Goal: Task Accomplishment & Management: Complete application form

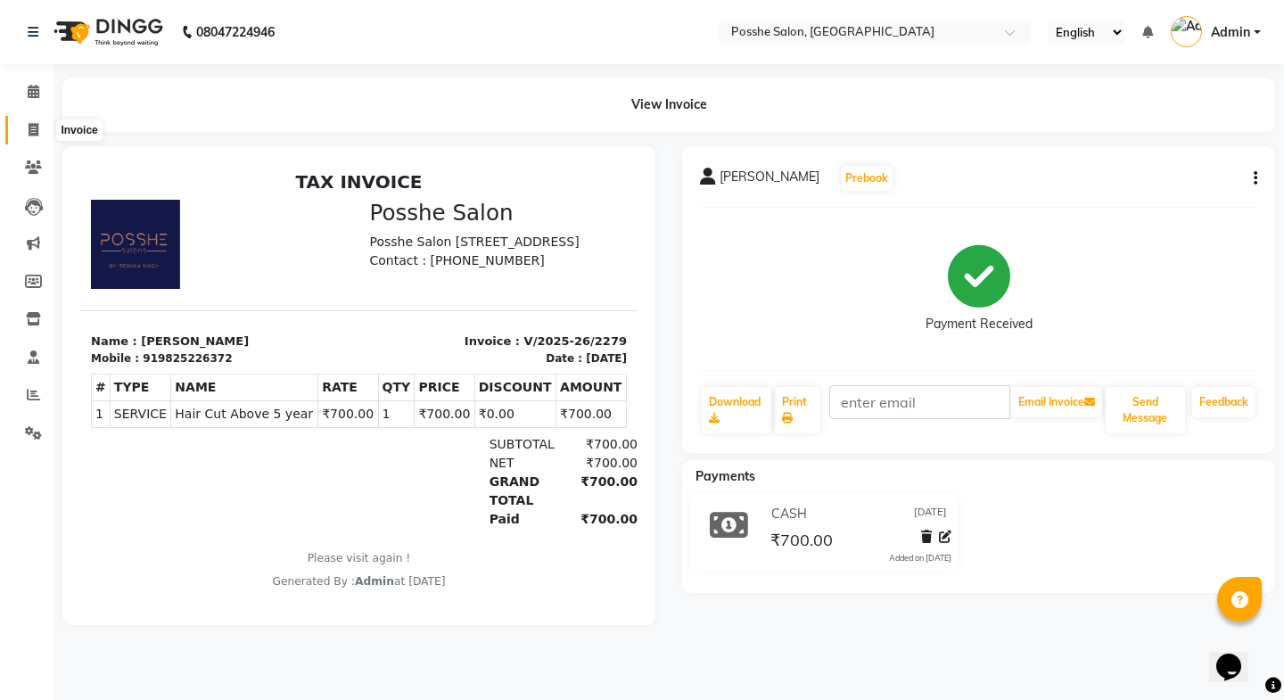
click at [30, 129] on icon at bounding box center [34, 129] width 10 height 13
select select "6052"
select select "service"
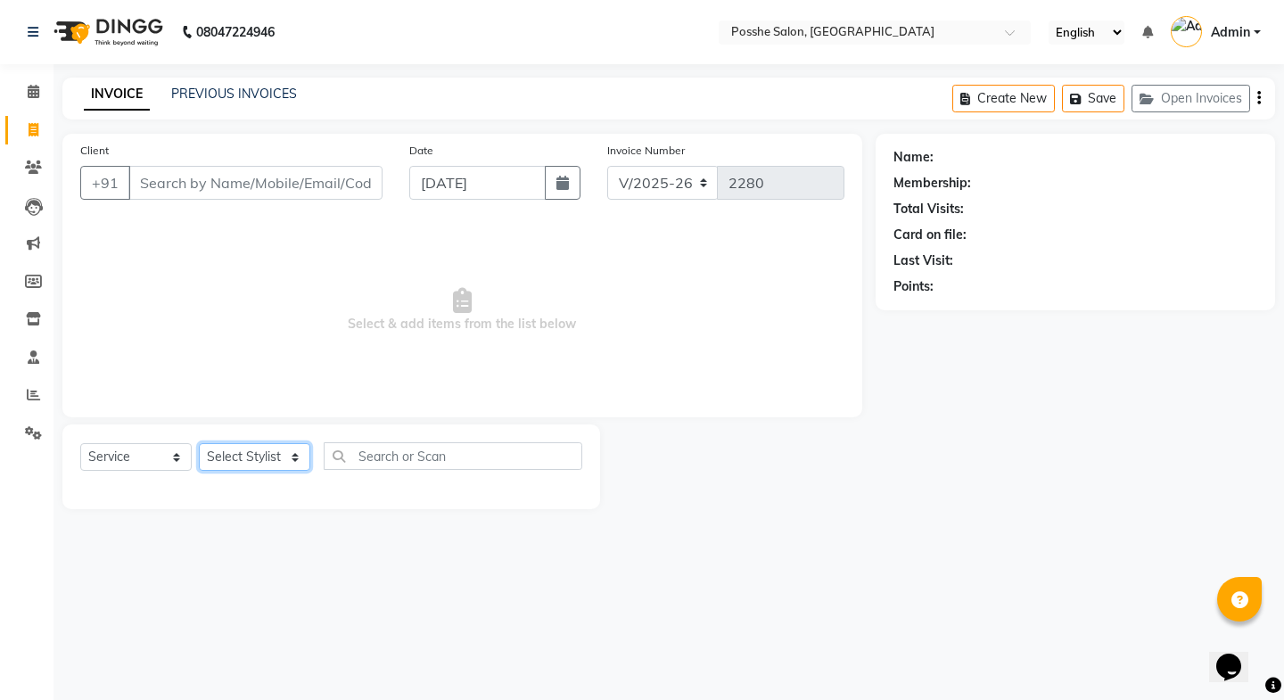
drag, startPoint x: 907, startPoint y: 8, endPoint x: 254, endPoint y: 451, distance: 788.8
click at [254, 449] on select "Select Stylist Faheem Salmani Kajal Mali Kamal Chand Posshe for products Rajesh…" at bounding box center [254, 457] width 111 height 28
select select "43693"
click at [199, 443] on select "Select Stylist Faheem Salmani Kajal Mali Kamal Chand Posshe for products Rajesh…" at bounding box center [254, 457] width 111 height 28
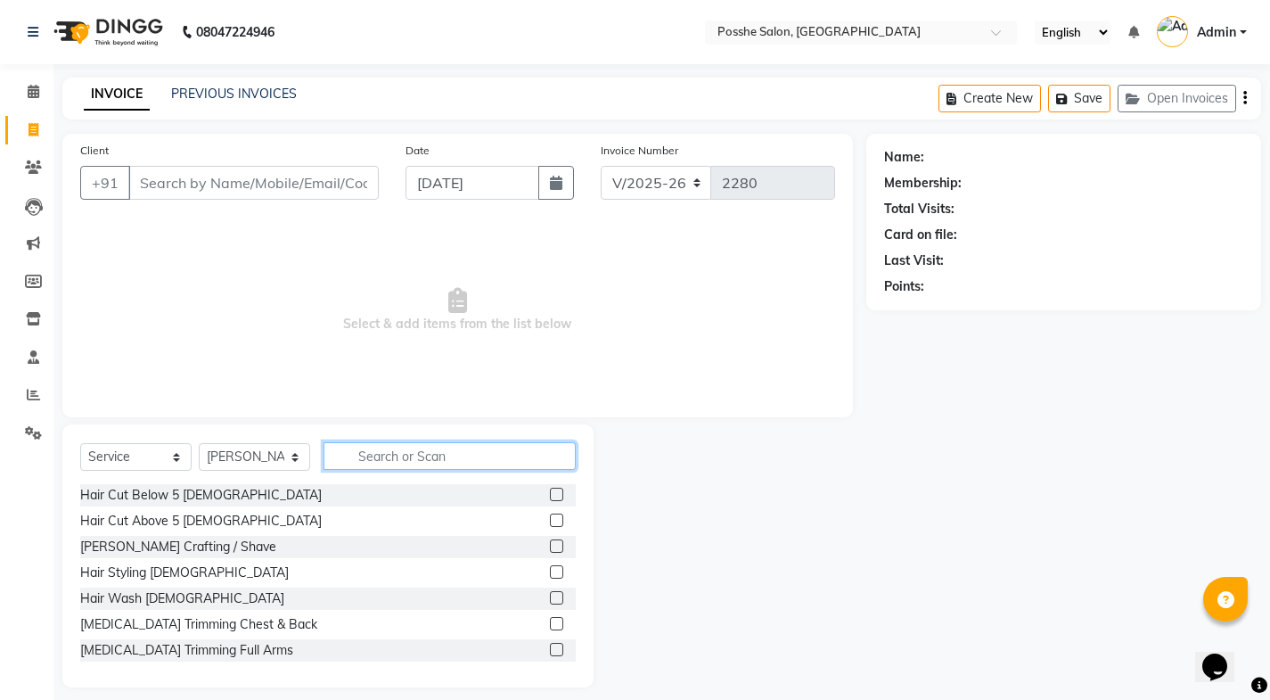
click at [390, 463] on input "text" at bounding box center [450, 456] width 252 height 28
click at [550, 518] on label at bounding box center [556, 520] width 13 height 13
click at [550, 518] on input "checkbox" at bounding box center [556, 521] width 12 height 12
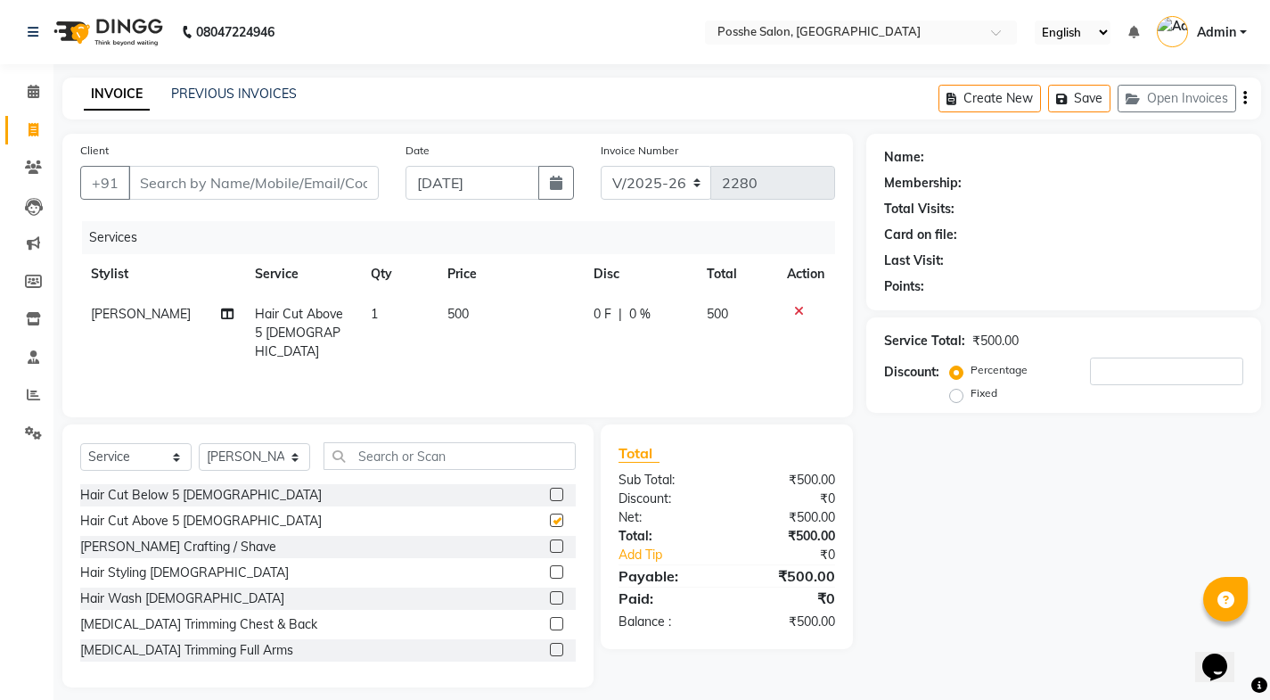
checkbox input "false"
click at [272, 187] on input "Client" at bounding box center [253, 183] width 251 height 34
type input "8"
type input "0"
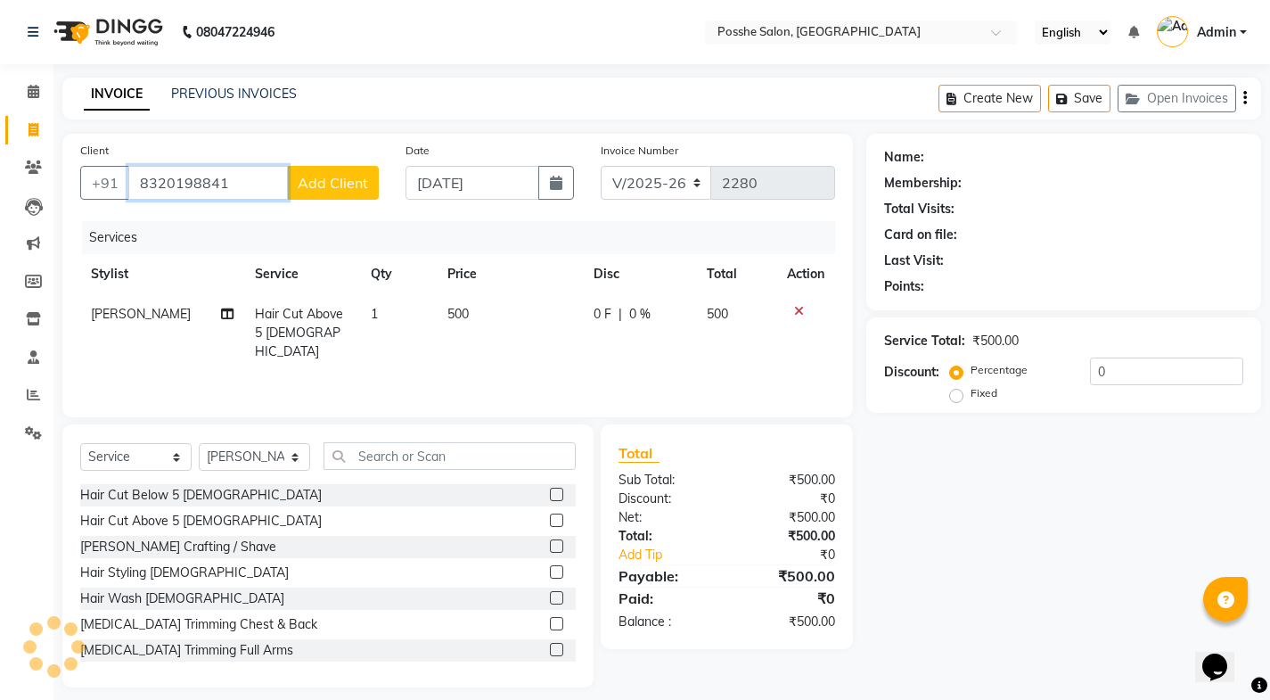
type input "8320198841"
click at [345, 172] on button "Add Client" at bounding box center [333, 183] width 92 height 34
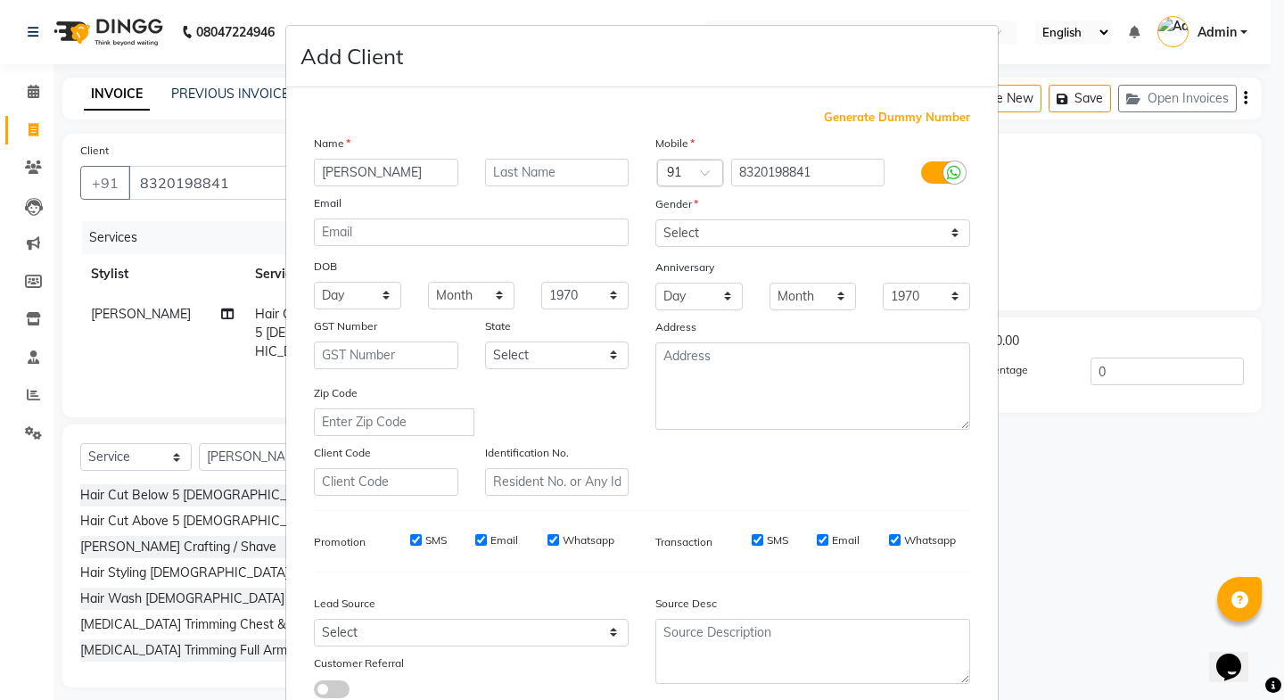
type input "dwij"
click at [744, 234] on select "Select Male Female Other Prefer Not To Say" at bounding box center [812, 233] width 315 height 28
select select "male"
click at [655, 219] on select "Select Male Female Other Prefer Not To Say" at bounding box center [812, 233] width 315 height 28
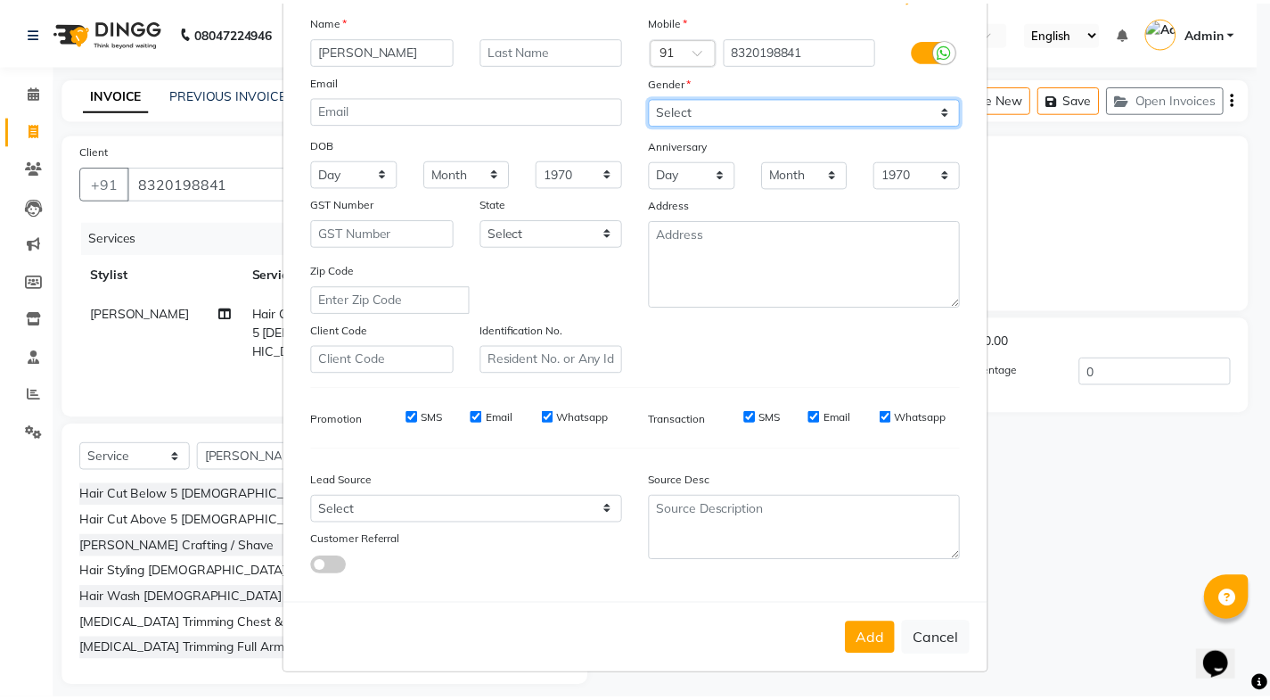
scroll to position [123, 0]
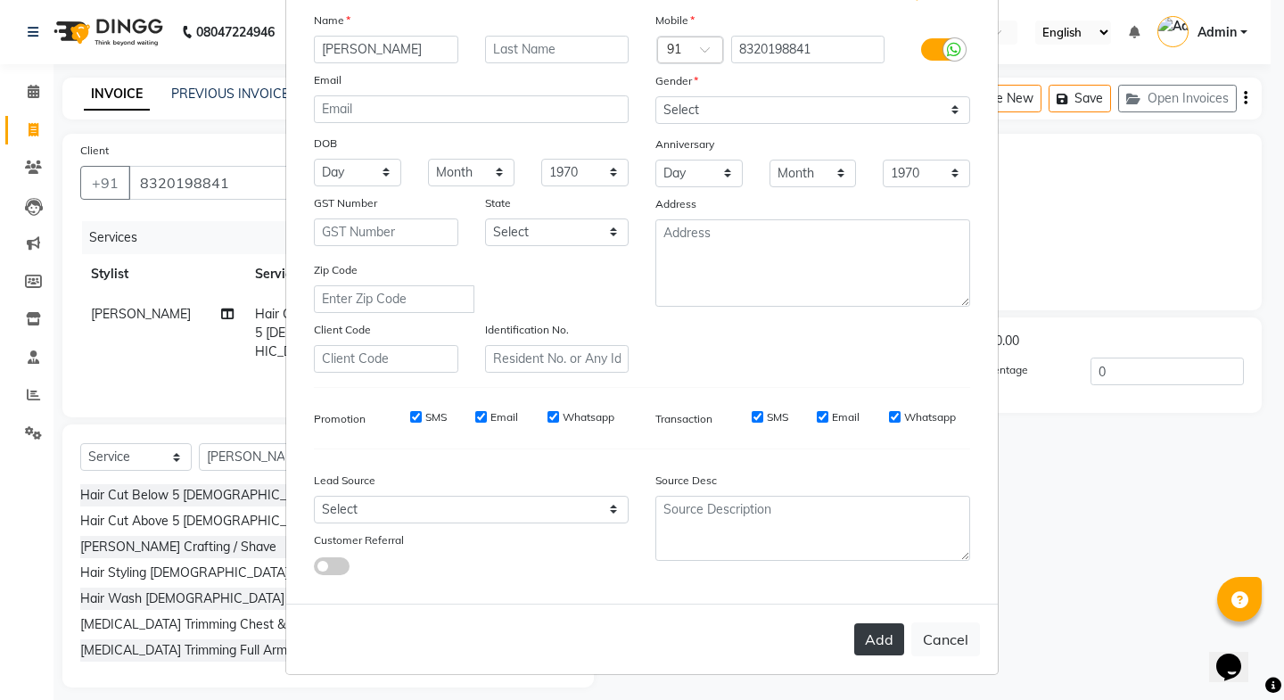
click at [866, 628] on button "Add" at bounding box center [879, 639] width 50 height 32
select select
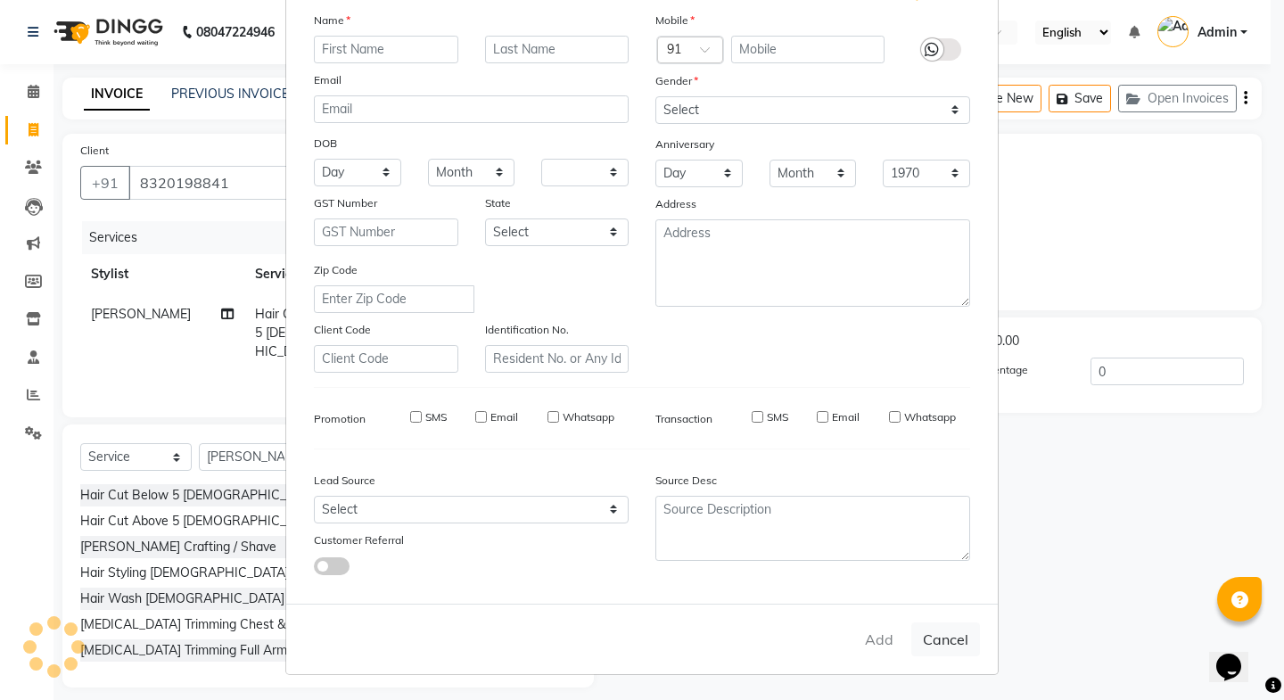
select select
checkbox input "false"
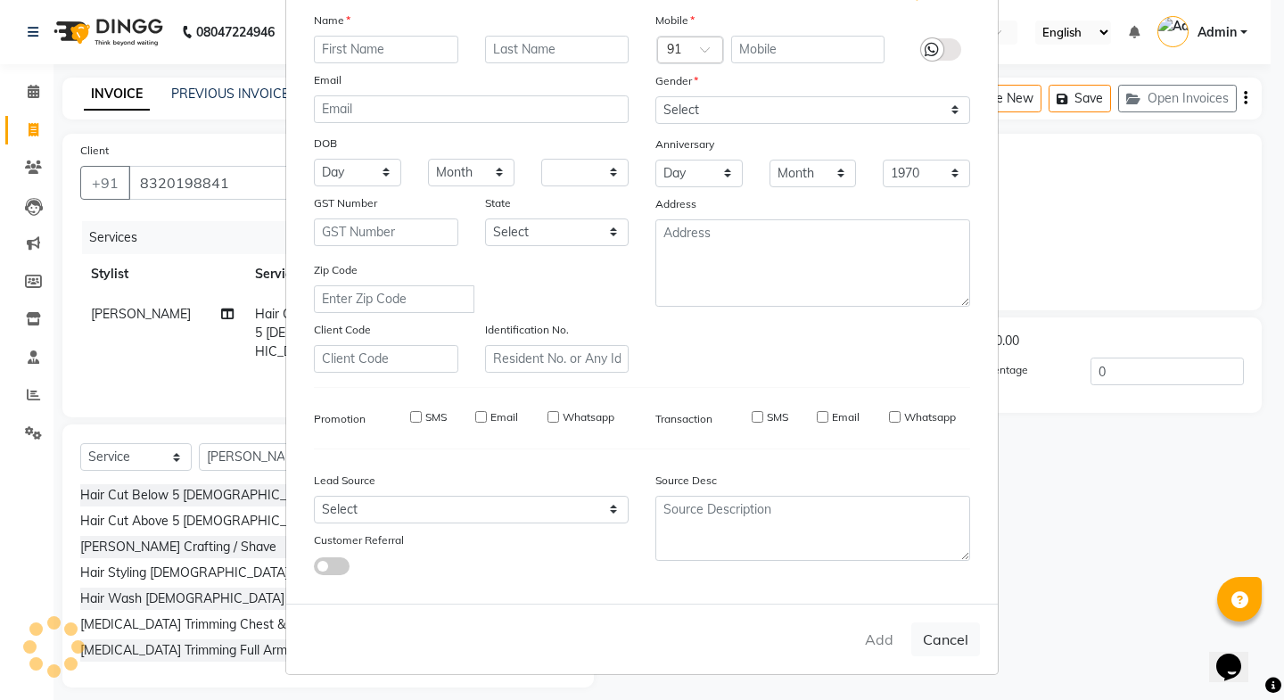
checkbox input "false"
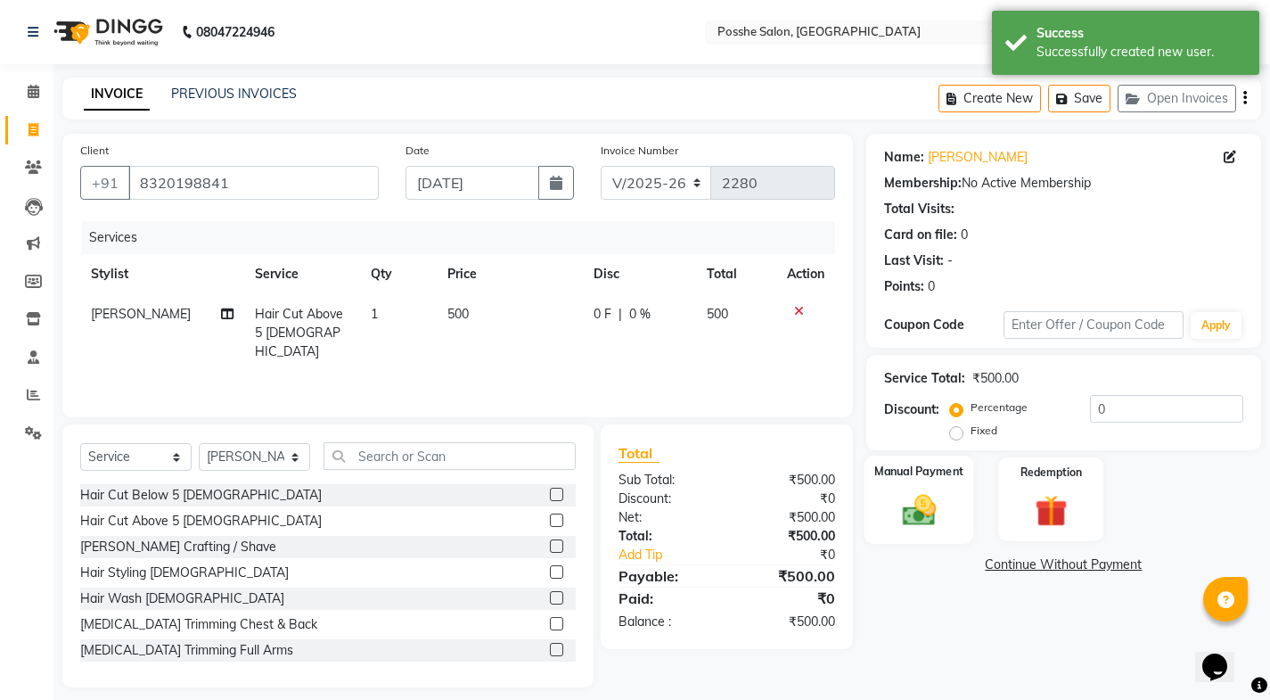
click at [934, 497] on img at bounding box center [919, 509] width 54 height 38
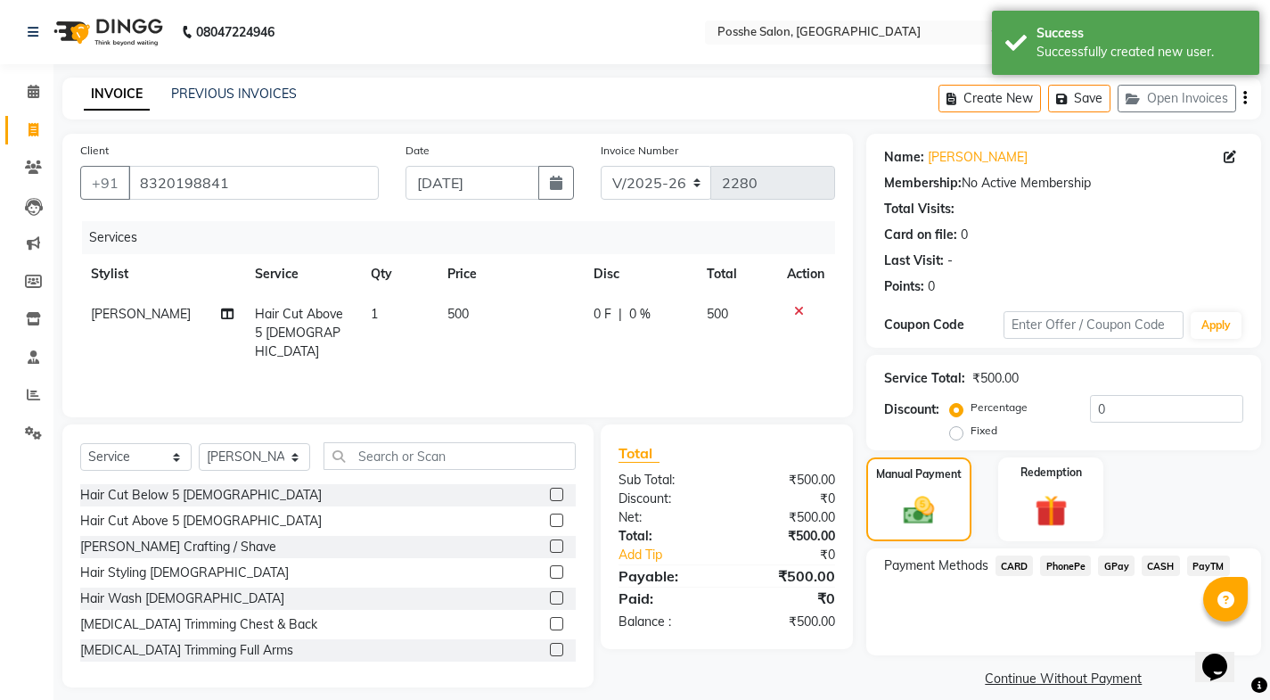
click at [1158, 565] on span "CASH" at bounding box center [1161, 565] width 38 height 21
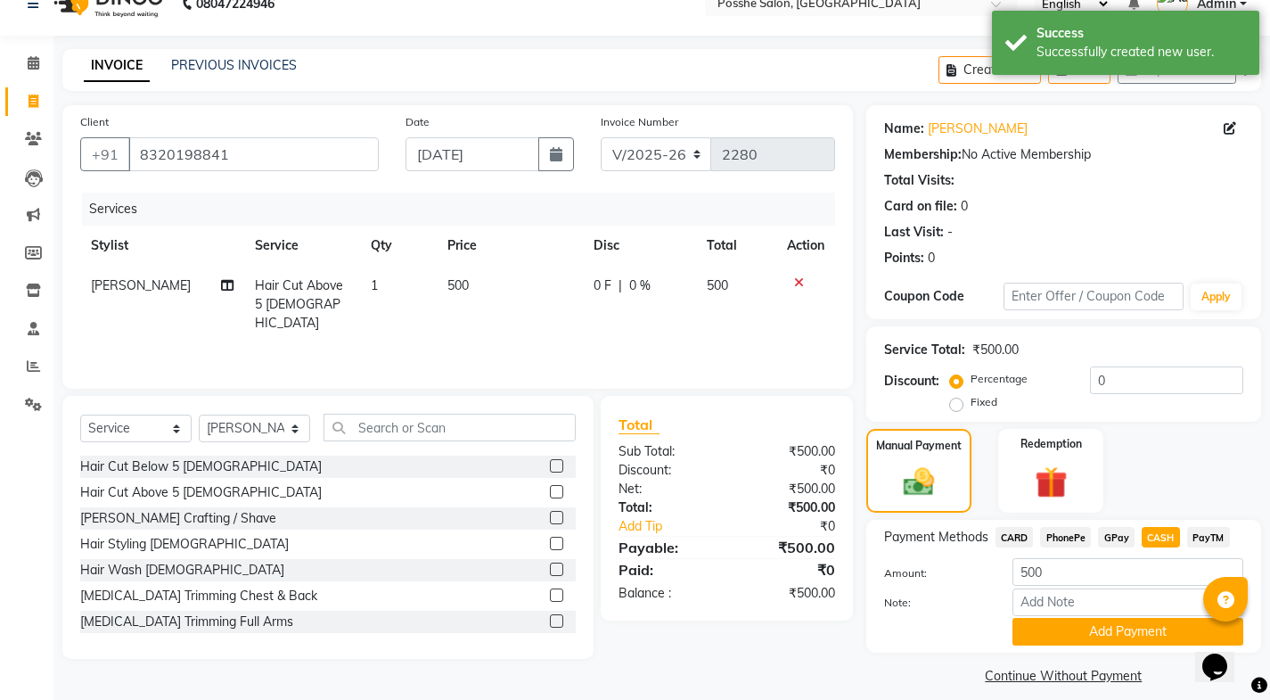
scroll to position [45, 0]
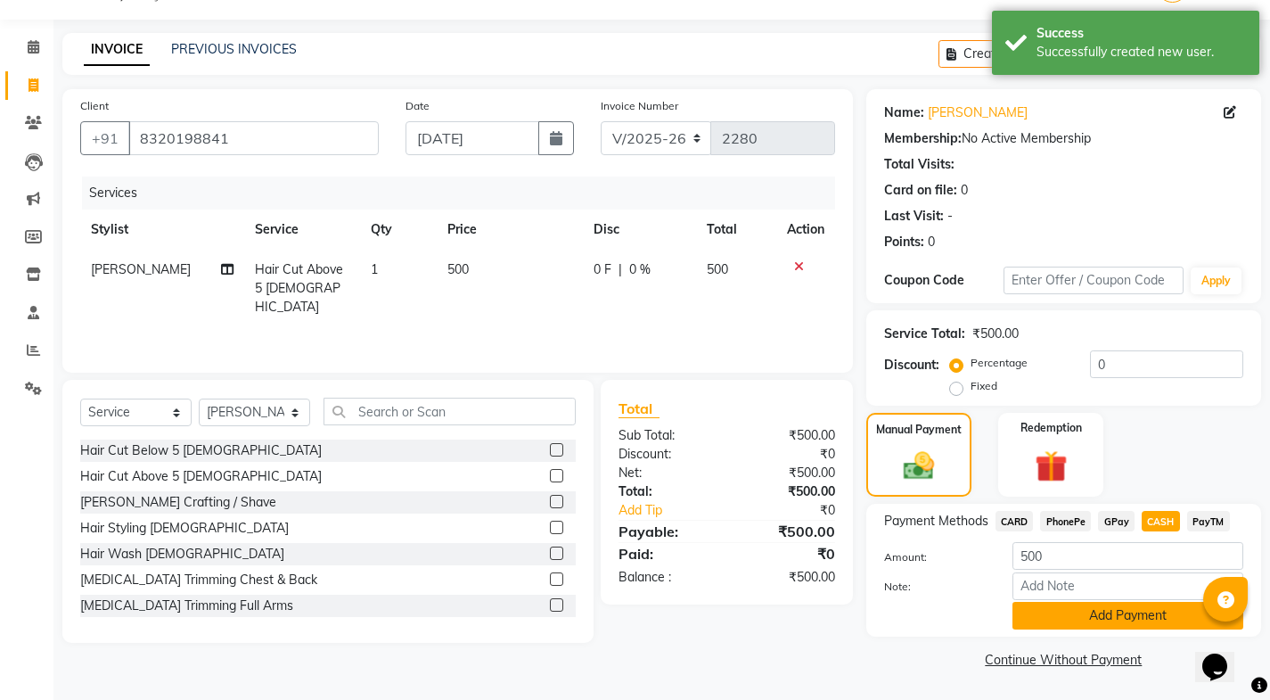
click at [1072, 614] on button "Add Payment" at bounding box center [1128, 616] width 231 height 28
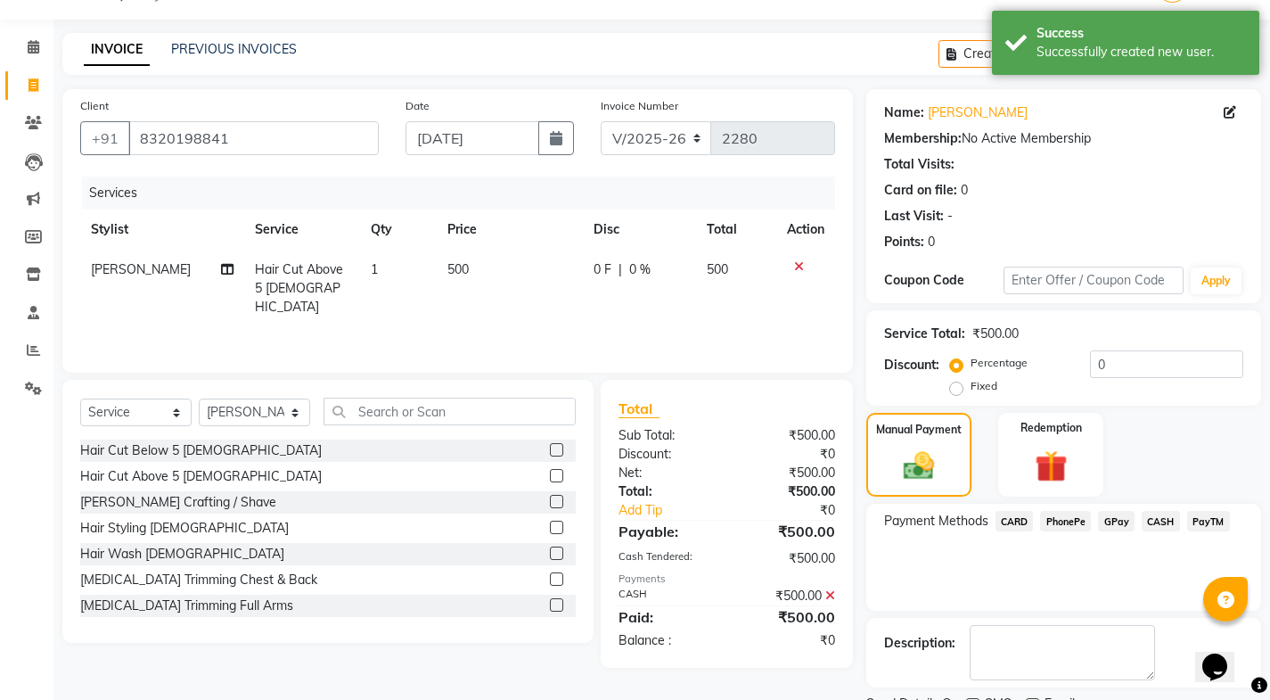
scroll to position [119, 0]
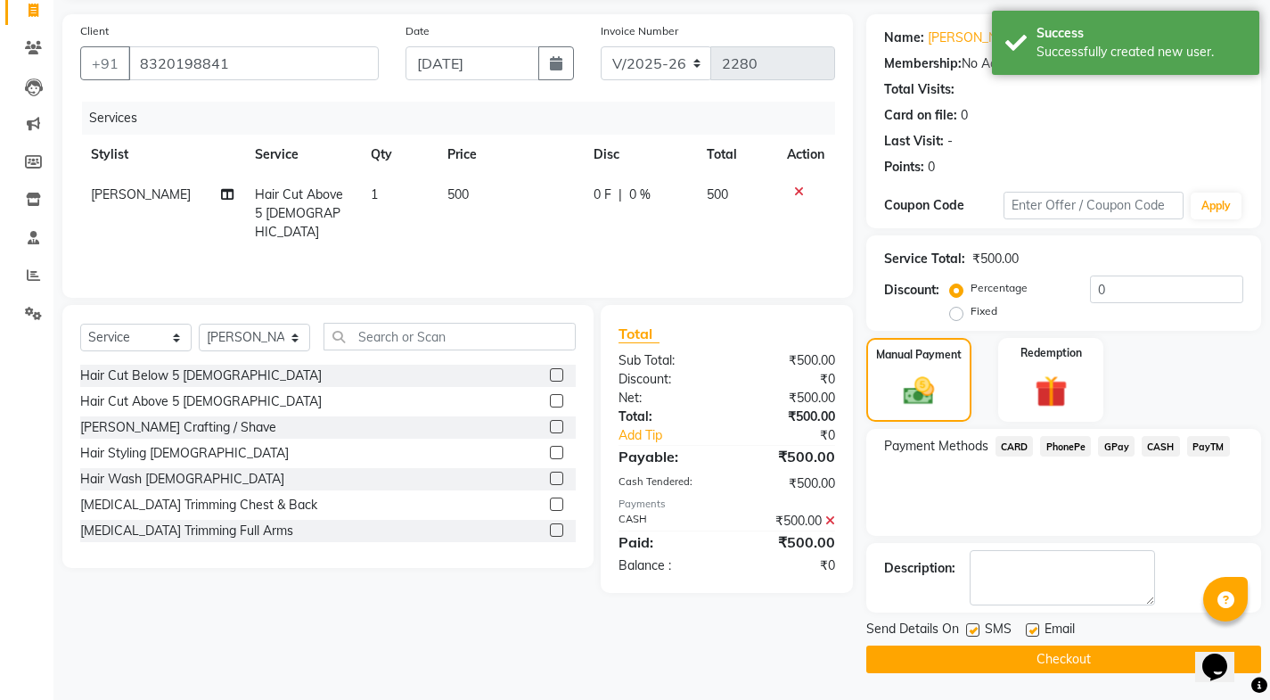
click at [1028, 624] on label at bounding box center [1032, 629] width 13 height 13
click at [1028, 625] on input "checkbox" at bounding box center [1032, 631] width 12 height 12
checkbox input "false"
click at [971, 628] on label at bounding box center [972, 629] width 13 height 13
click at [971, 628] on input "checkbox" at bounding box center [972, 631] width 12 height 12
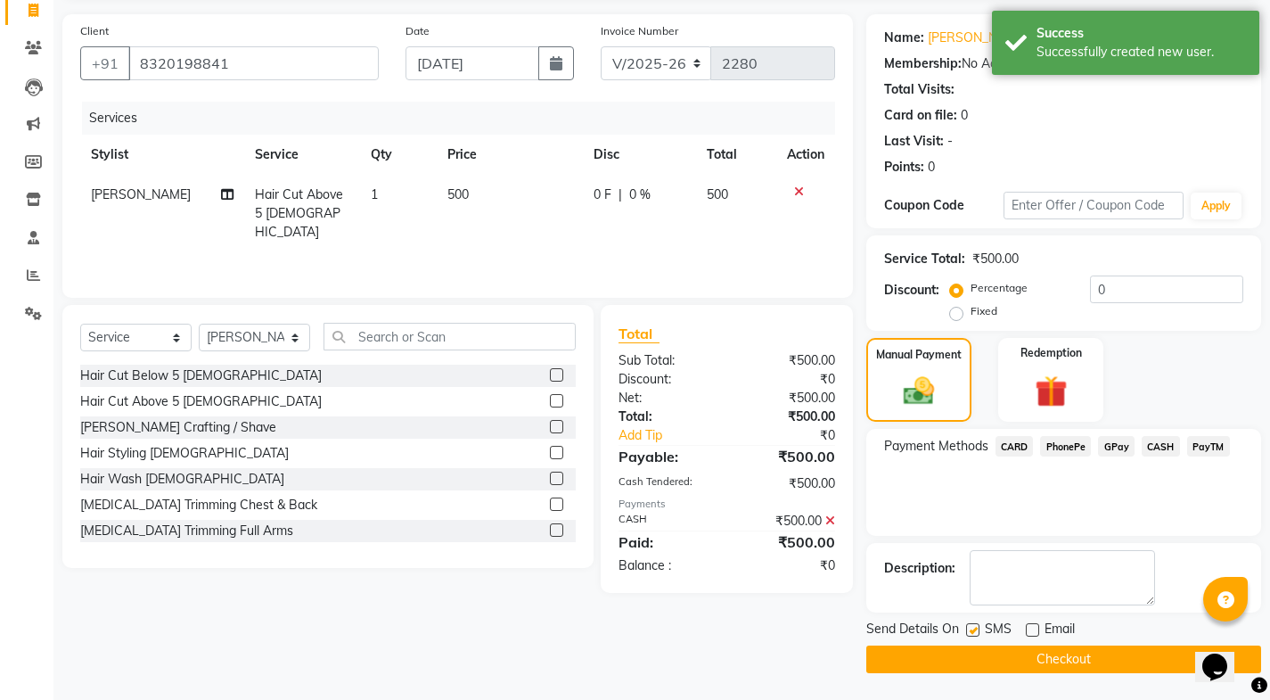
checkbox input "false"
click at [976, 650] on button "Checkout" at bounding box center [1064, 659] width 395 height 28
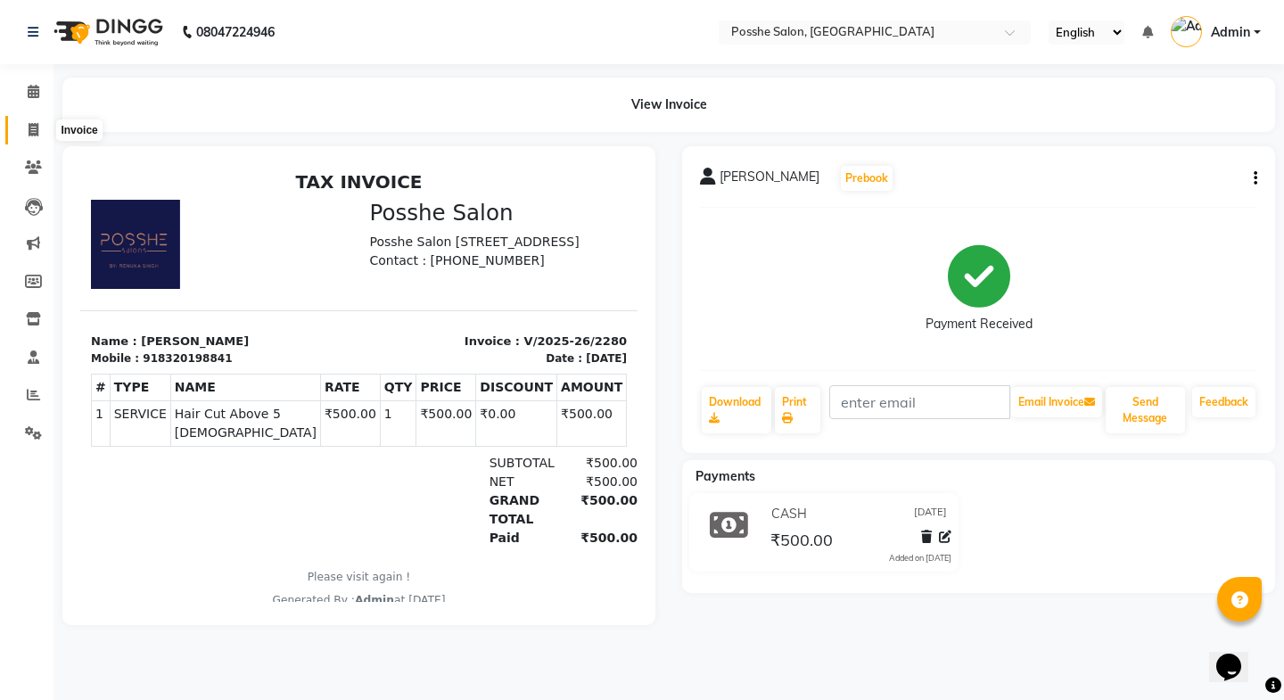
drag, startPoint x: 42, startPoint y: 130, endPoint x: 75, endPoint y: 133, distance: 33.1
click at [42, 130] on span at bounding box center [33, 130] width 31 height 21
select select "6052"
select select "service"
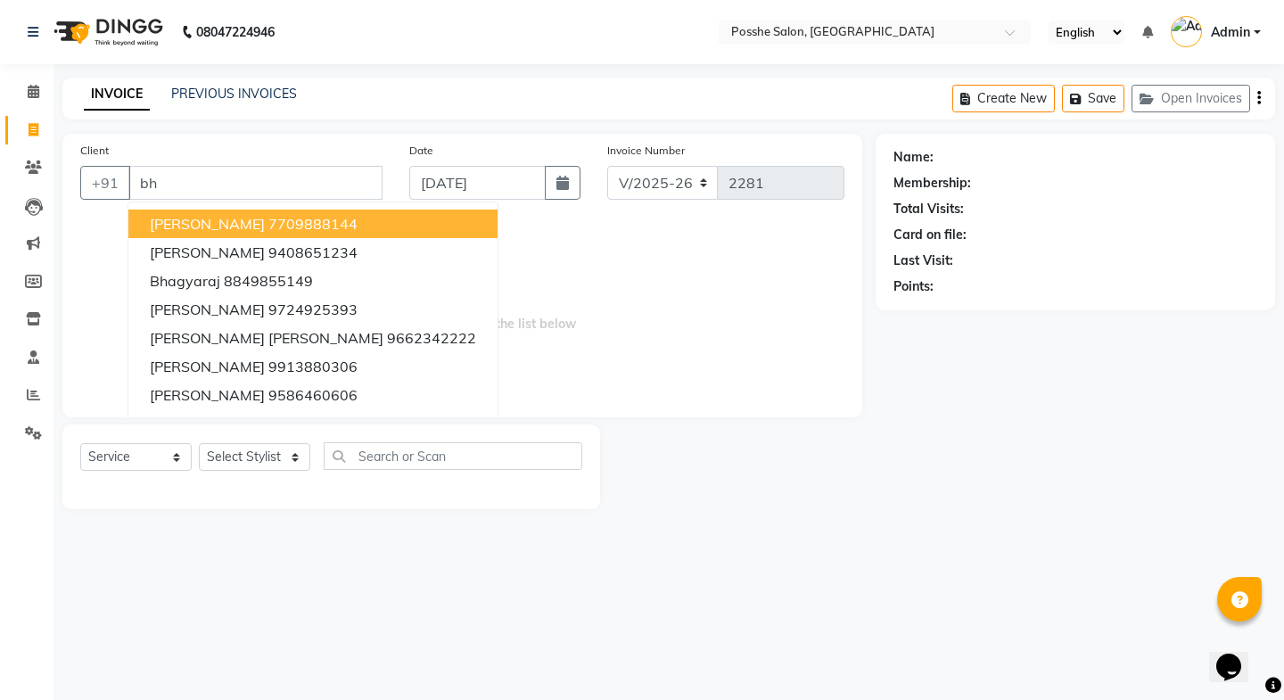
type input "b"
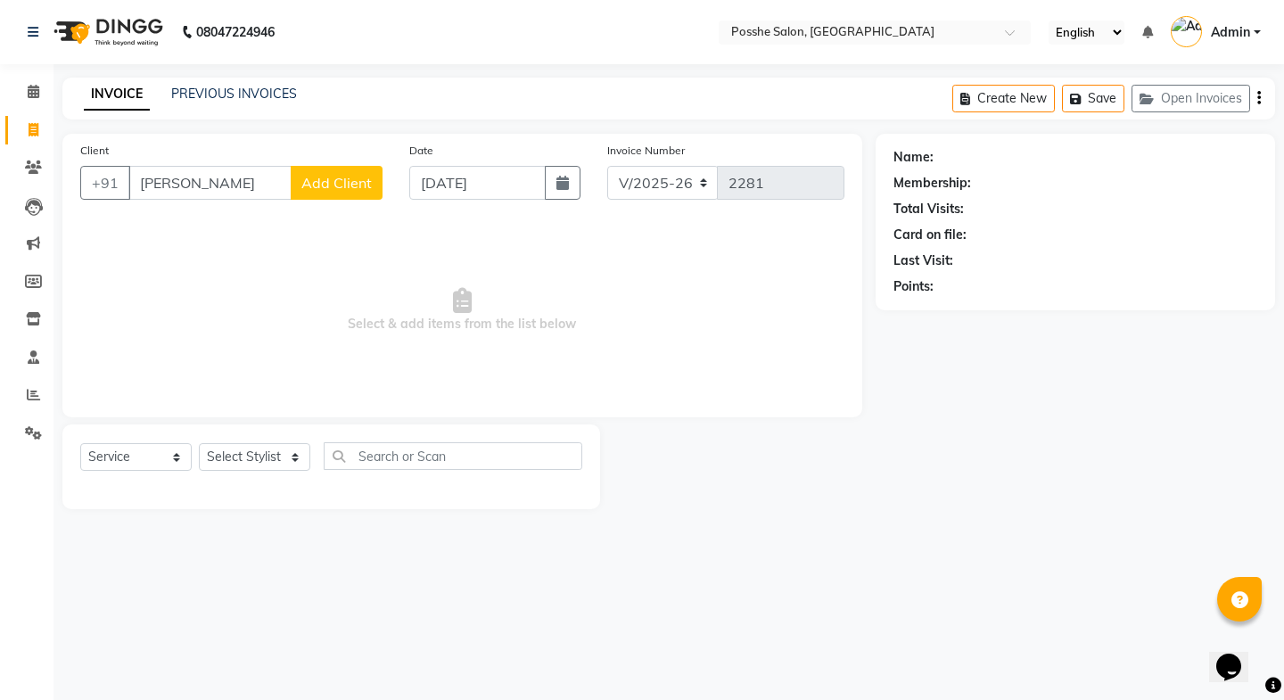
type input "pavani"
drag, startPoint x: 190, startPoint y: 179, endPoint x: 136, endPoint y: 185, distance: 53.9
click at [136, 185] on input "pavani" at bounding box center [209, 183] width 163 height 34
click at [209, 210] on button "pavni 7275189 796" at bounding box center [255, 224] width 254 height 29
type input "7275189796"
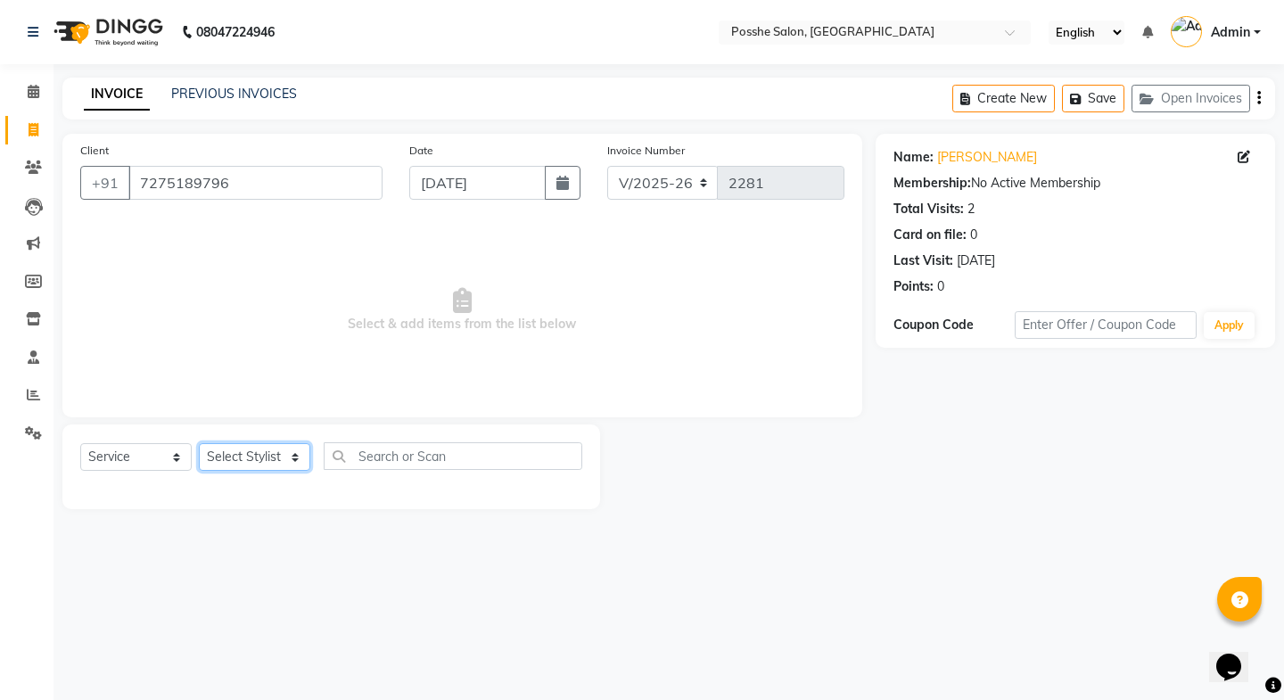
click at [254, 451] on select "Select Stylist Faheem Salmani Kajal Mali Kamal Chand Posshe for products Rajesh…" at bounding box center [254, 457] width 111 height 28
select select "84524"
click at [199, 443] on select "Select Stylist Faheem Salmani Kajal Mali Kamal Chand Posshe for products Rajesh…" at bounding box center [254, 457] width 111 height 28
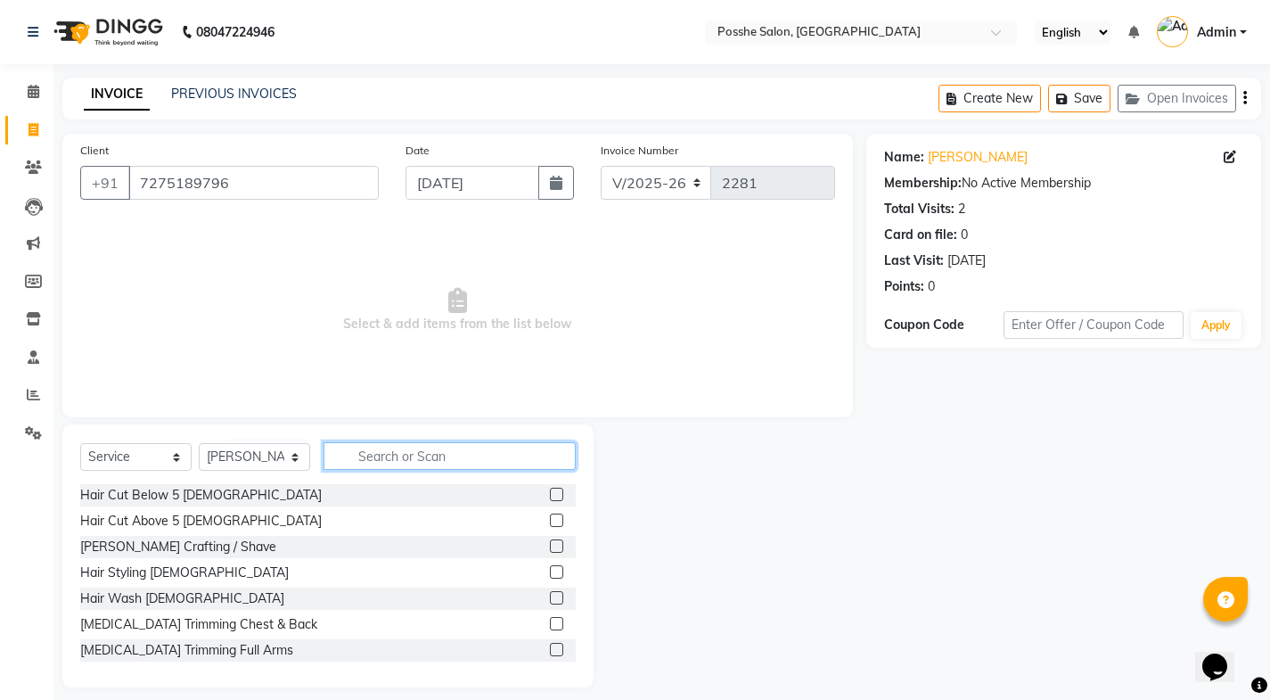
click at [430, 460] on input "text" at bounding box center [450, 456] width 252 height 28
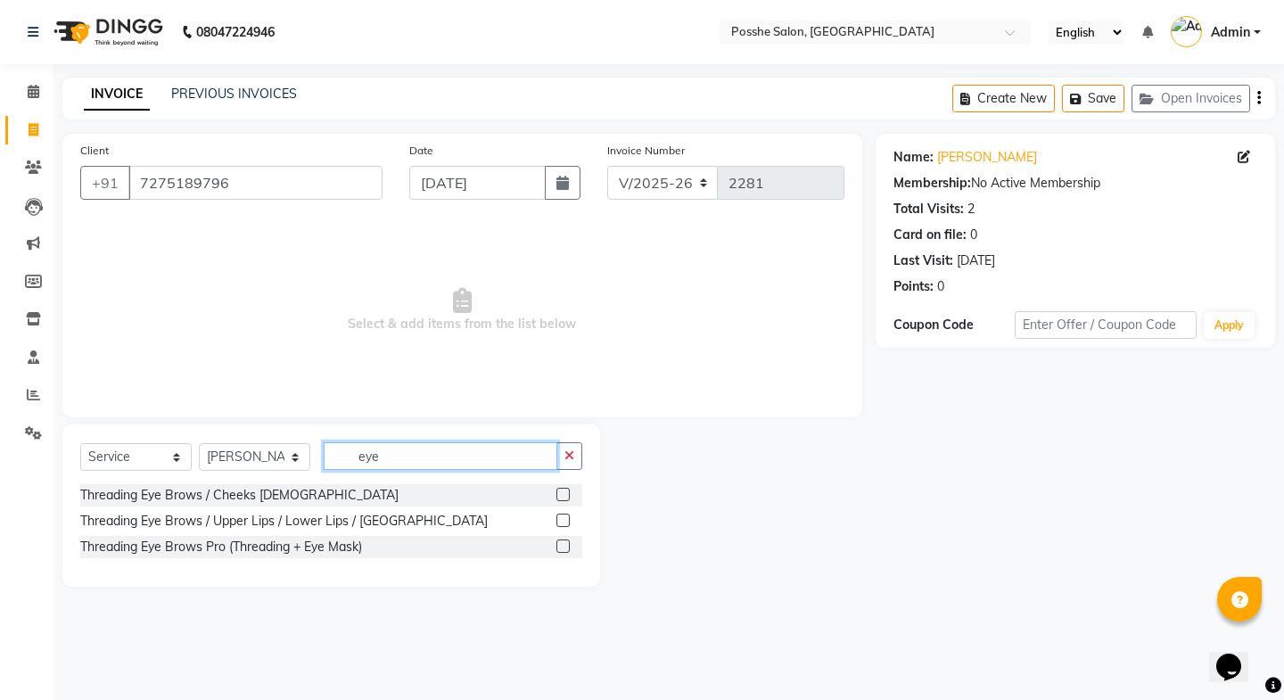
type input "eye"
click at [566, 518] on label at bounding box center [562, 520] width 13 height 13
click at [566, 518] on input "checkbox" at bounding box center [562, 521] width 12 height 12
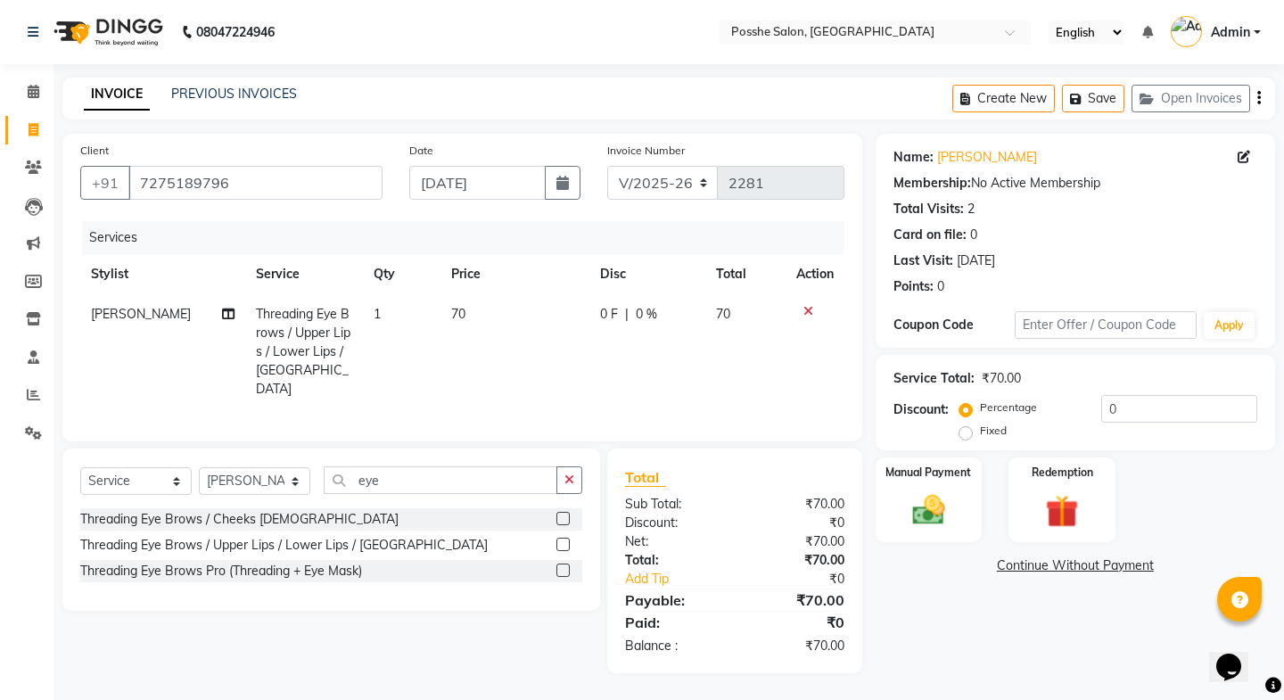
click at [562, 538] on label at bounding box center [562, 544] width 13 height 13
click at [562, 539] on input "checkbox" at bounding box center [562, 545] width 12 height 12
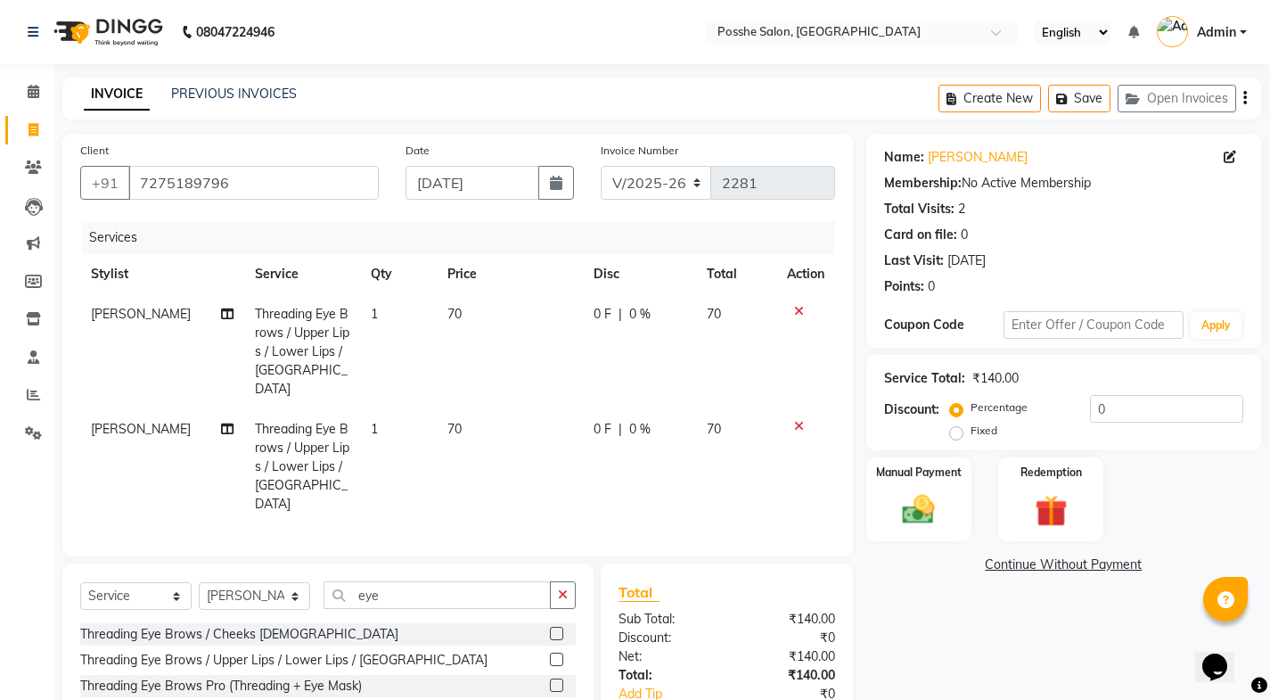
drag, startPoint x: 555, startPoint y: 641, endPoint x: 553, endPoint y: 632, distance: 9.1
click at [553, 653] on label at bounding box center [556, 659] width 13 height 13
click at [553, 654] on input "checkbox" at bounding box center [556, 660] width 12 height 12
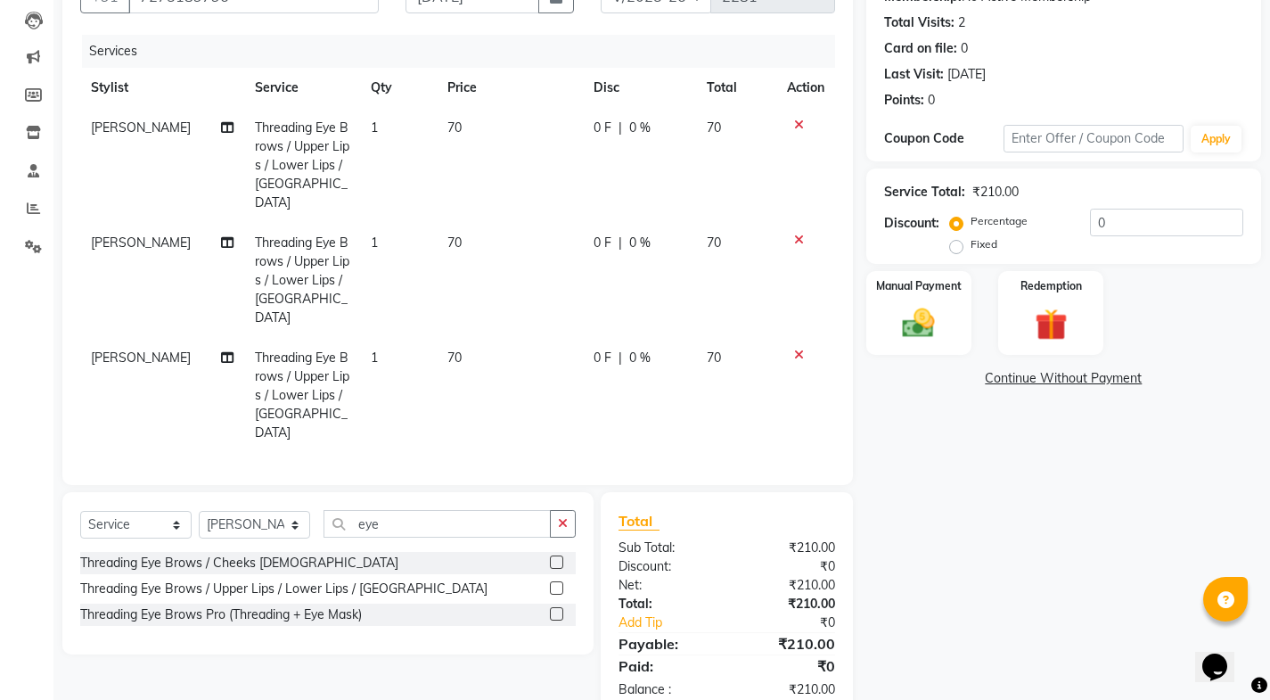
scroll to position [187, 0]
click at [563, 580] on label at bounding box center [556, 586] width 13 height 13
click at [562, 582] on input "checkbox" at bounding box center [556, 588] width 12 height 12
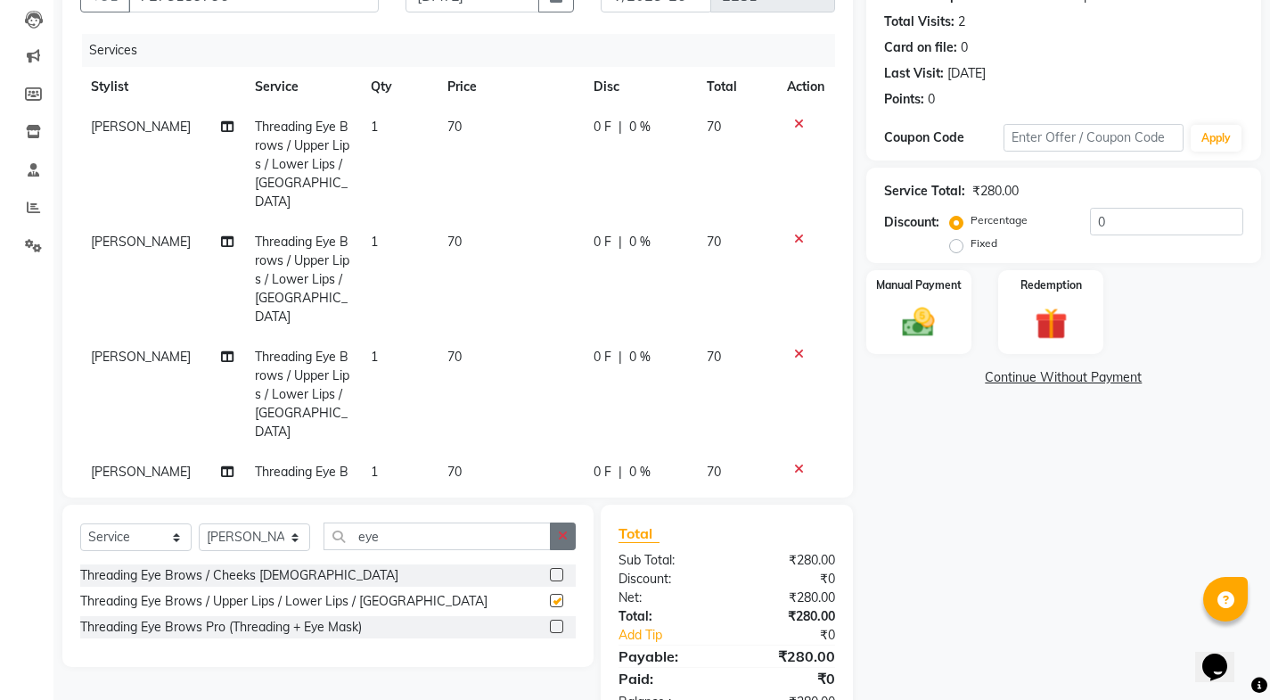
checkbox input "false"
drag, startPoint x: 445, startPoint y: 308, endPoint x: 451, endPoint y: 316, distance: 9.5
click at [449, 337] on td "70" at bounding box center [509, 394] width 145 height 115
select select "84524"
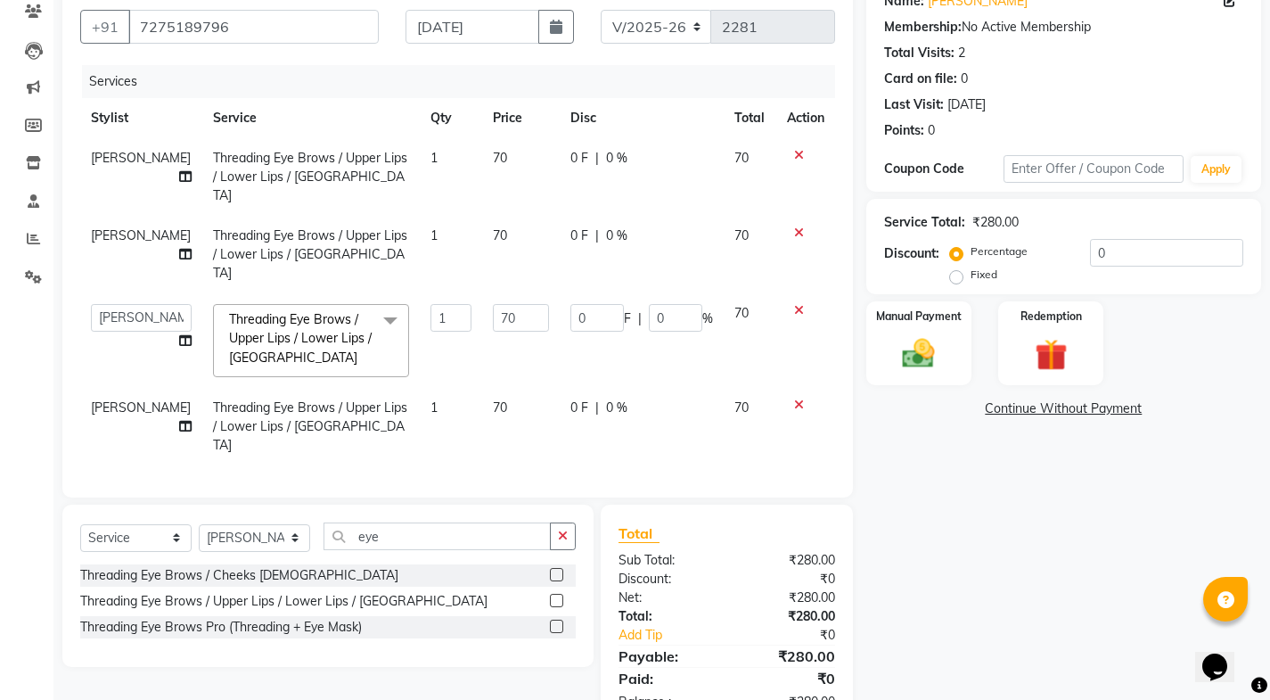
click at [482, 326] on td "70" at bounding box center [521, 340] width 78 height 95
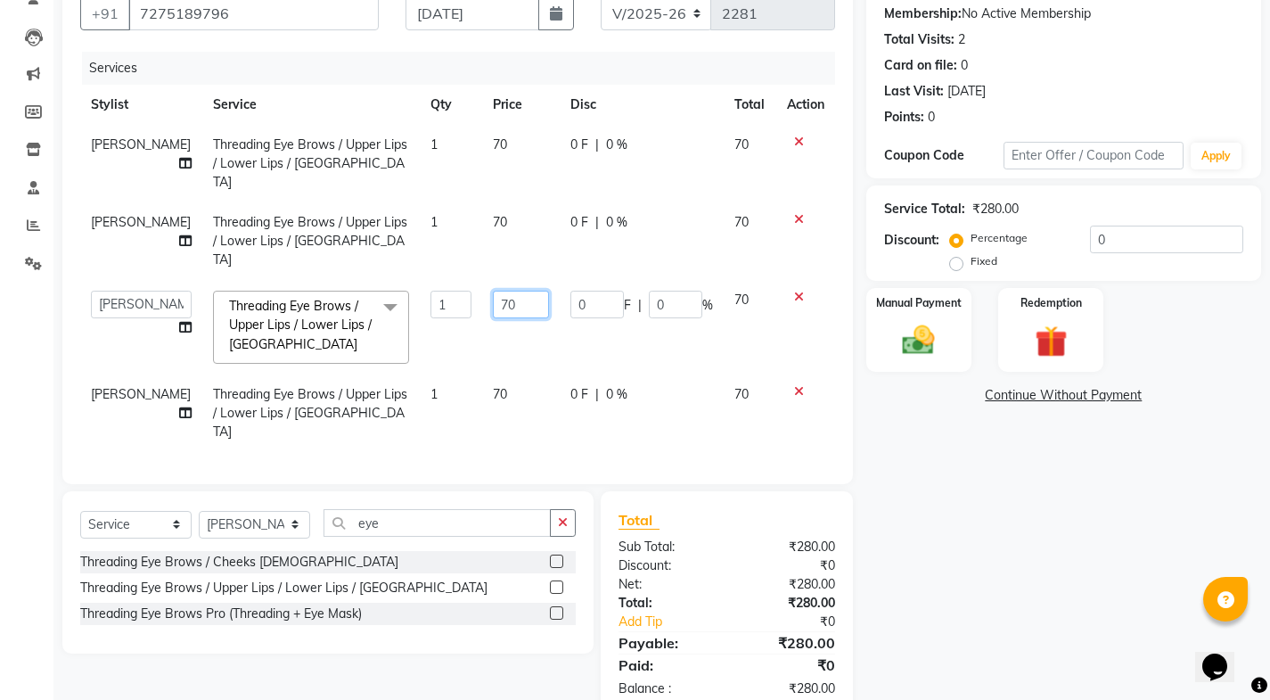
click at [493, 291] on input "70" at bounding box center [521, 305] width 56 height 28
type input "7"
type input "60"
click at [888, 335] on div "Manual Payment" at bounding box center [919, 330] width 110 height 88
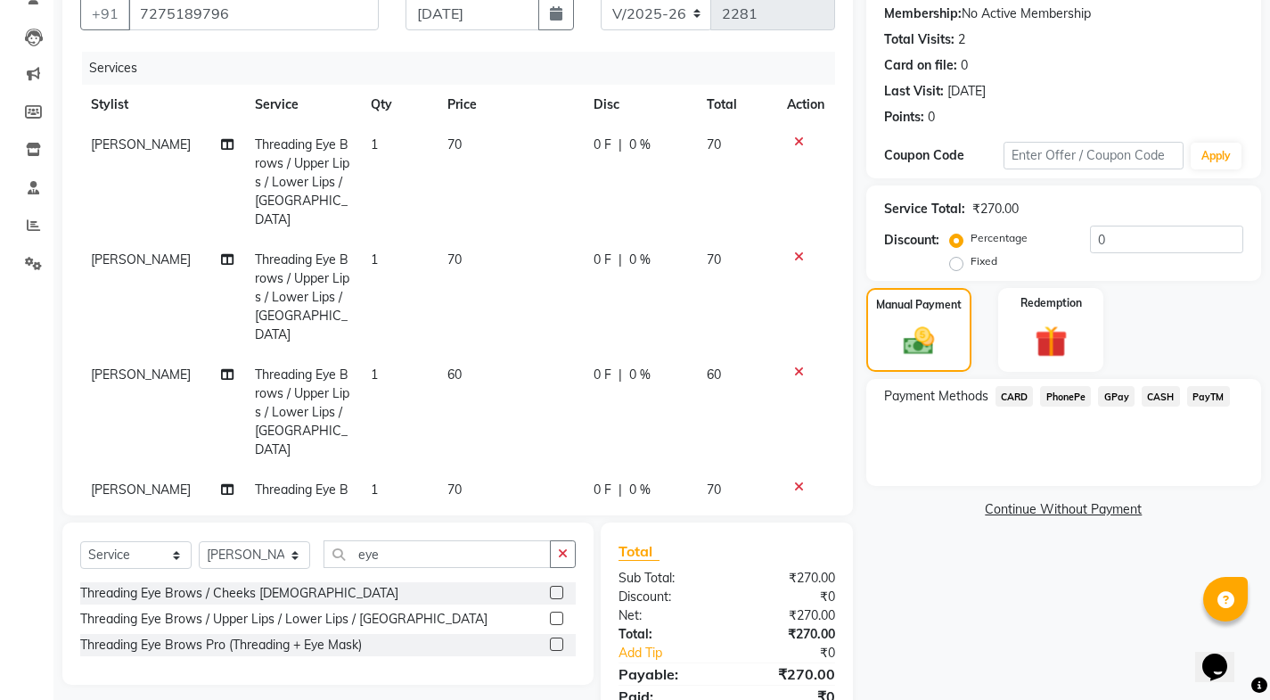
click at [1198, 400] on span "PayTM" at bounding box center [1209, 396] width 43 height 21
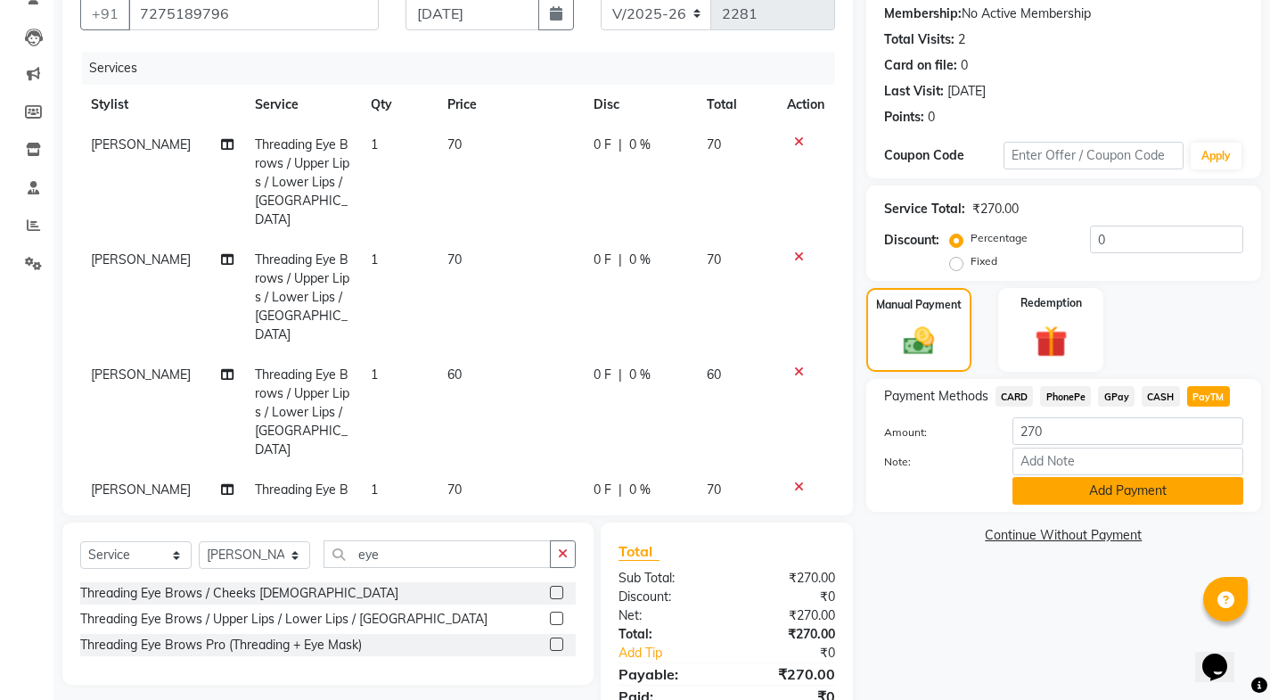
click at [1186, 482] on button "Add Payment" at bounding box center [1128, 491] width 231 height 28
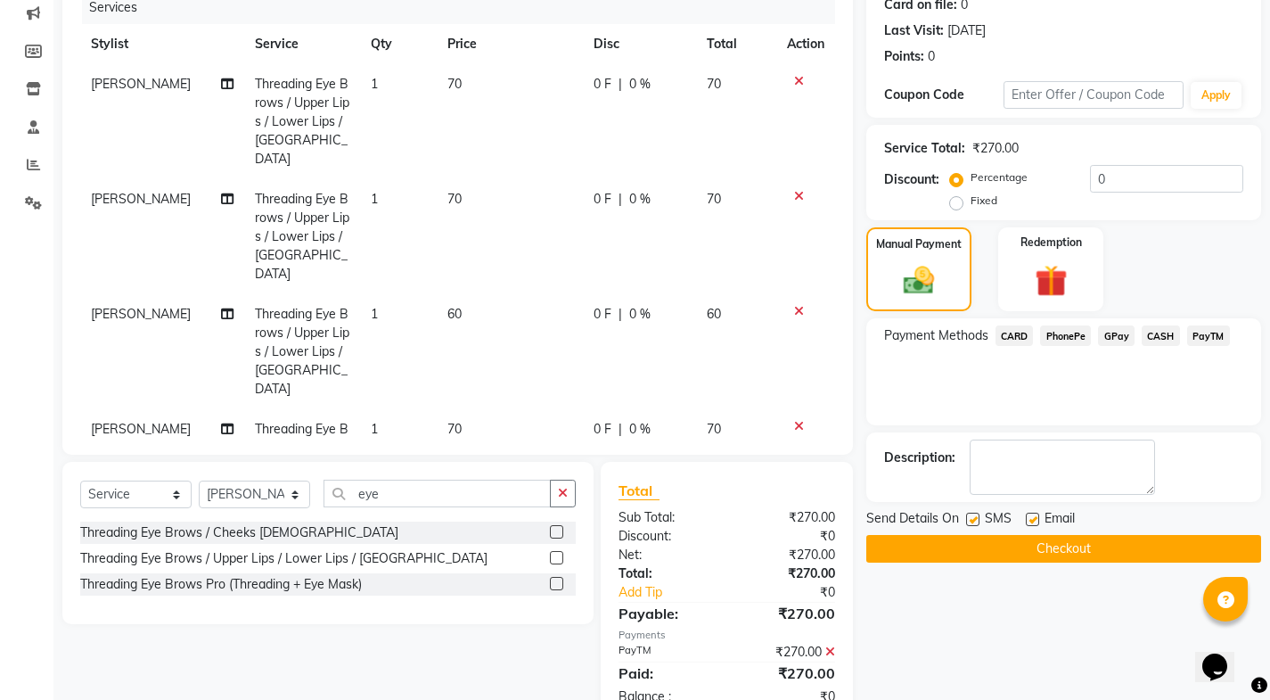
scroll to position [281, 0]
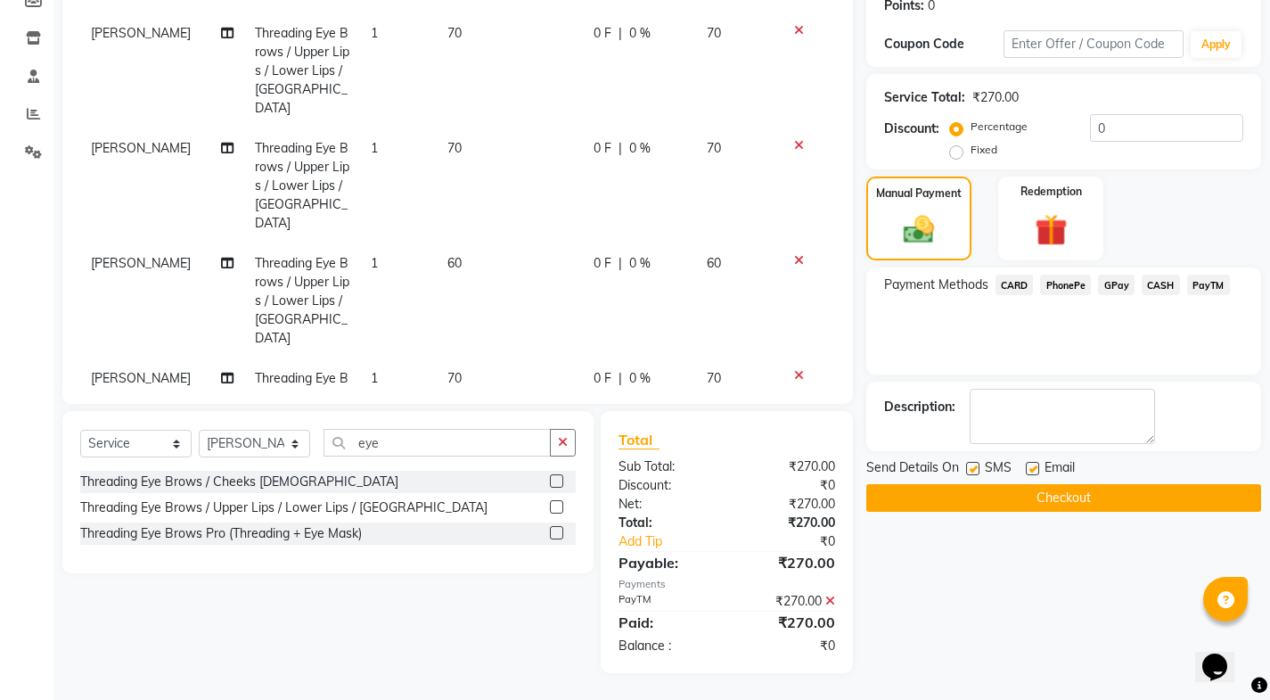
click at [1034, 471] on label at bounding box center [1032, 468] width 13 height 13
click at [1034, 471] on input "checkbox" at bounding box center [1032, 470] width 12 height 12
checkbox input "false"
drag, startPoint x: 975, startPoint y: 465, endPoint x: 986, endPoint y: 501, distance: 37.2
click at [974, 468] on label at bounding box center [972, 468] width 13 height 13
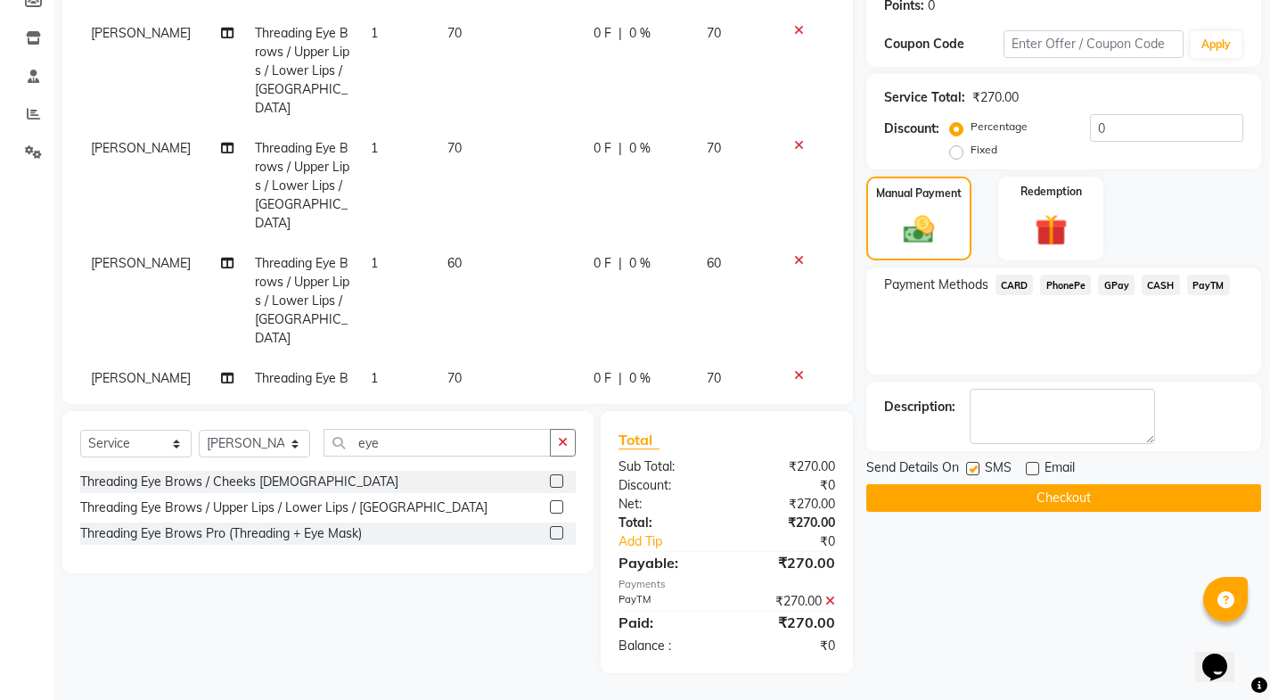
click at [974, 468] on input "checkbox" at bounding box center [972, 470] width 12 height 12
checkbox input "false"
click at [986, 501] on button "Checkout" at bounding box center [1064, 498] width 395 height 28
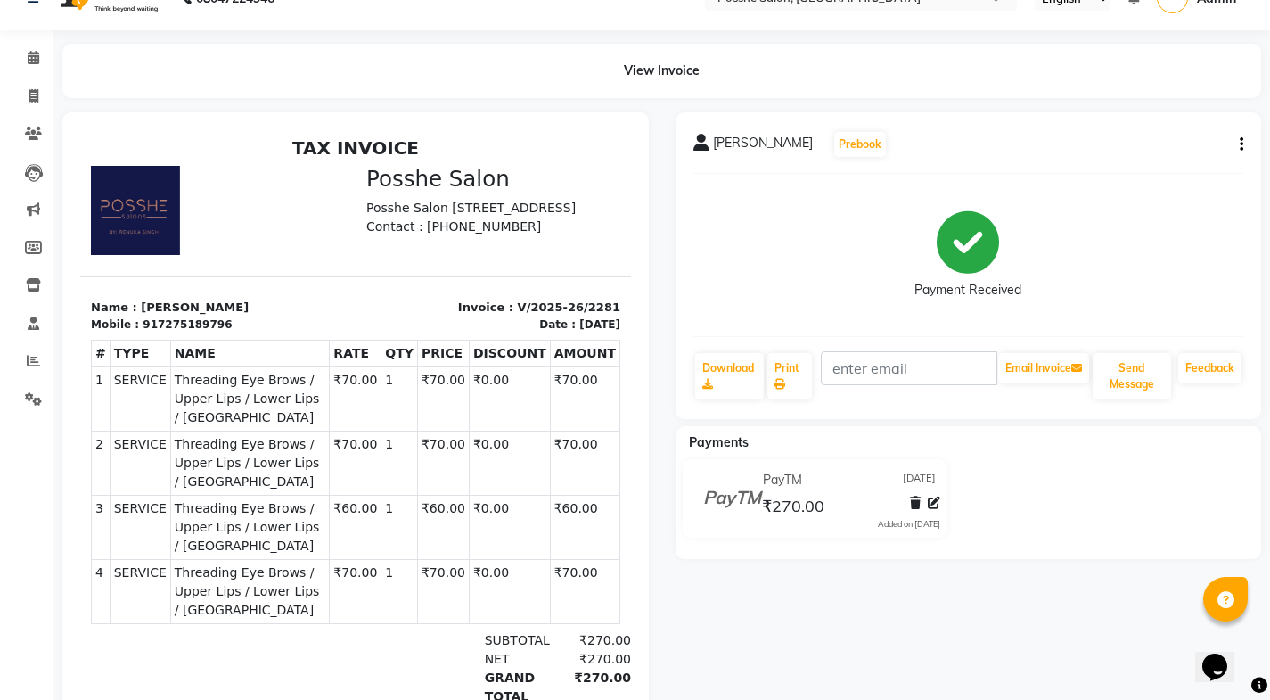
scroll to position [36, 0]
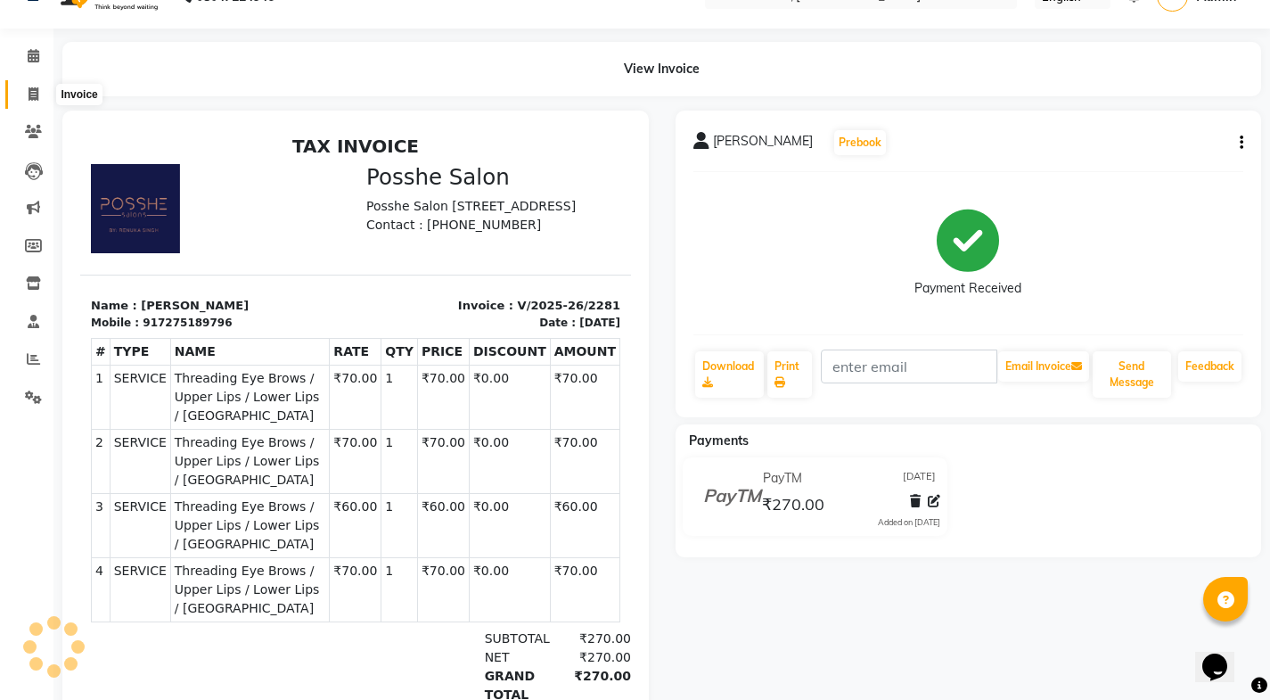
click at [29, 85] on span at bounding box center [33, 95] width 31 height 21
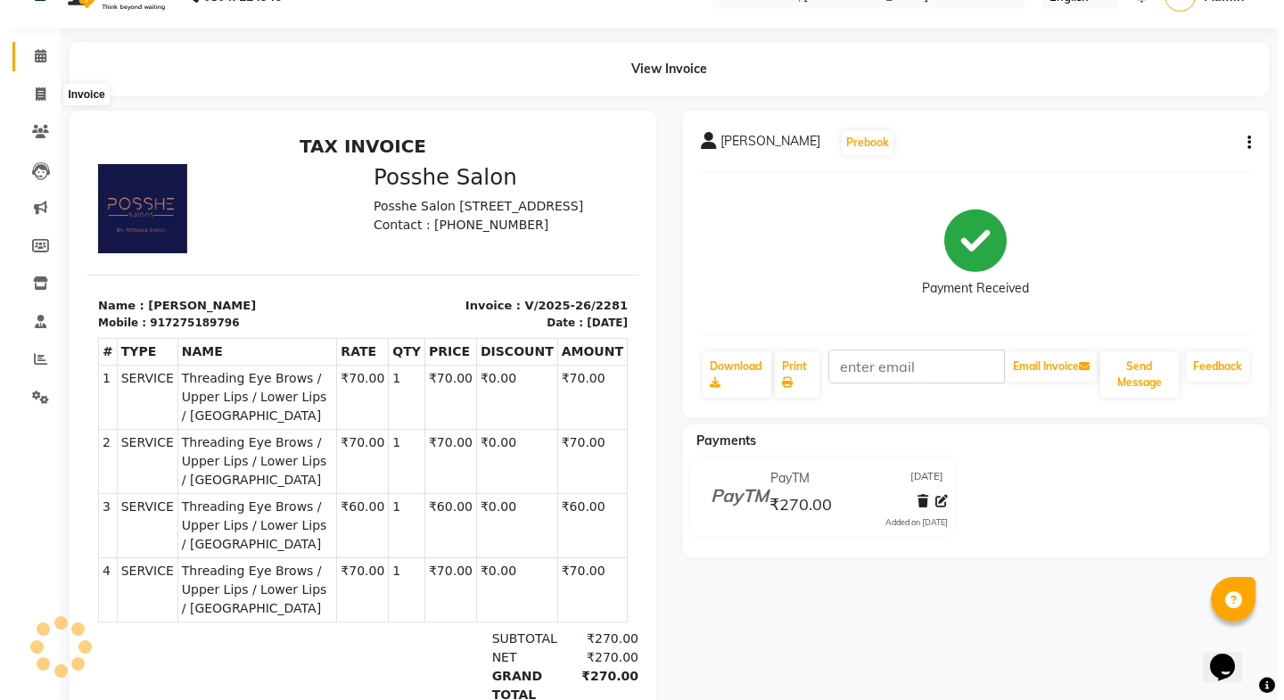
select select "6052"
select select "service"
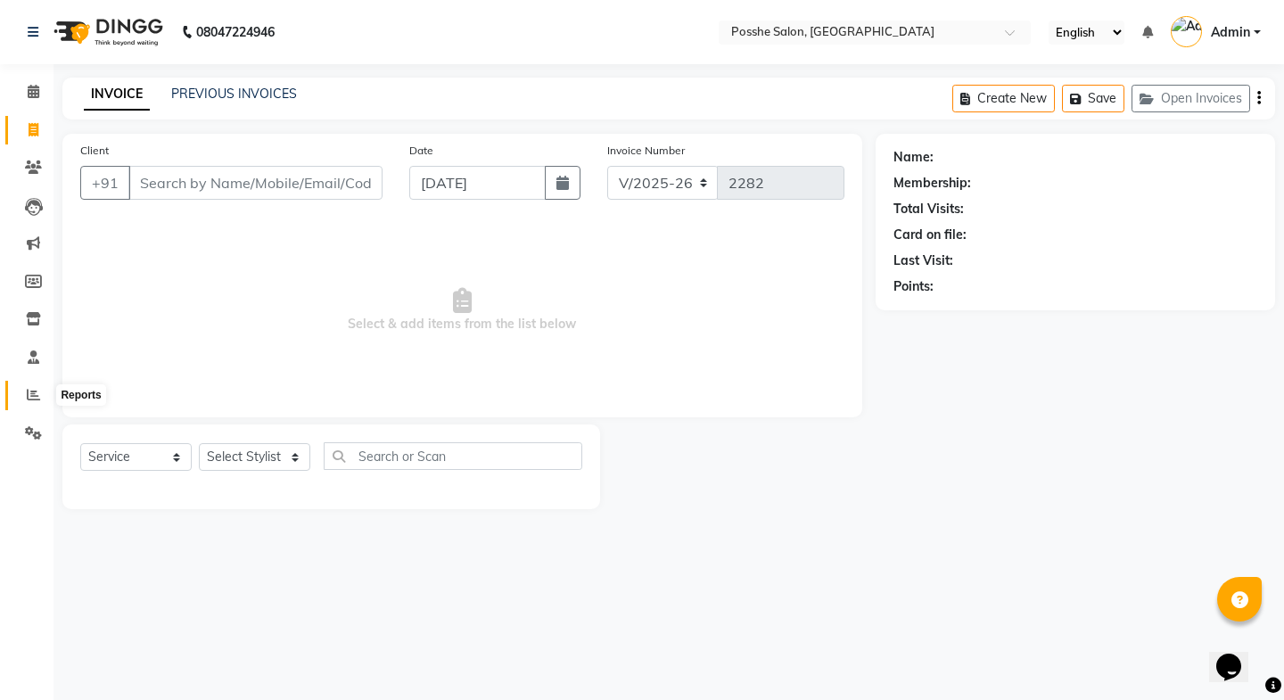
click at [31, 401] on span at bounding box center [33, 395] width 31 height 21
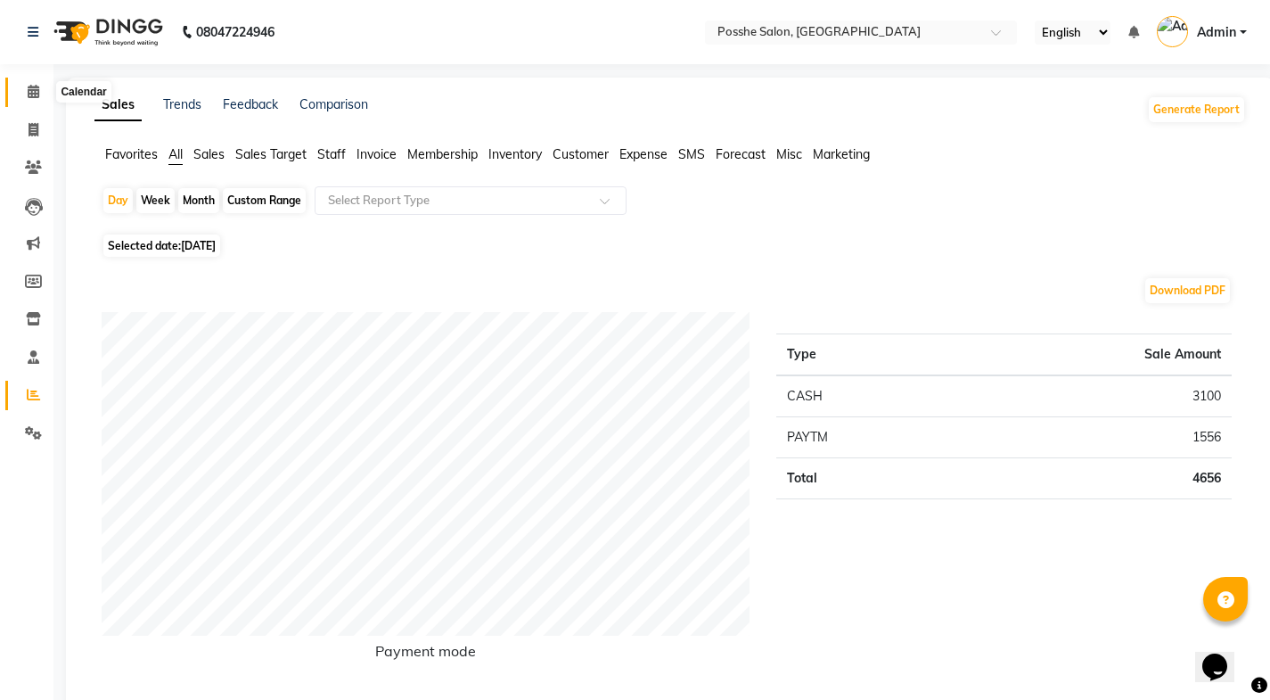
click at [29, 88] on icon at bounding box center [34, 91] width 12 height 13
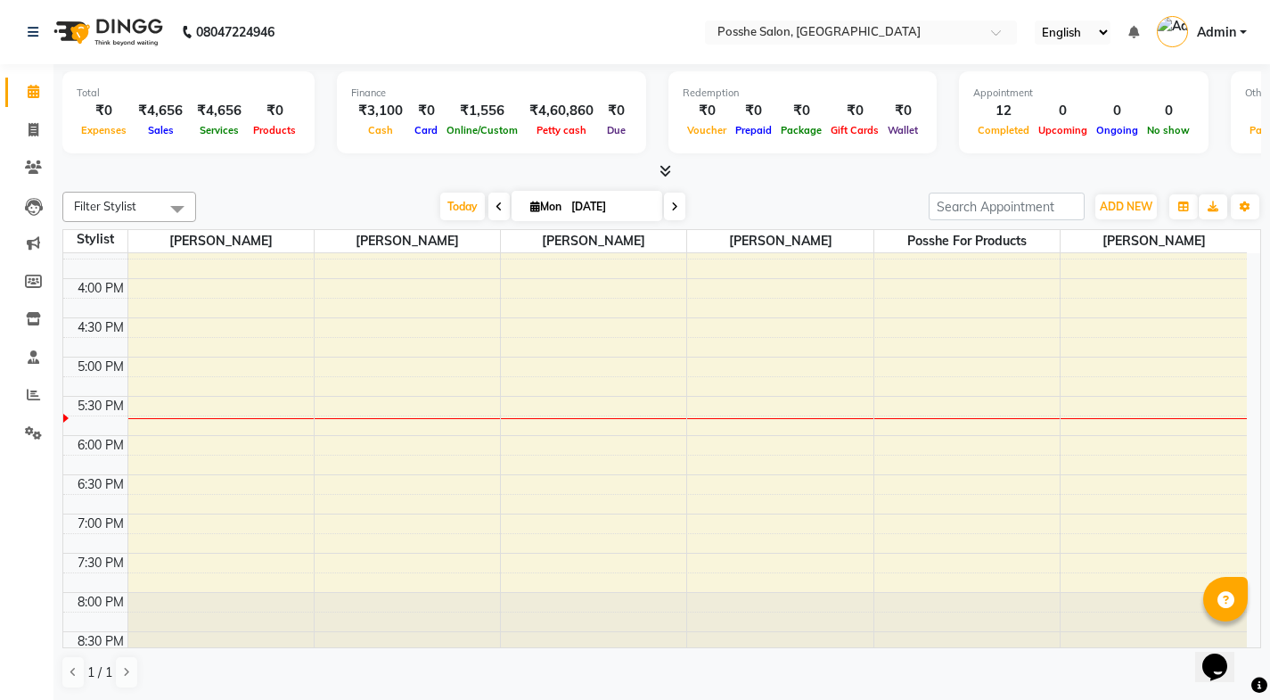
scroll to position [625, 0]
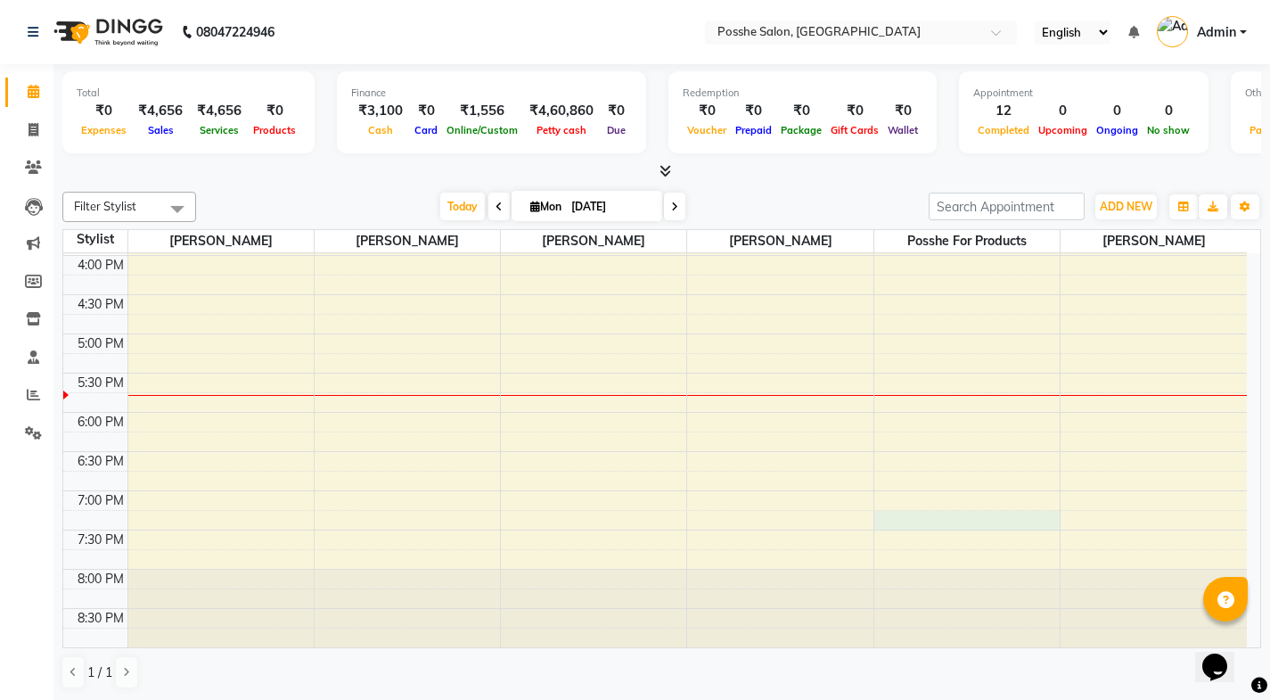
click at [897, 515] on div "8:00 AM 8:30 AM 9:00 AM 9:30 AM 10:00 AM 10:30 AM 11:00 AM 11:30 AM 12:00 PM 12…" at bounding box center [655, 137] width 1184 height 1019
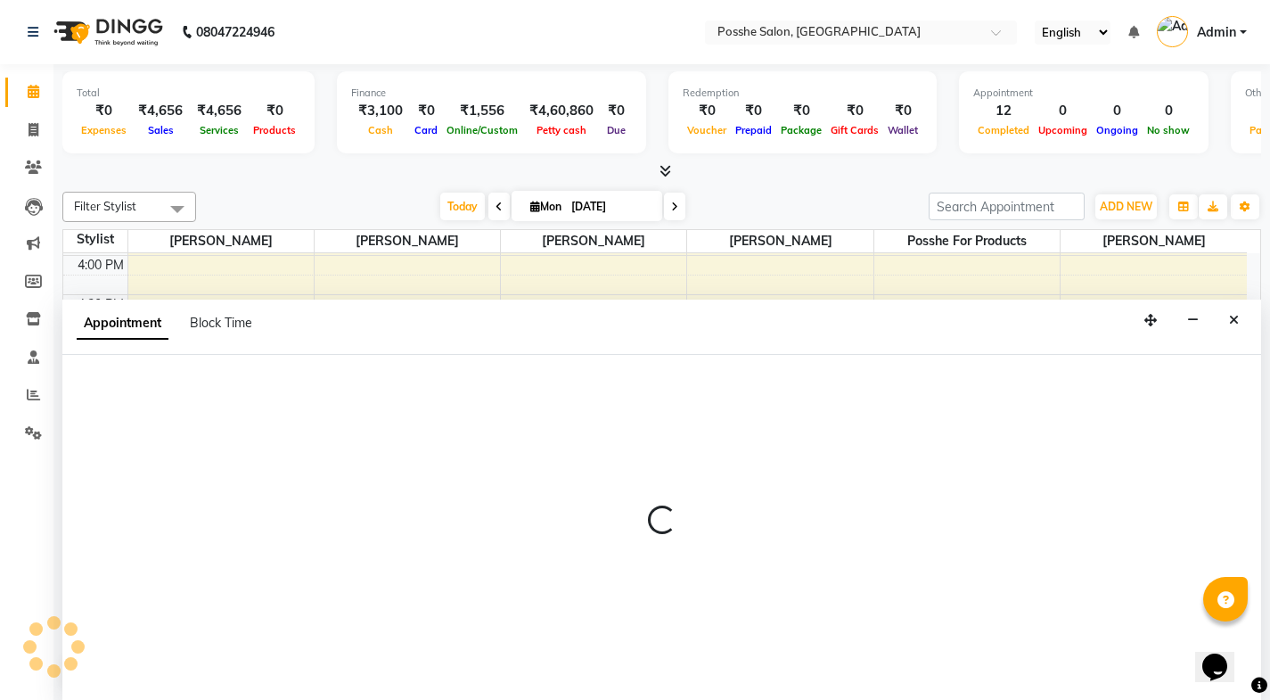
scroll to position [1, 0]
select select "43736"
select select "1155"
select select "tentative"
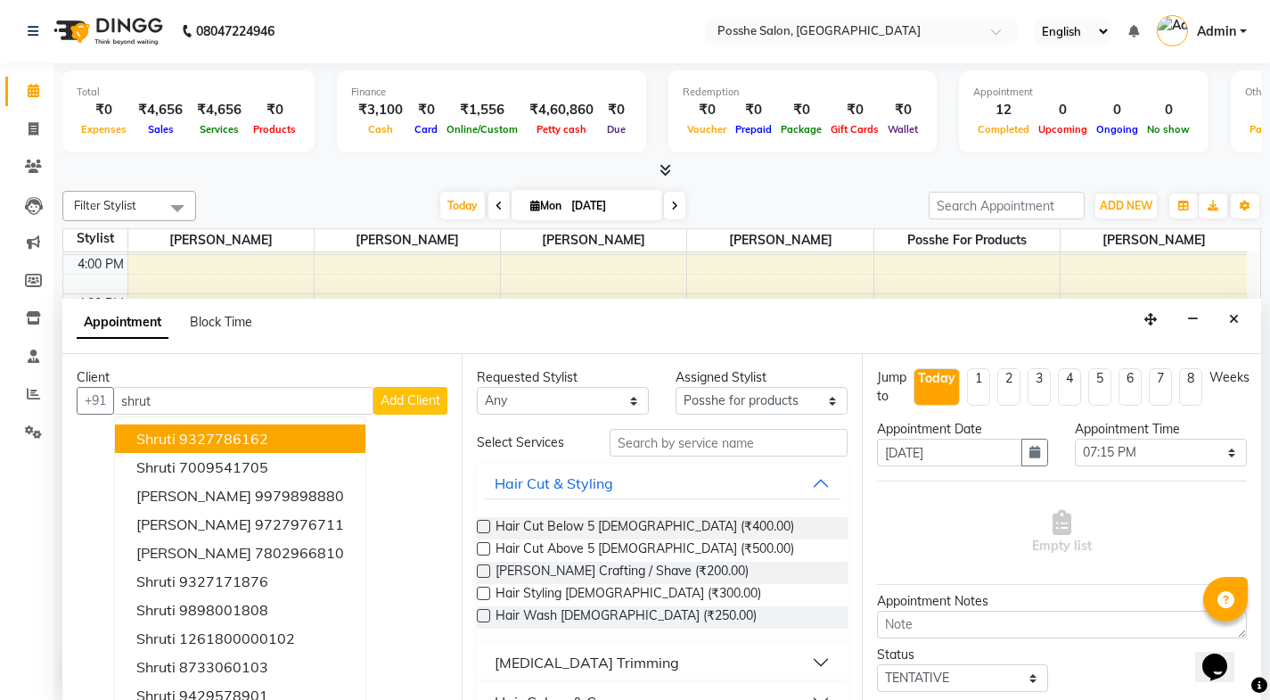
click at [173, 442] on span "shruti" at bounding box center [155, 439] width 39 height 18
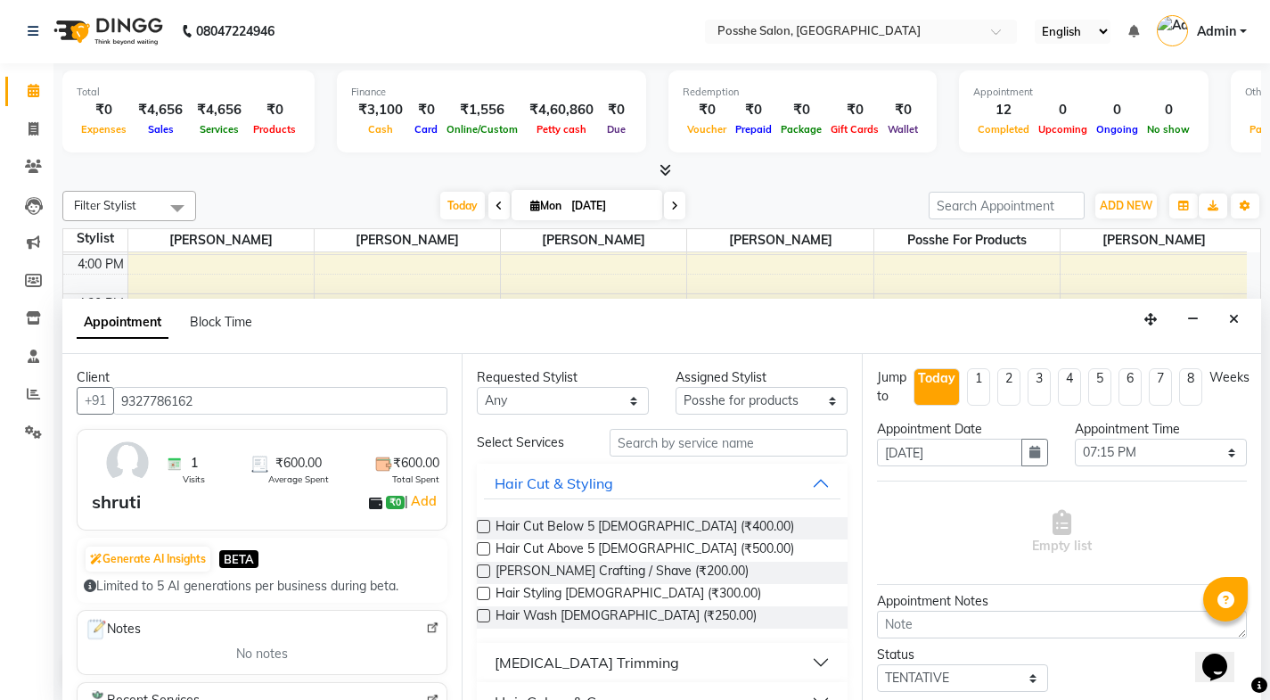
type input "9327786162"
click at [577, 486] on div "Hair Cut & Styling" at bounding box center [554, 483] width 119 height 21
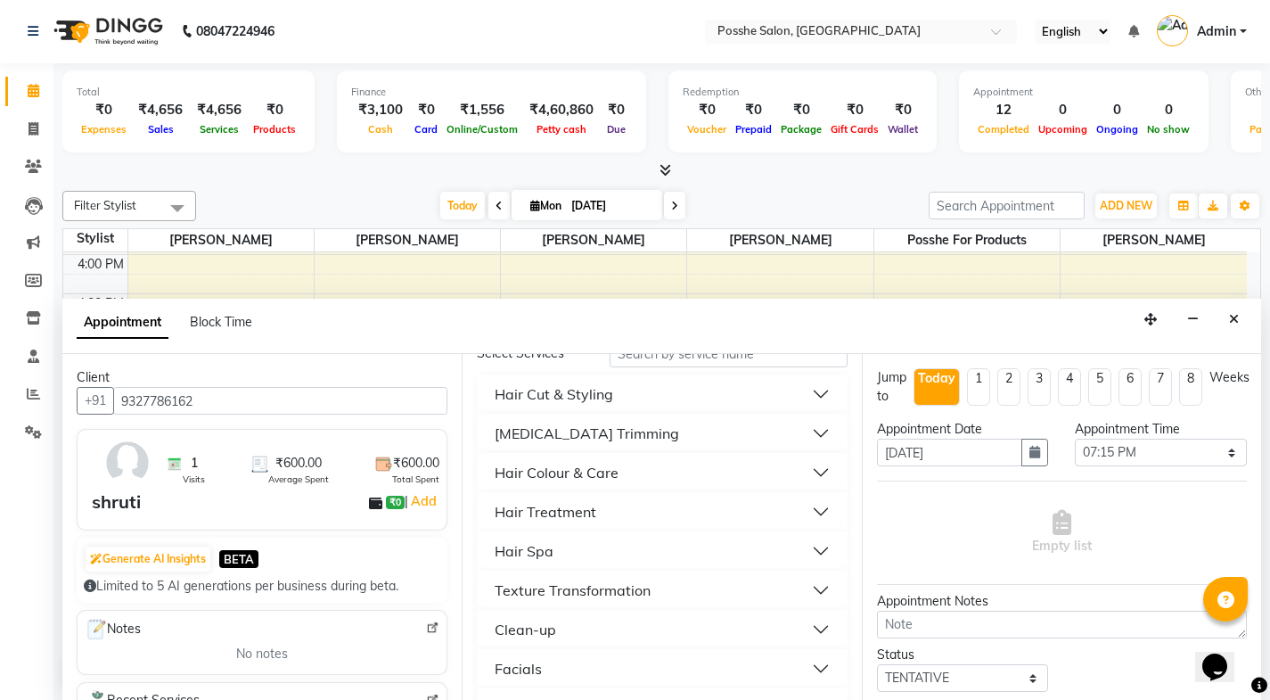
scroll to position [0, 0]
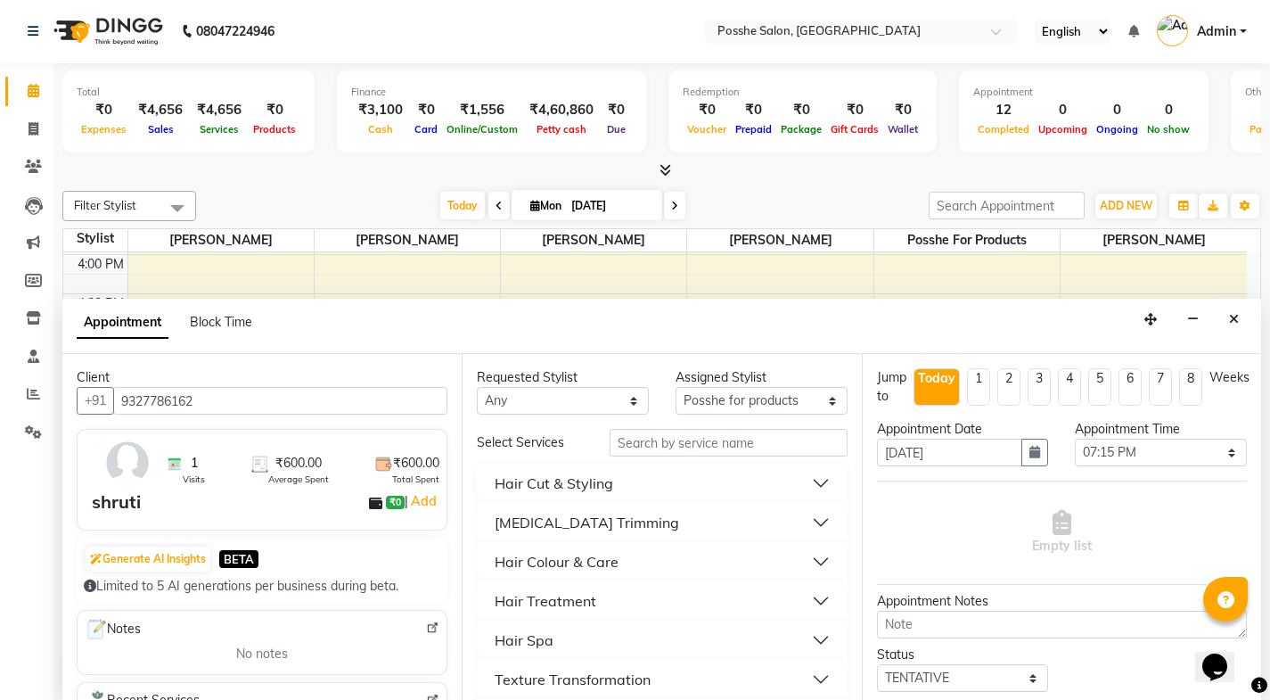
click at [515, 478] on div "Hair Cut & Styling" at bounding box center [554, 483] width 119 height 21
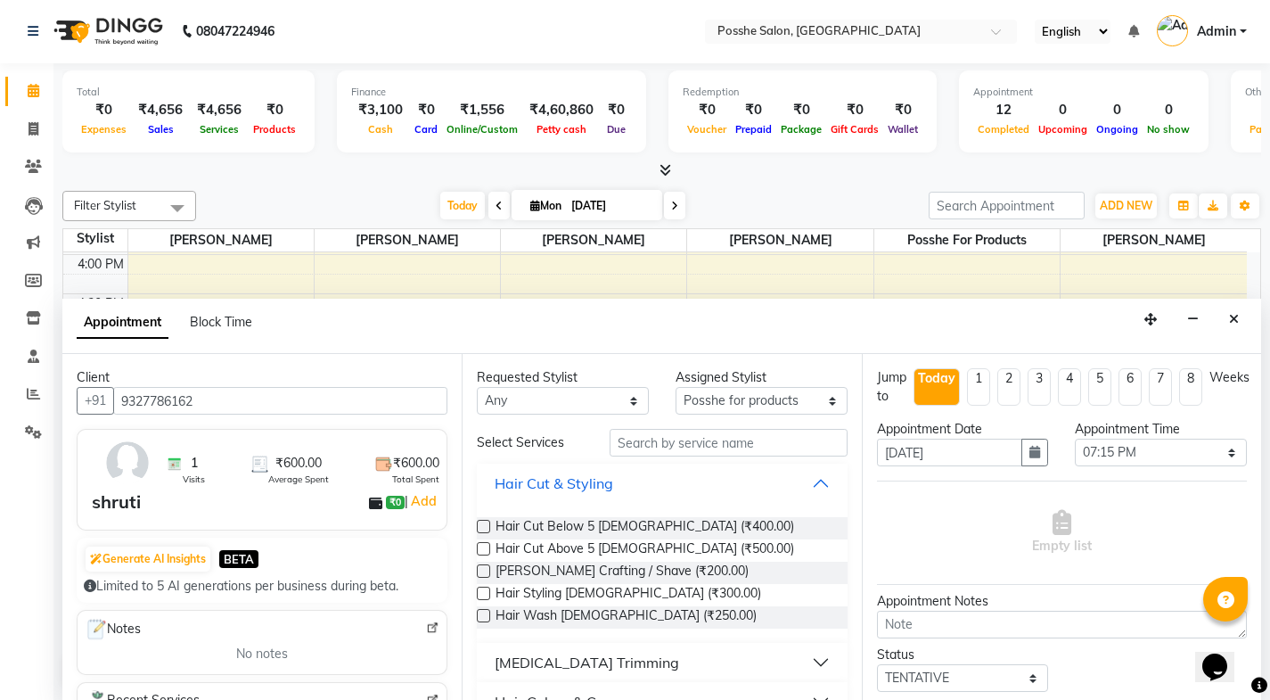
click at [522, 479] on div "Hair Cut & Styling" at bounding box center [554, 483] width 119 height 21
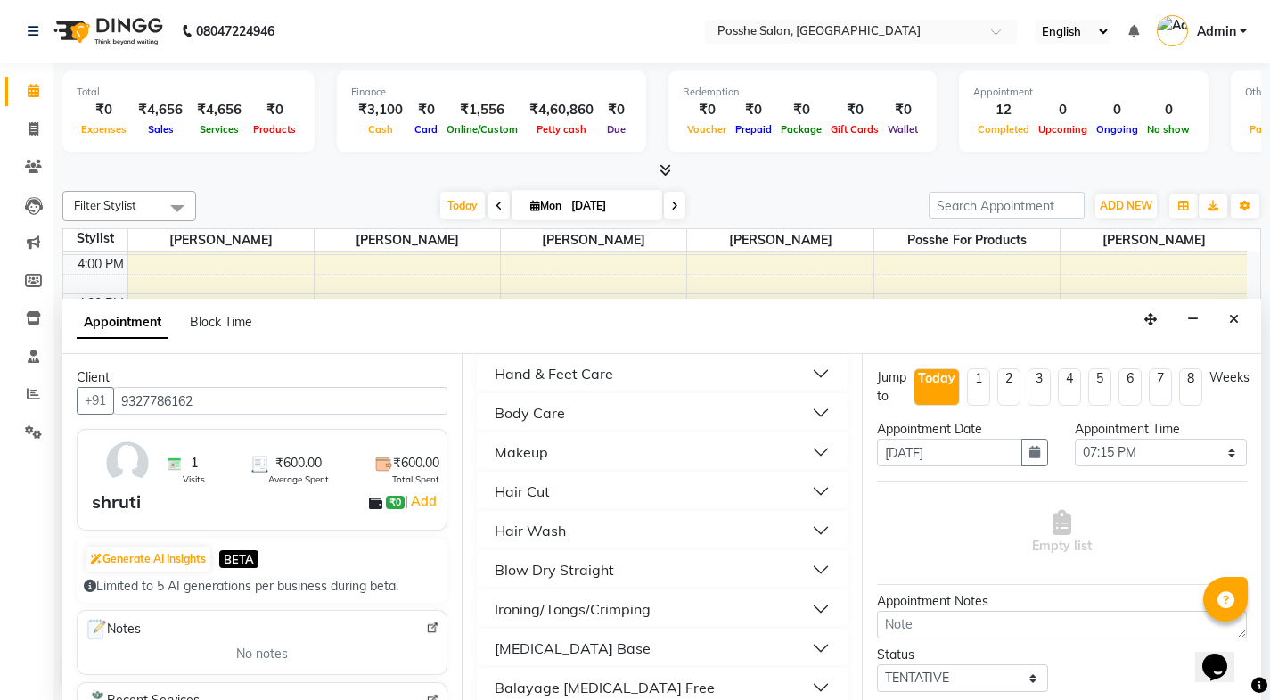
scroll to position [624, 0]
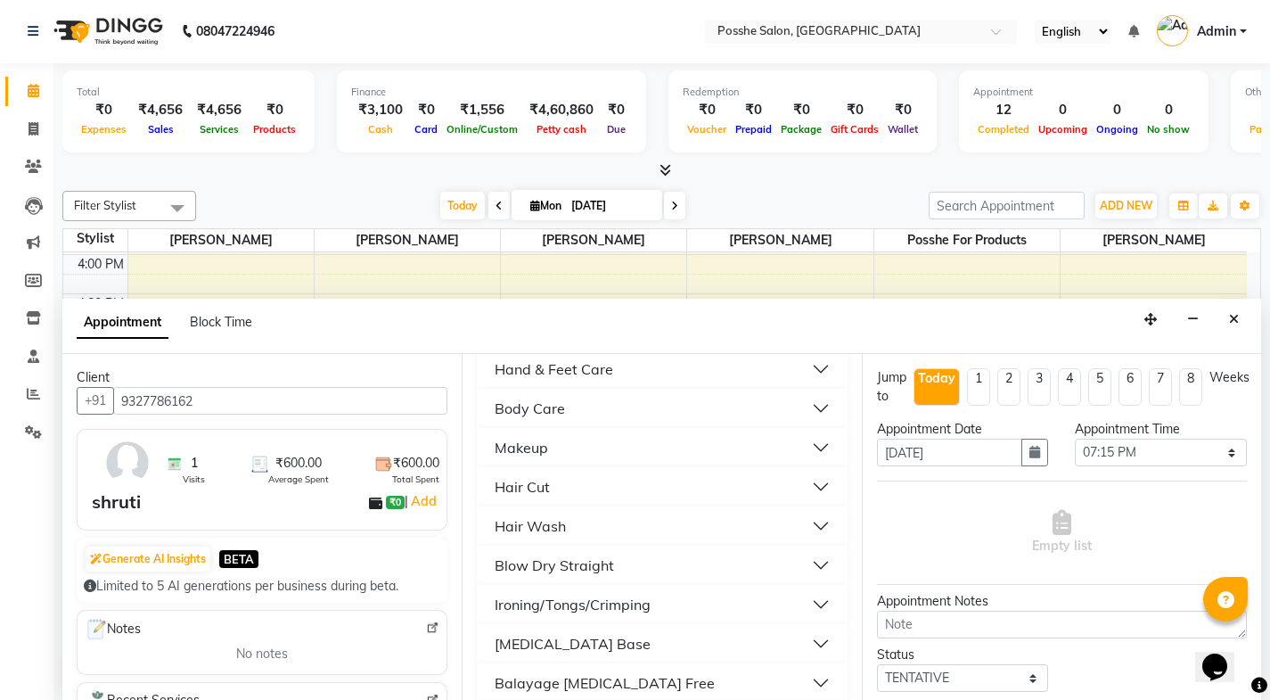
click at [541, 481] on div "Hair Cut" at bounding box center [522, 486] width 55 height 21
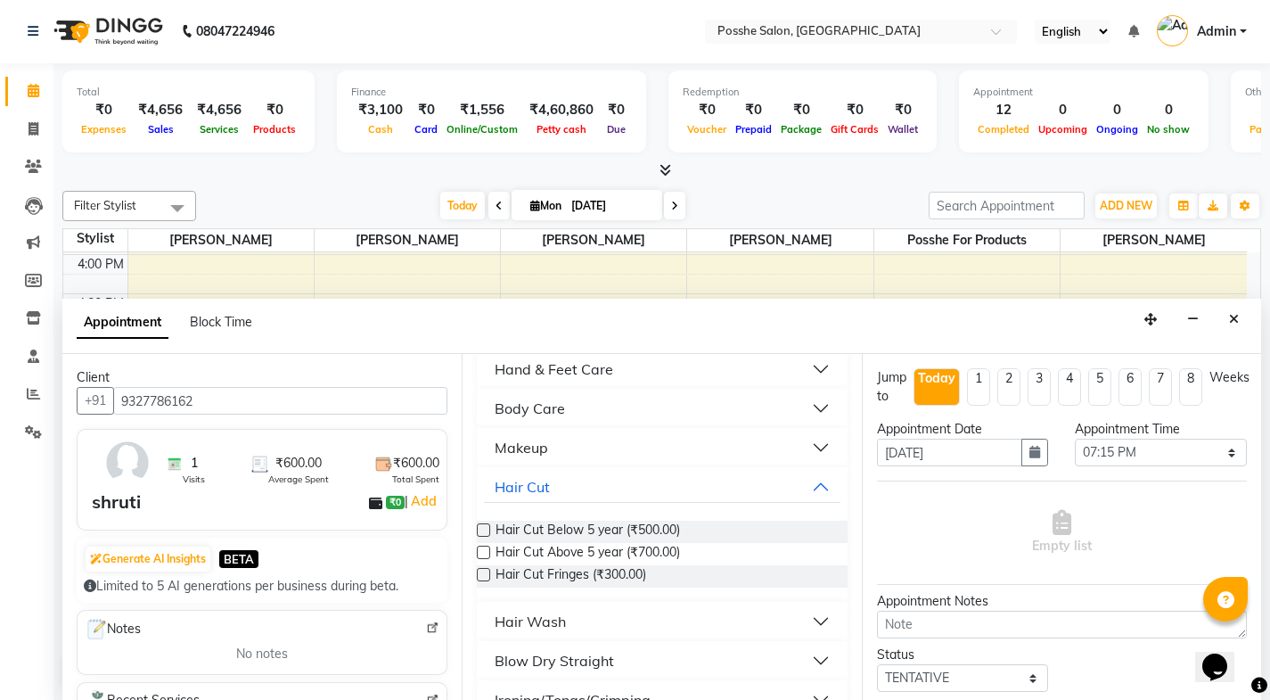
click at [483, 554] on label at bounding box center [483, 552] width 13 height 13
click at [483, 554] on input "checkbox" at bounding box center [483, 554] width 12 height 12
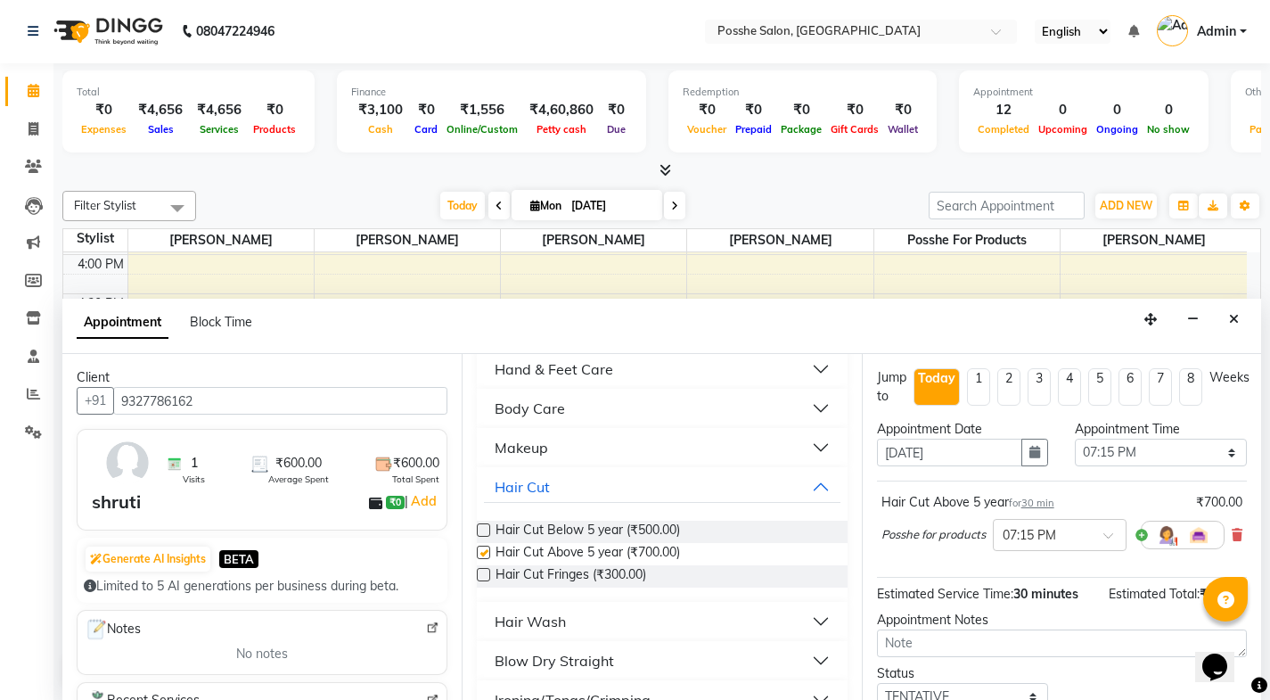
checkbox input "false"
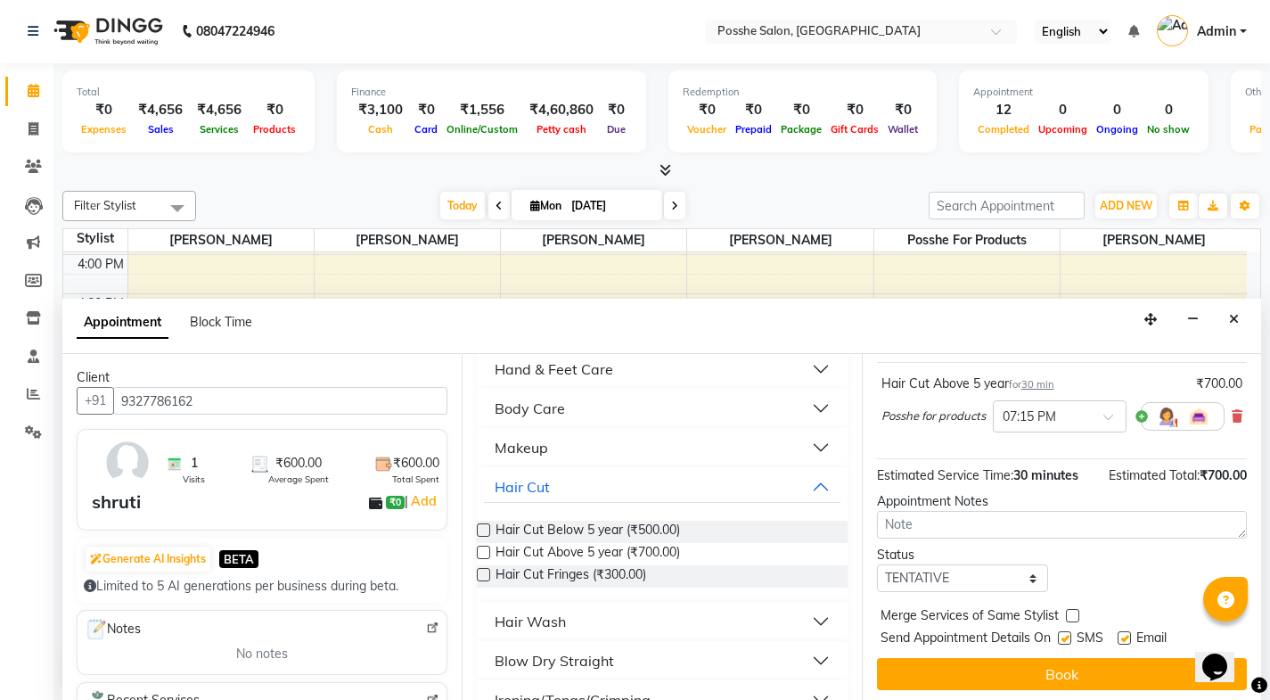
scroll to position [126, 0]
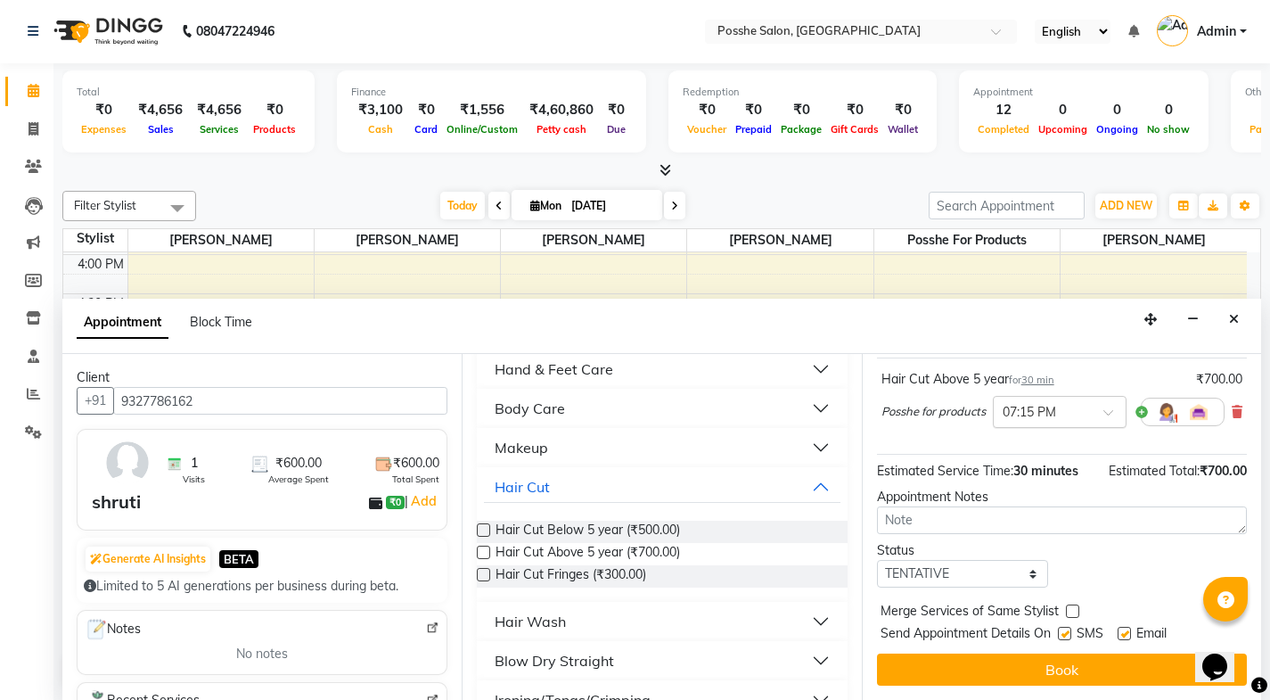
click at [1089, 401] on div at bounding box center [1060, 410] width 132 height 19
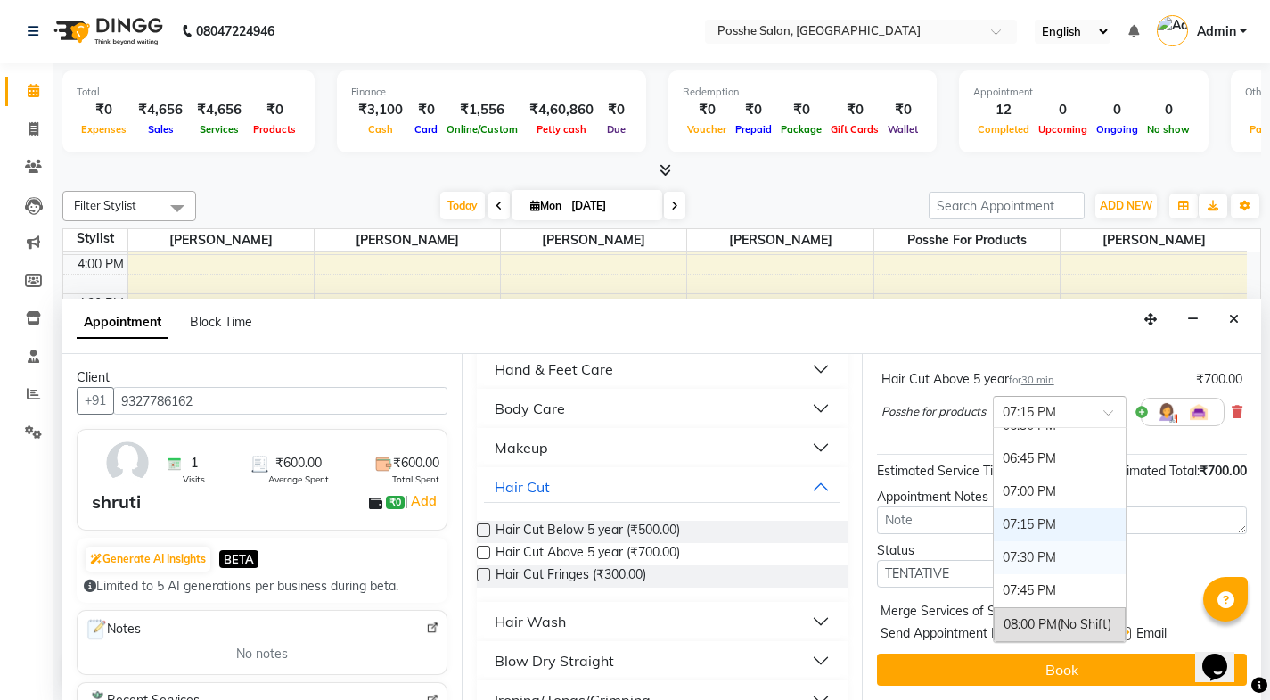
click at [1071, 557] on div "07:30 PM" at bounding box center [1060, 557] width 132 height 33
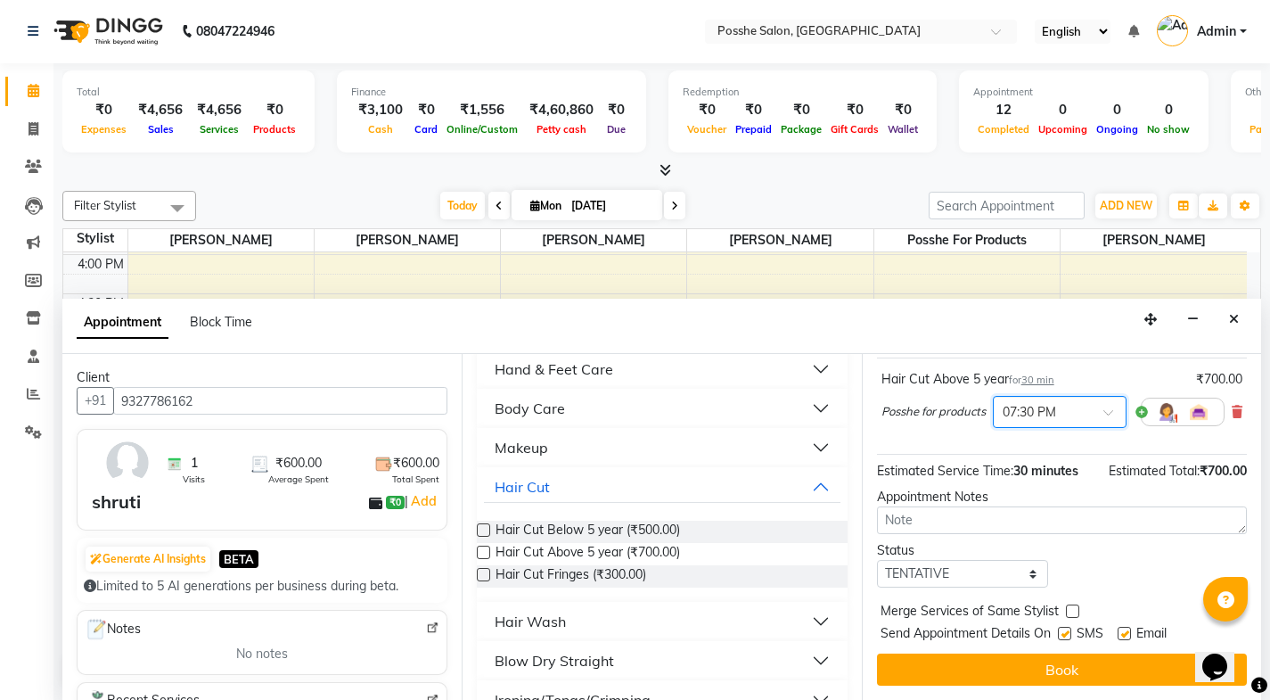
click at [1066, 628] on label at bounding box center [1064, 633] width 13 height 13
click at [1066, 629] on input "checkbox" at bounding box center [1064, 635] width 12 height 12
checkbox input "false"
click at [1124, 633] on label at bounding box center [1124, 633] width 13 height 13
click at [1124, 633] on input "checkbox" at bounding box center [1124, 635] width 12 height 12
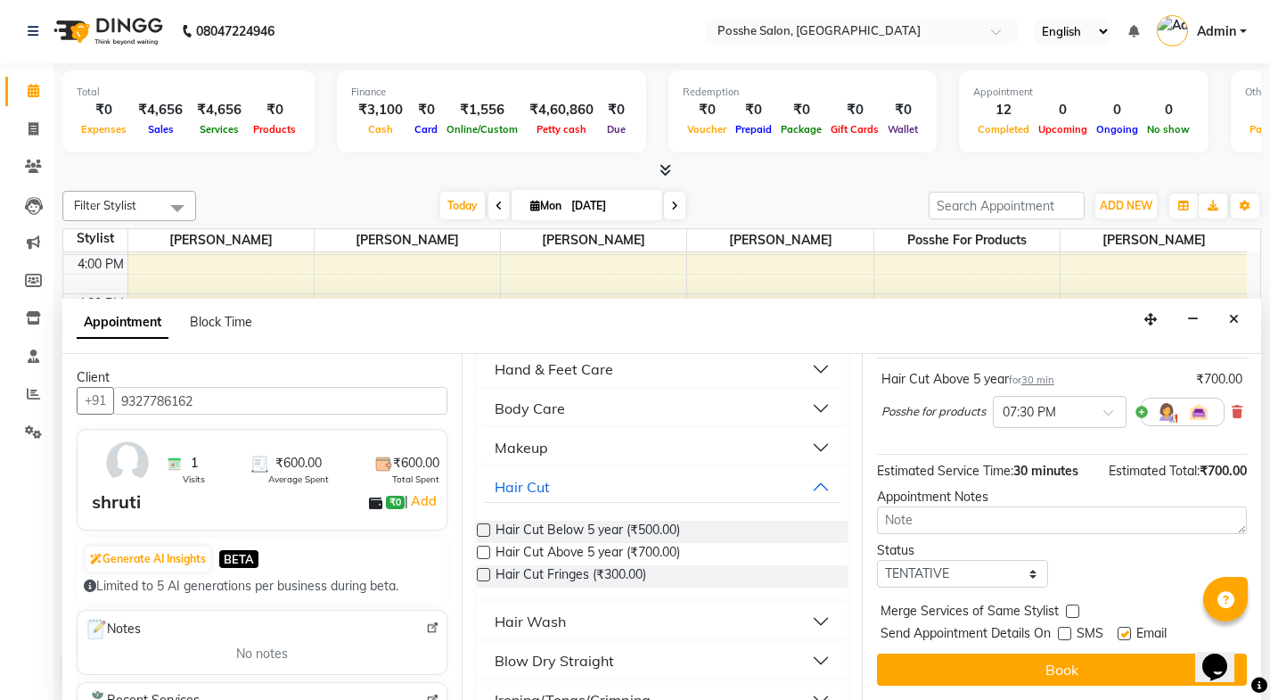
checkbox input "false"
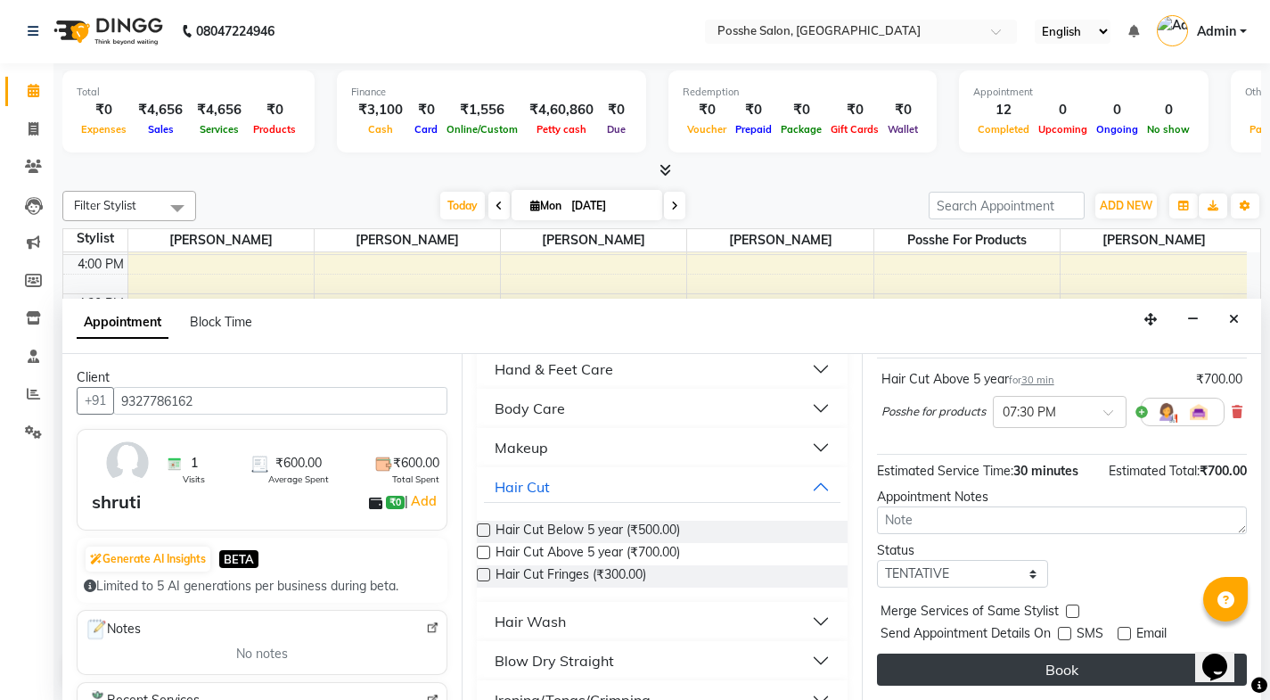
click at [1127, 675] on button "Book" at bounding box center [1062, 669] width 370 height 32
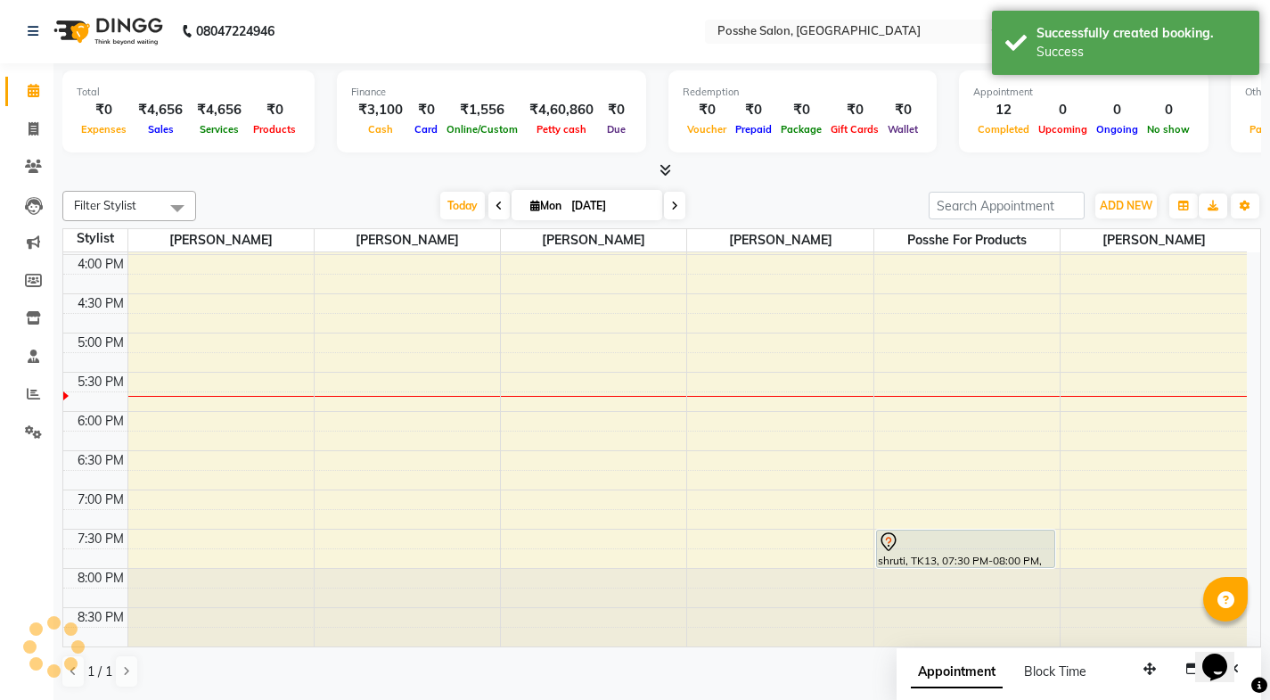
scroll to position [0, 0]
click at [976, 576] on div at bounding box center [967, 609] width 185 height 78
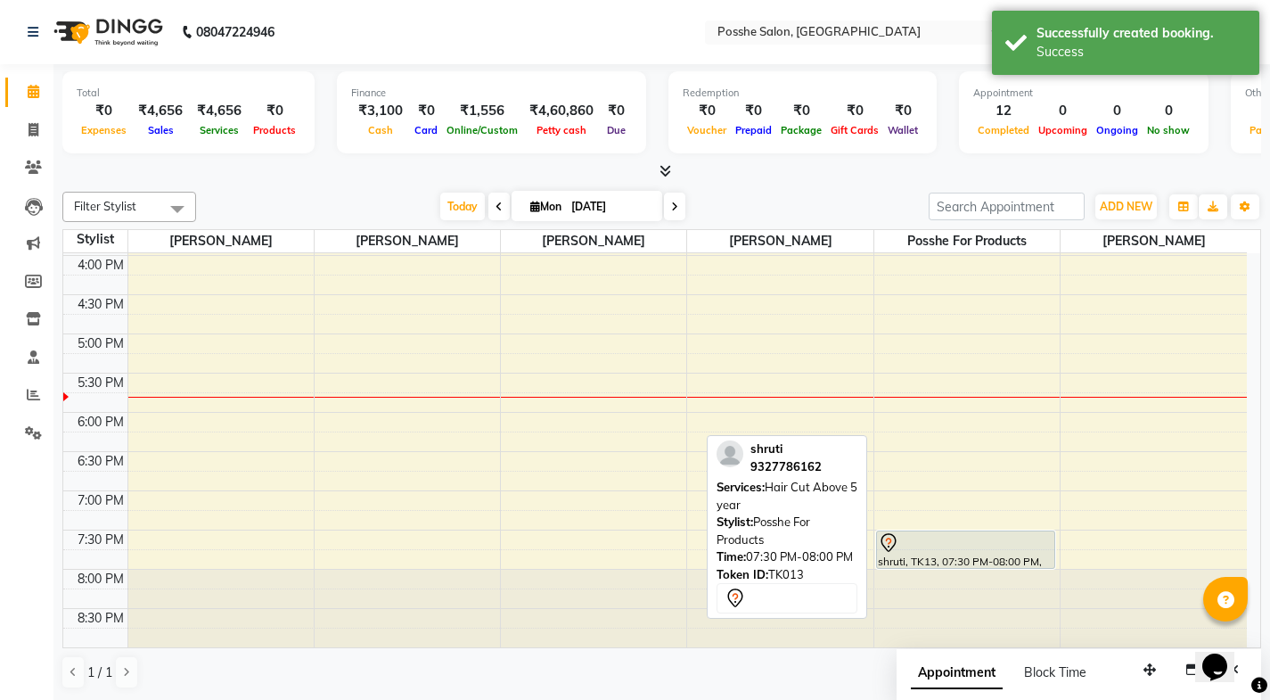
click at [998, 555] on div "shruti, TK13, 07:30 PM-08:00 PM, Hair Cut Above 5 year" at bounding box center [965, 549] width 177 height 37
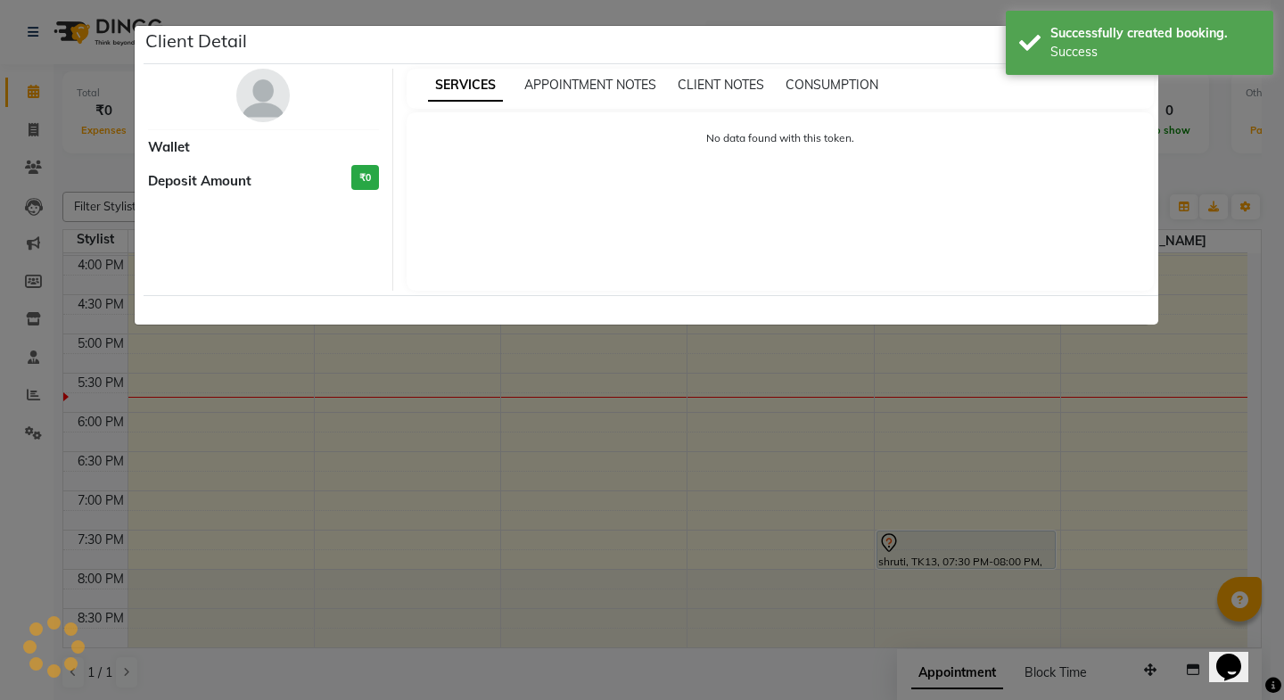
select select "7"
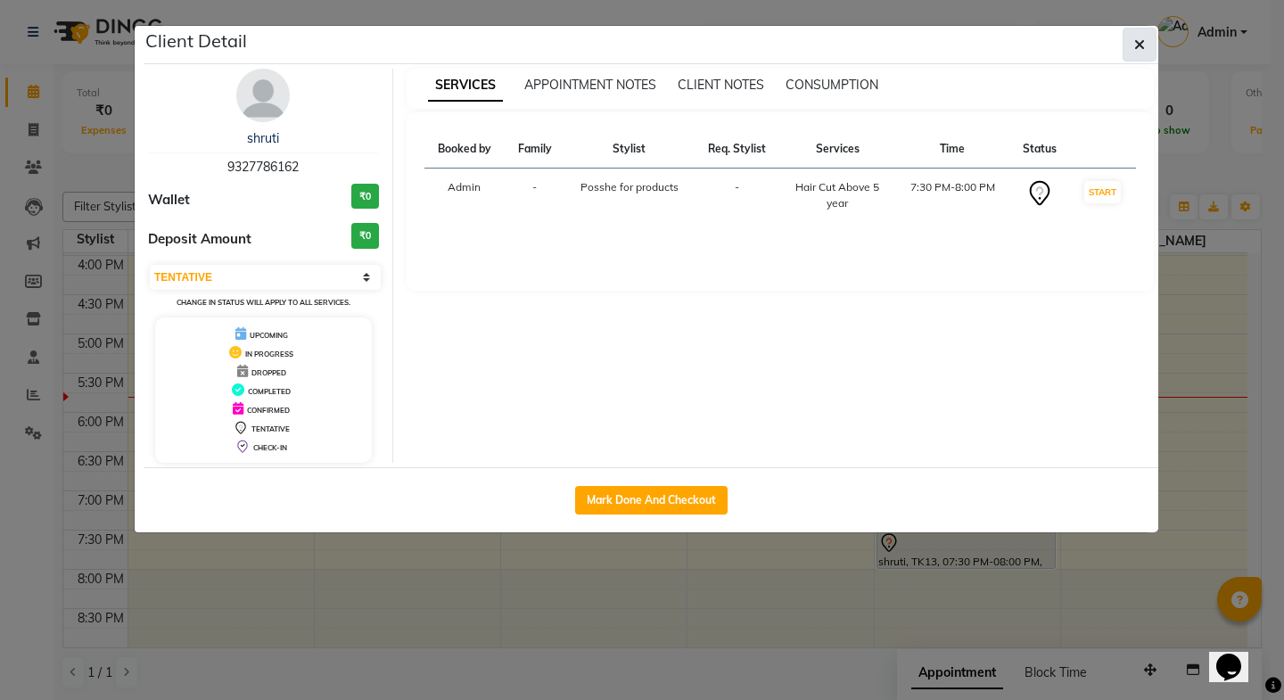
click at [1143, 48] on icon "button" at bounding box center [1139, 44] width 11 height 14
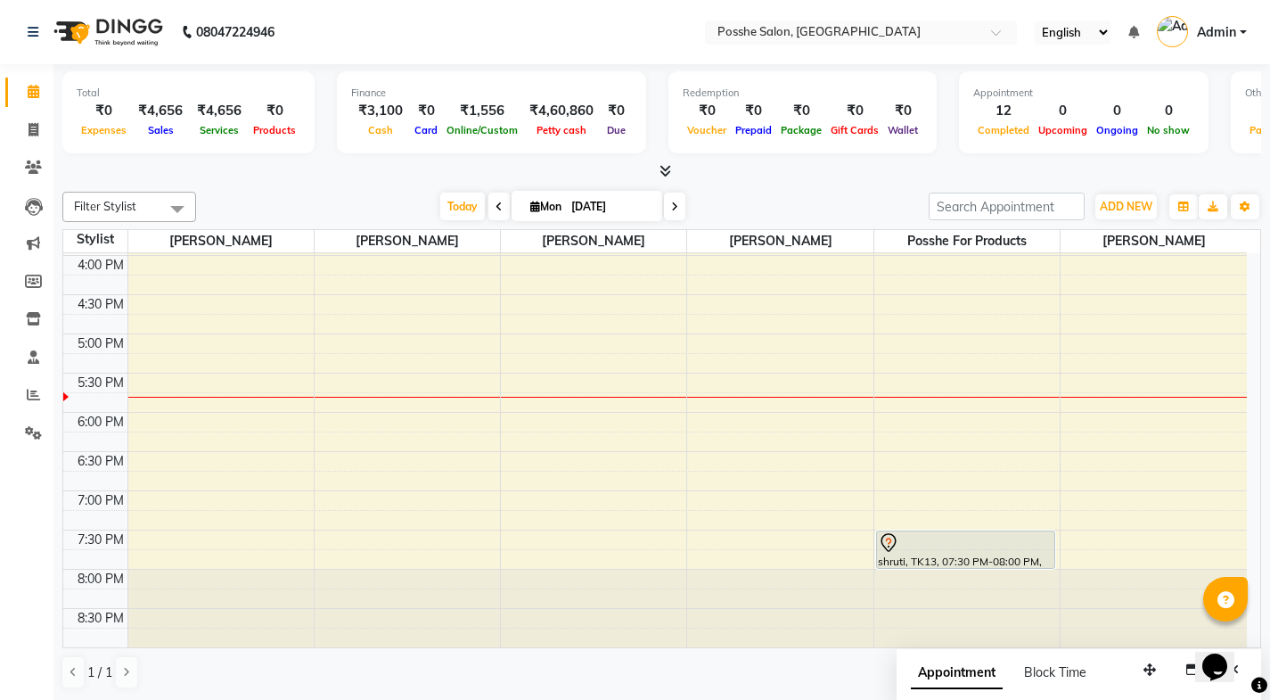
click at [907, 574] on div at bounding box center [967, 609] width 185 height 78
click at [913, 579] on div at bounding box center [967, 609] width 185 height 78
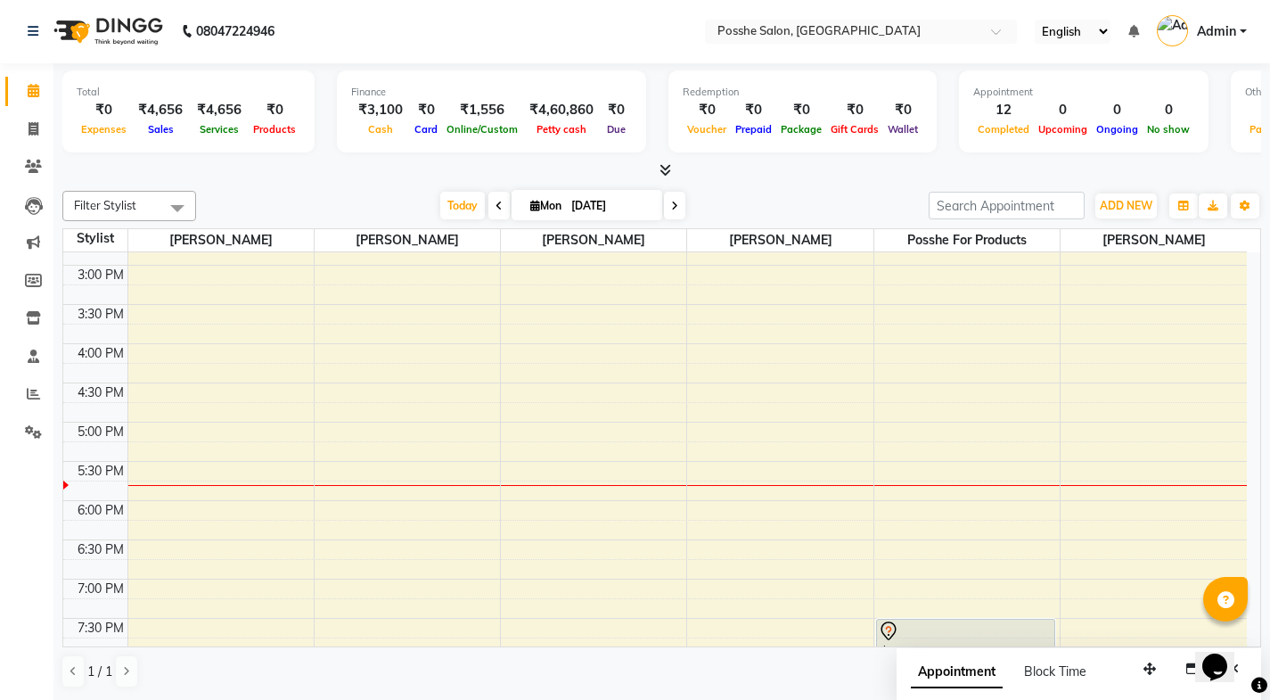
scroll to position [625, 0]
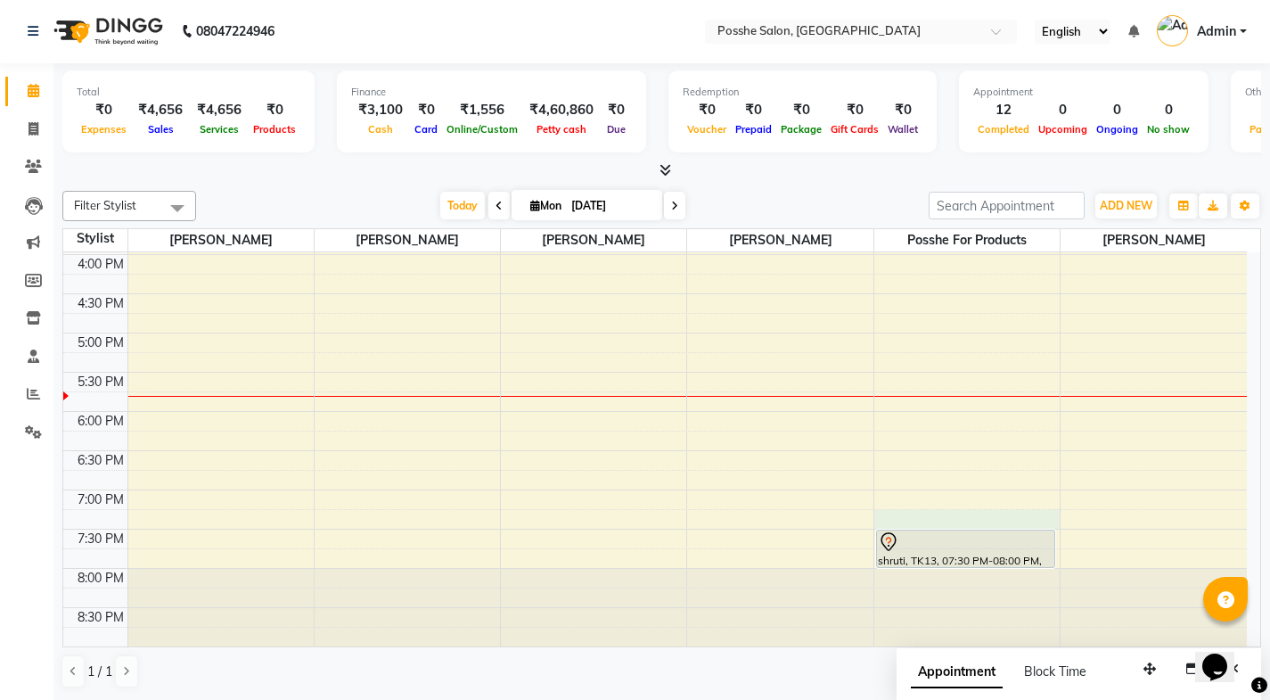
click at [912, 520] on div "8:00 AM 8:30 AM 9:00 AM 9:30 AM 10:00 AM 10:30 AM 11:00 AM 11:30 AM 12:00 PM 12…" at bounding box center [655, 136] width 1184 height 1019
select select "43736"
select select "tentative"
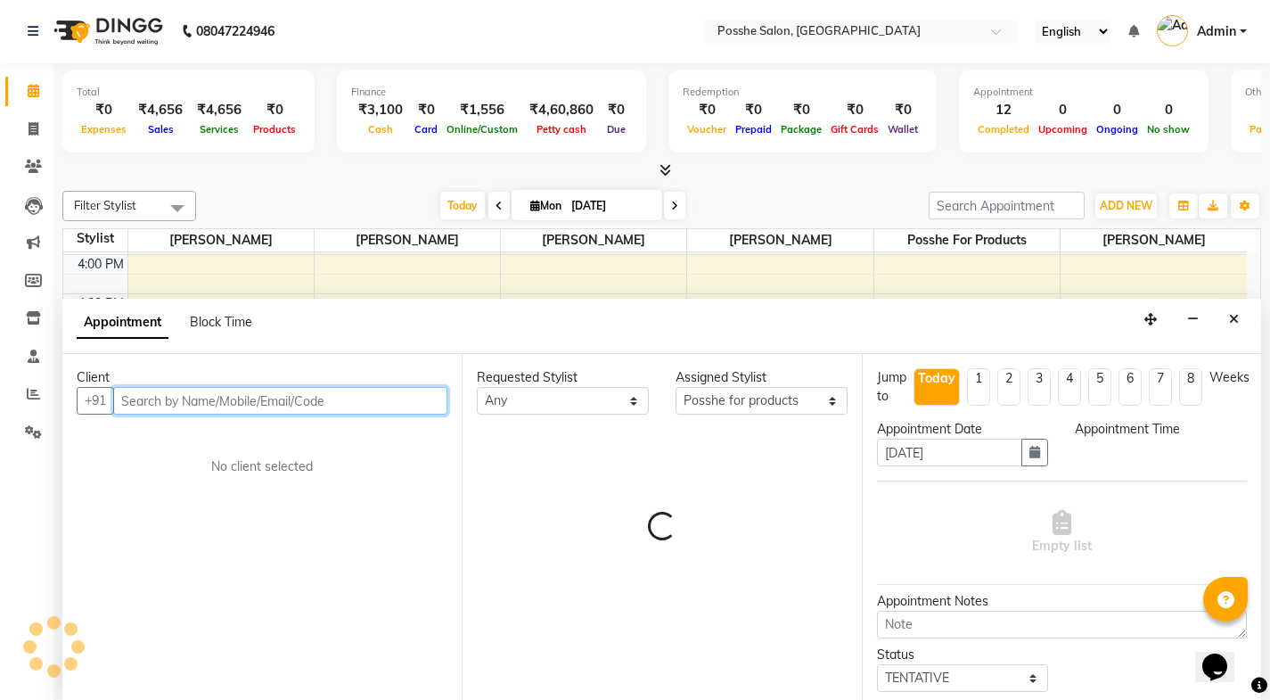
select select "1155"
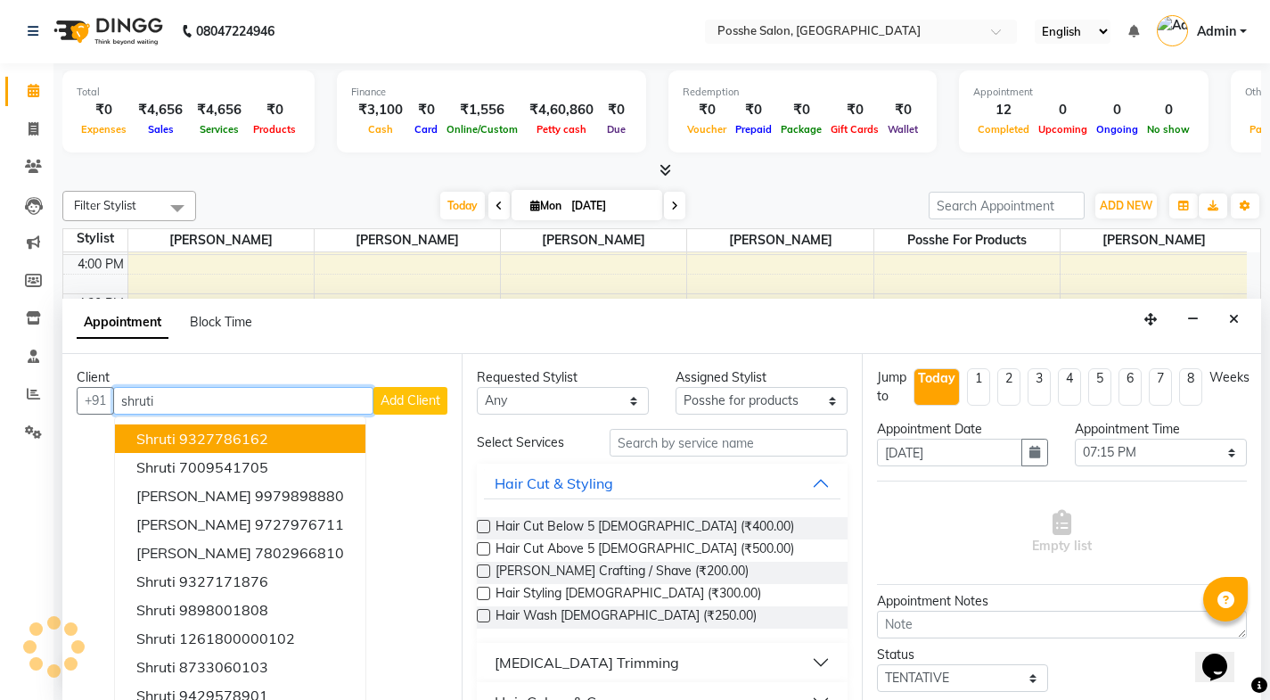
click at [200, 443] on ngb-highlight "9327786162" at bounding box center [223, 439] width 89 height 18
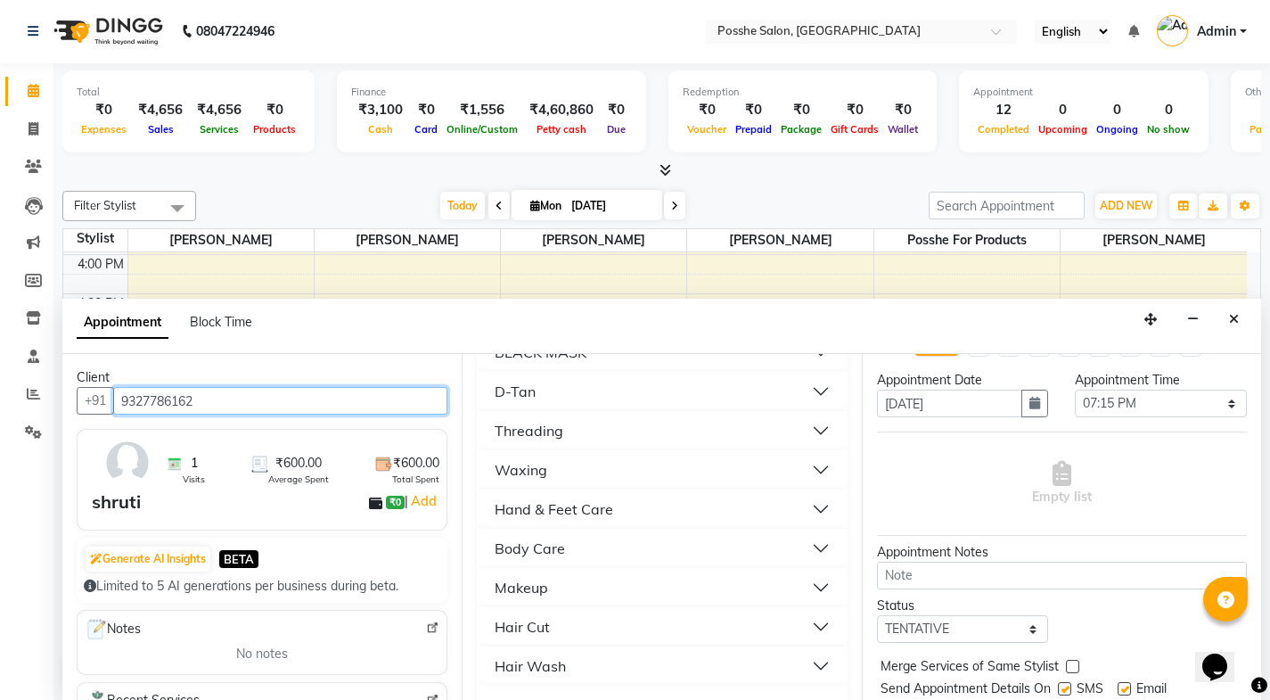
scroll to position [0, 0]
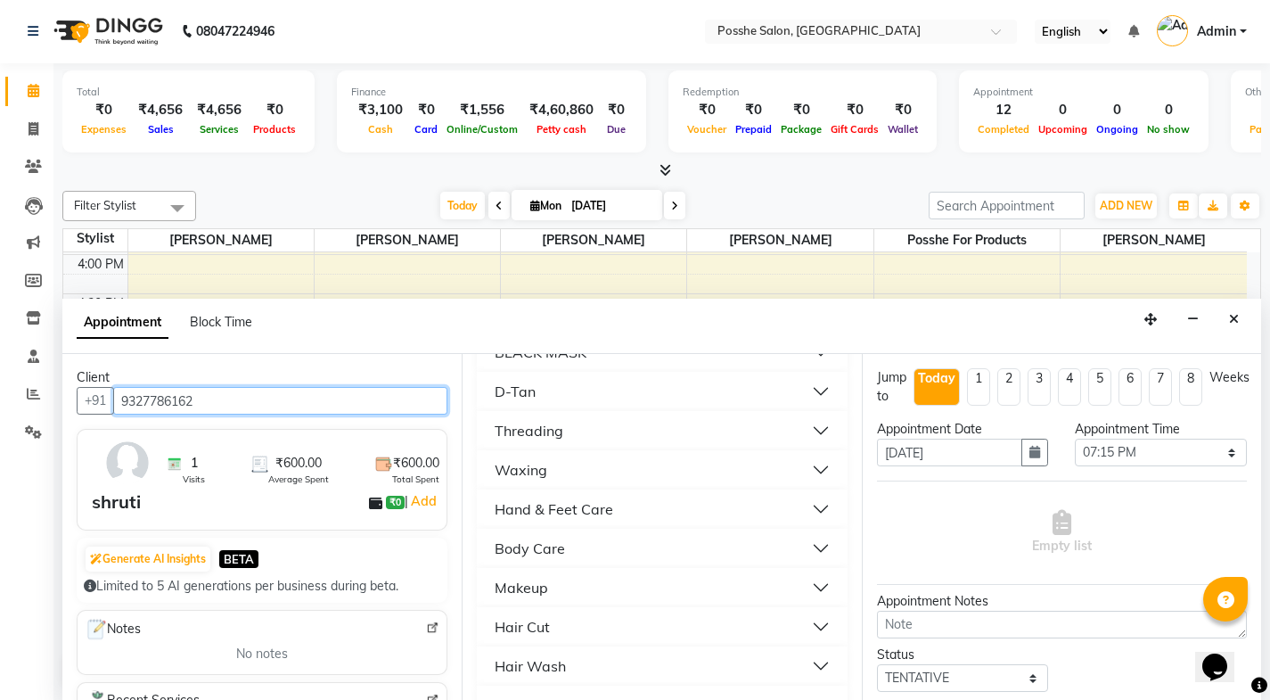
type input "9327786162"
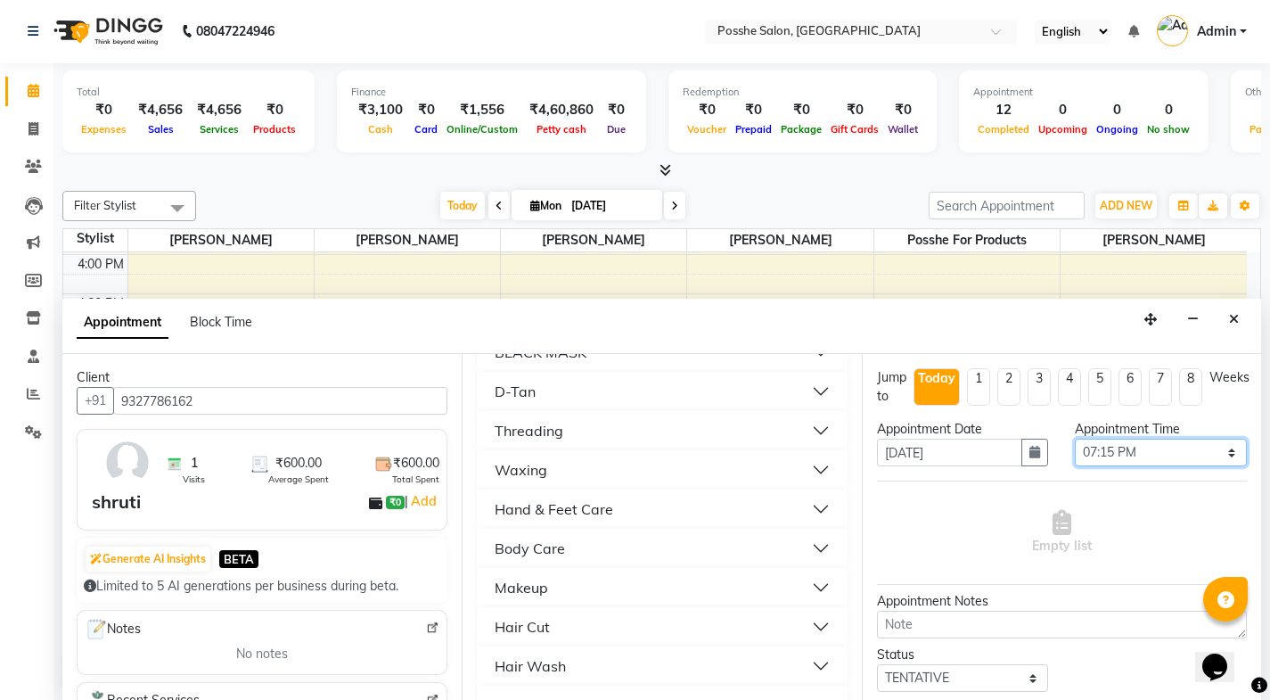
click at [1075, 449] on select "Select 09:00 AM 09:15 AM 09:30 AM 09:45 AM 10:00 AM 10:15 AM 10:30 AM 10:45 AM …" at bounding box center [1161, 453] width 172 height 28
select select "1170"
click at [1075, 439] on select "Select 09:00 AM 09:15 AM 09:30 AM 09:45 AM 10:00 AM 10:15 AM 10:30 AM 10:45 AM …" at bounding box center [1161, 453] width 172 height 28
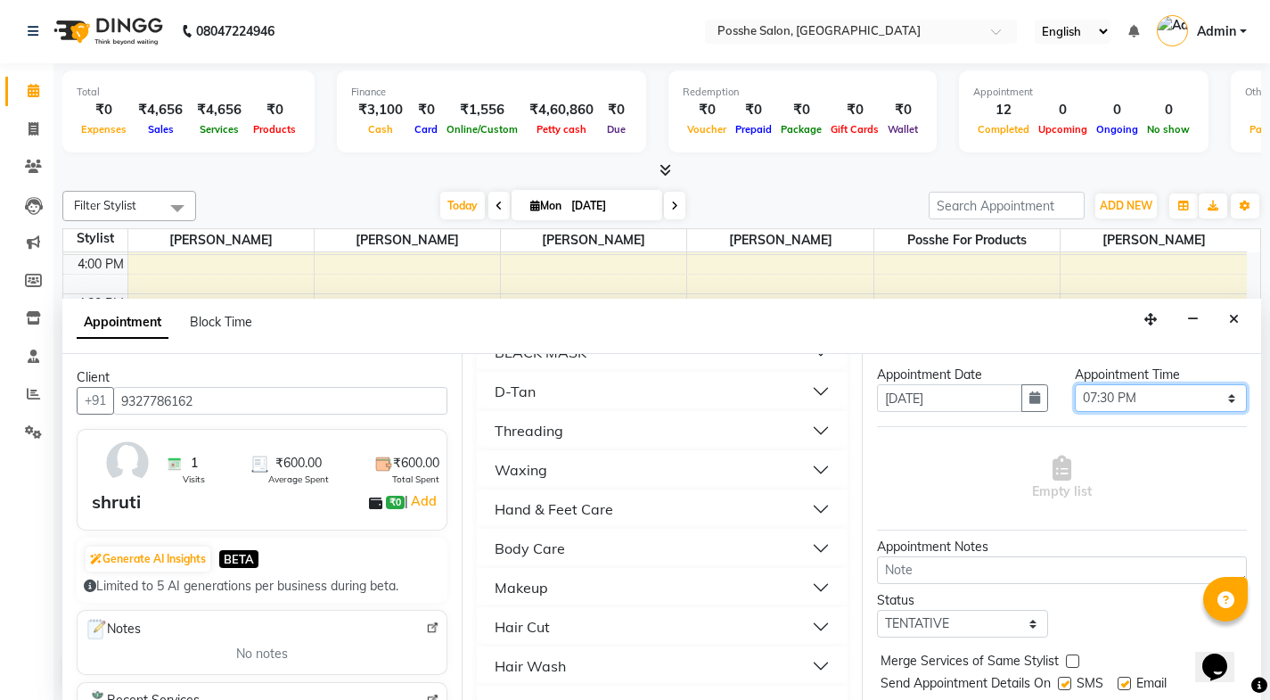
scroll to position [106, 0]
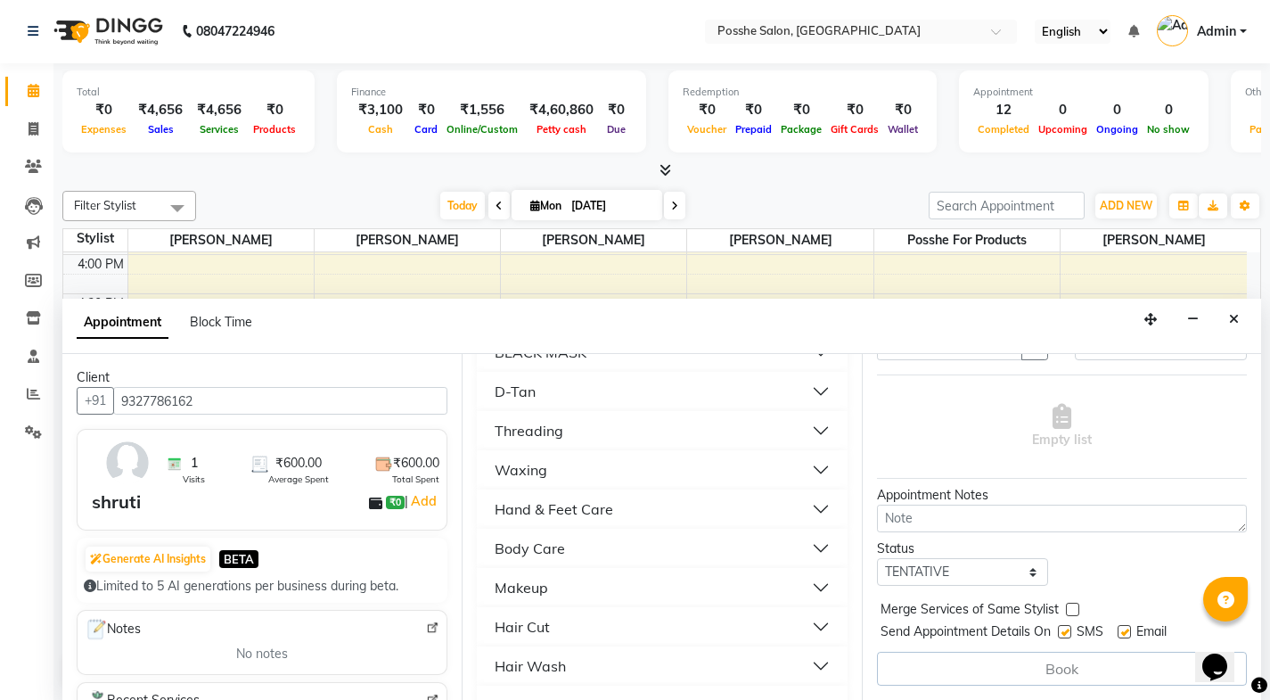
click at [1070, 626] on label at bounding box center [1064, 631] width 13 height 13
click at [1070, 628] on input "checkbox" at bounding box center [1064, 634] width 12 height 12
checkbox input "false"
click at [1125, 629] on label at bounding box center [1124, 631] width 13 height 13
click at [1125, 629] on input "checkbox" at bounding box center [1124, 634] width 12 height 12
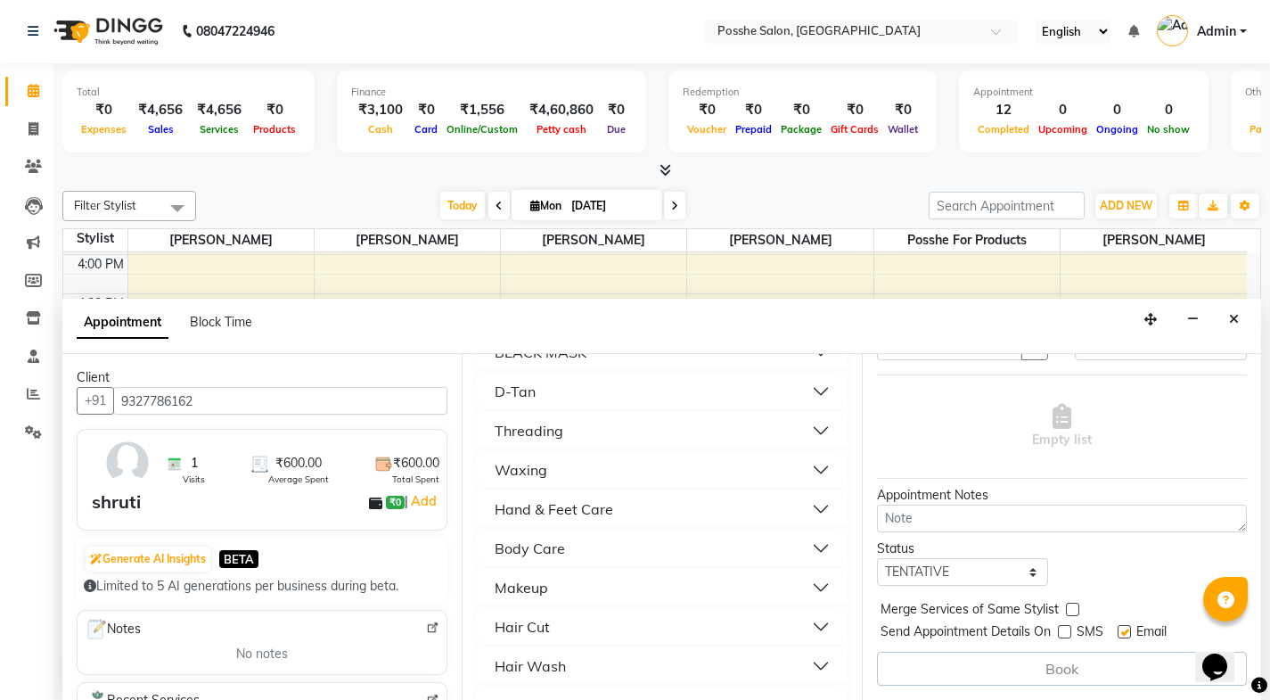
checkbox input "false"
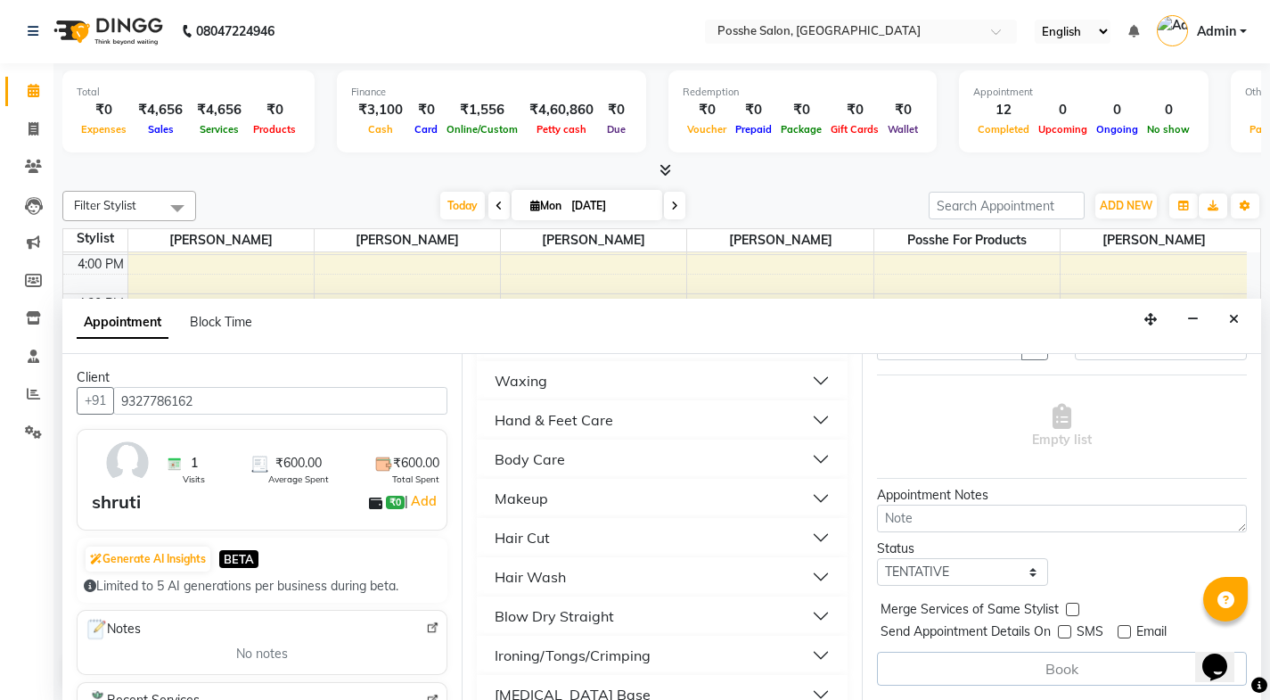
drag, startPoint x: 516, startPoint y: 547, endPoint x: 522, endPoint y: 538, distance: 10.9
click at [516, 547] on div "Hair Cut" at bounding box center [522, 537] width 55 height 21
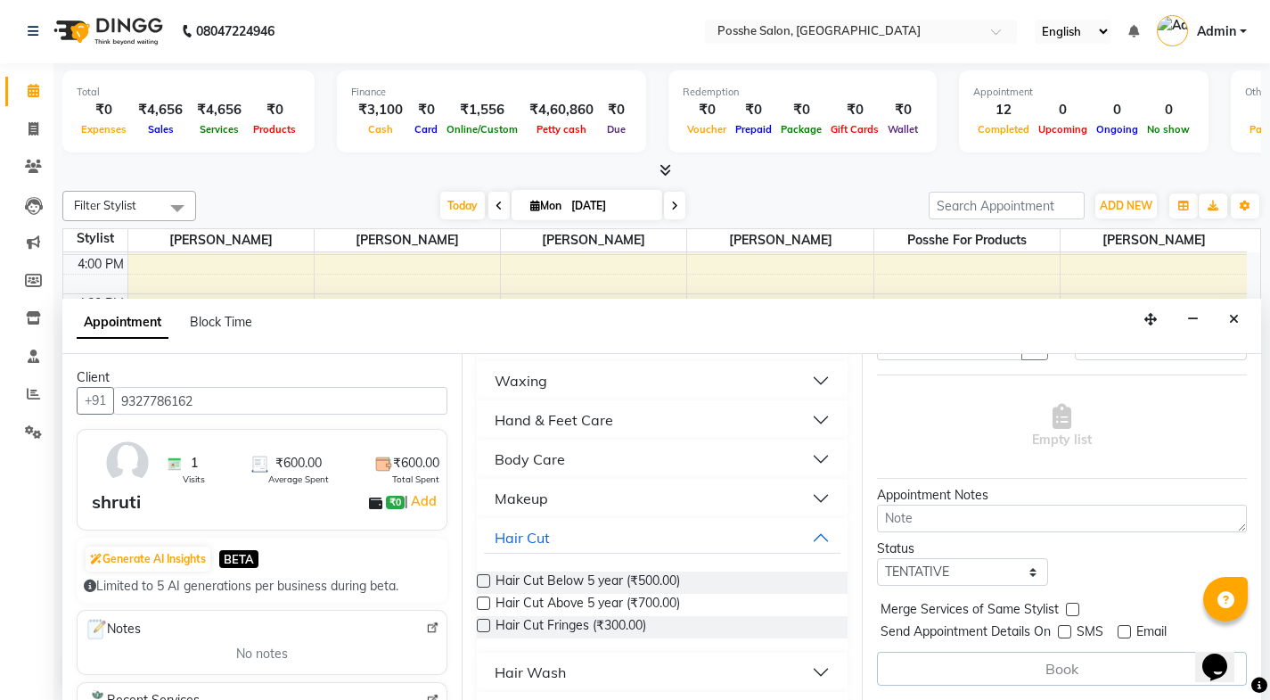
click at [487, 599] on label at bounding box center [483, 602] width 13 height 13
click at [487, 599] on input "checkbox" at bounding box center [483, 605] width 12 height 12
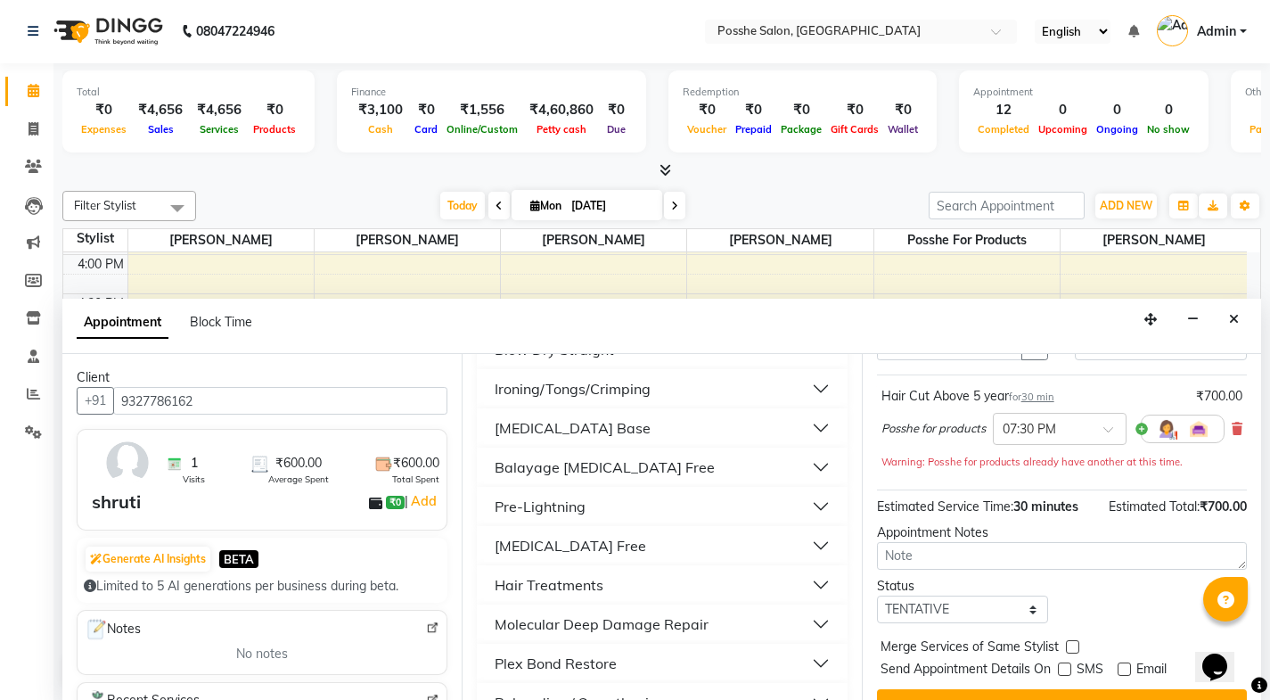
checkbox input "false"
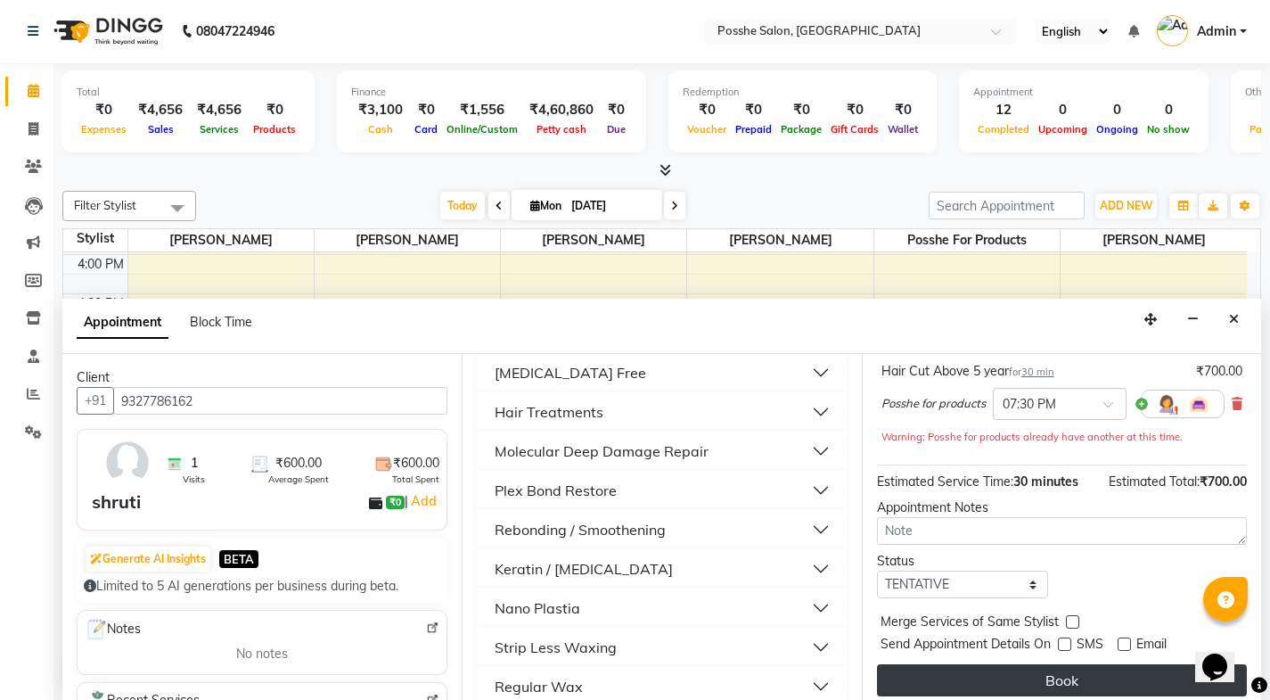
scroll to position [144, 0]
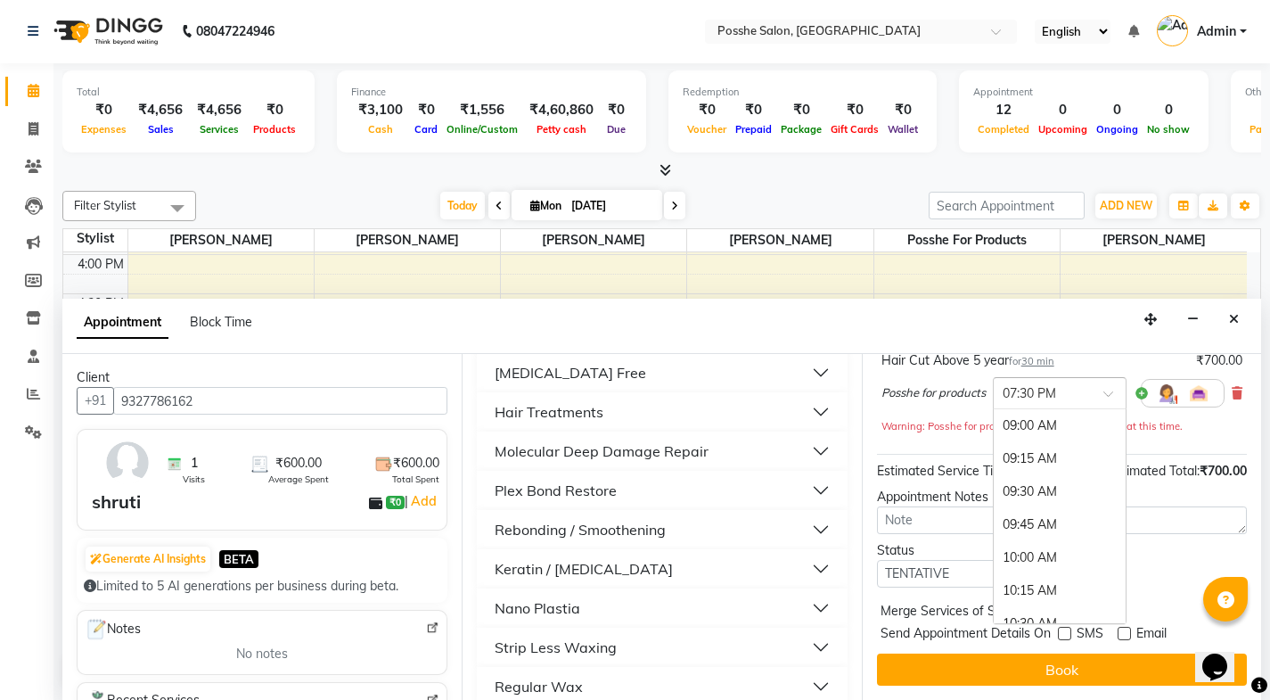
click at [1020, 400] on div "× 07:30 PM" at bounding box center [1060, 393] width 134 height 32
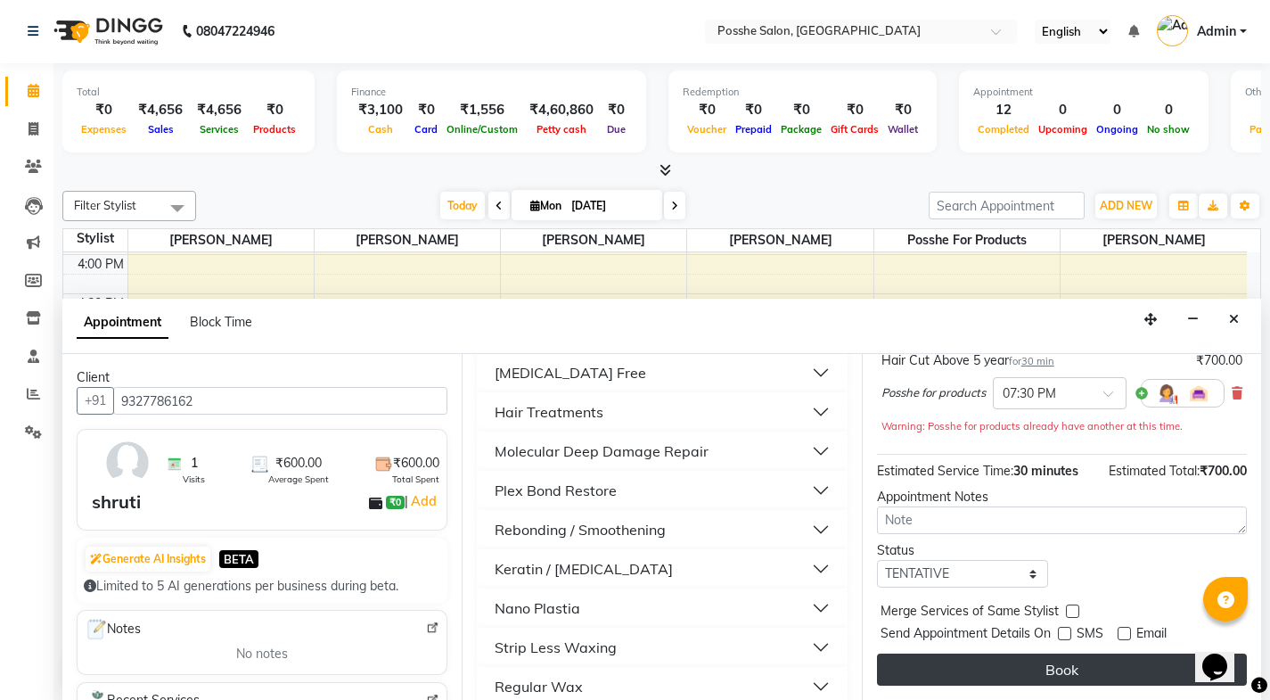
click at [996, 678] on button "Book" at bounding box center [1062, 669] width 370 height 32
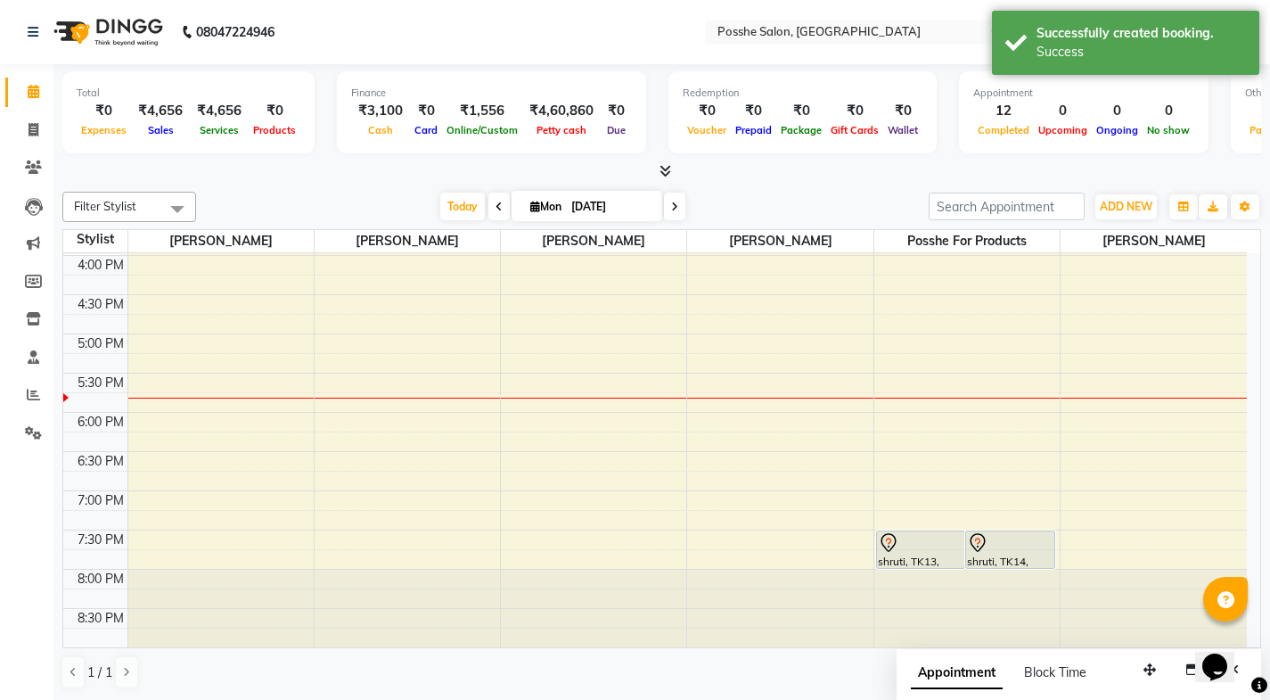
scroll to position [1, 0]
click at [34, 133] on icon at bounding box center [34, 128] width 10 height 13
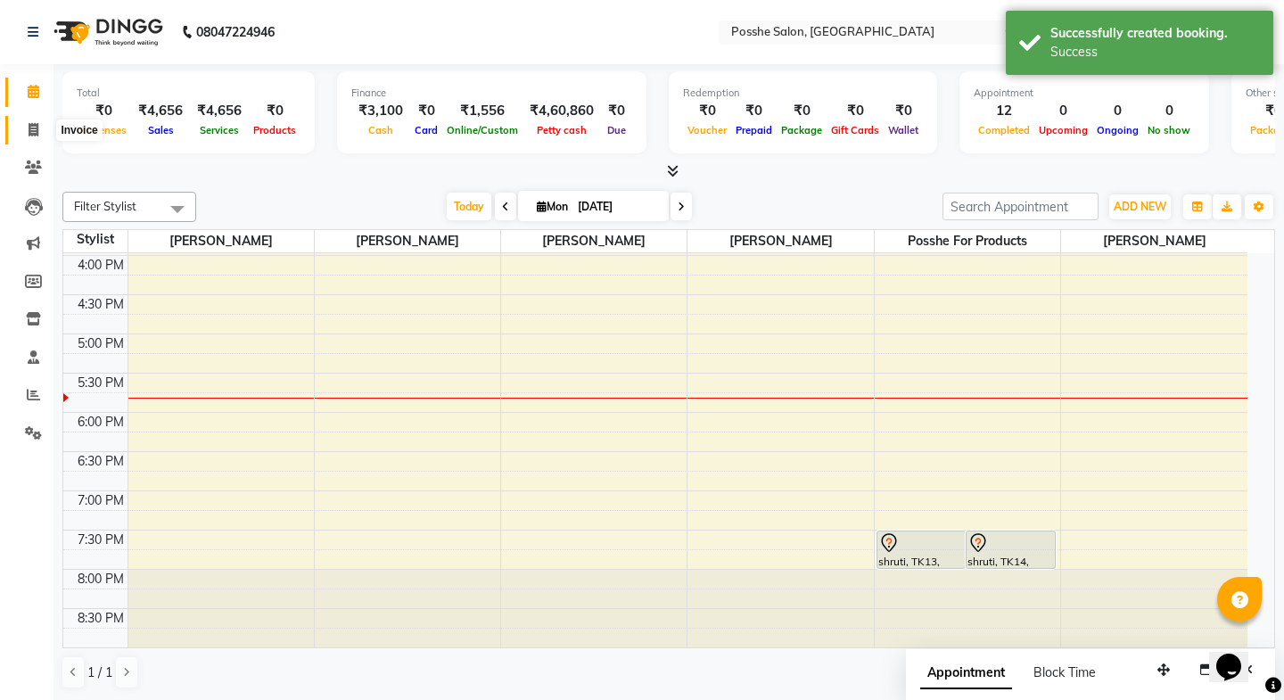
select select "6052"
select select "service"
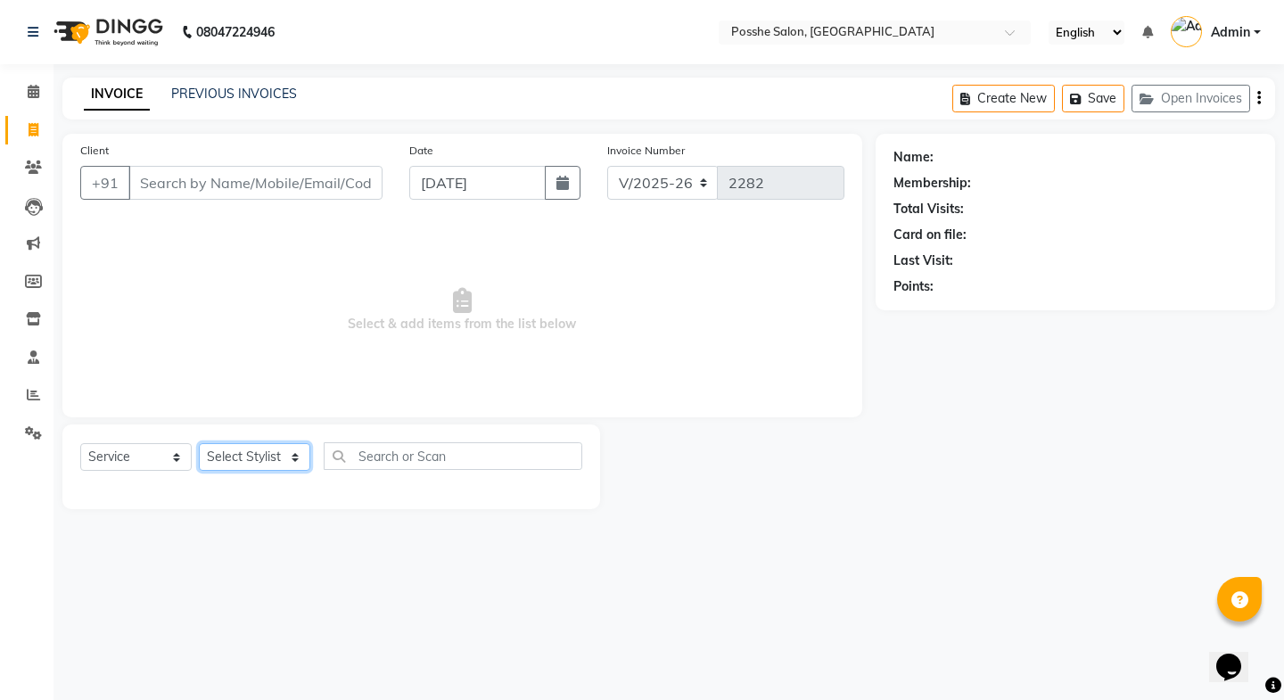
click at [271, 447] on select "Select Stylist Faheem Salmani Kajal Mali Kamal Chand Posshe for products Rajesh…" at bounding box center [254, 457] width 111 height 28
click at [199, 443] on select "Select Stylist Faheem Salmani Kajal Mali Kamal Chand Posshe for products Rajesh…" at bounding box center [254, 457] width 111 height 28
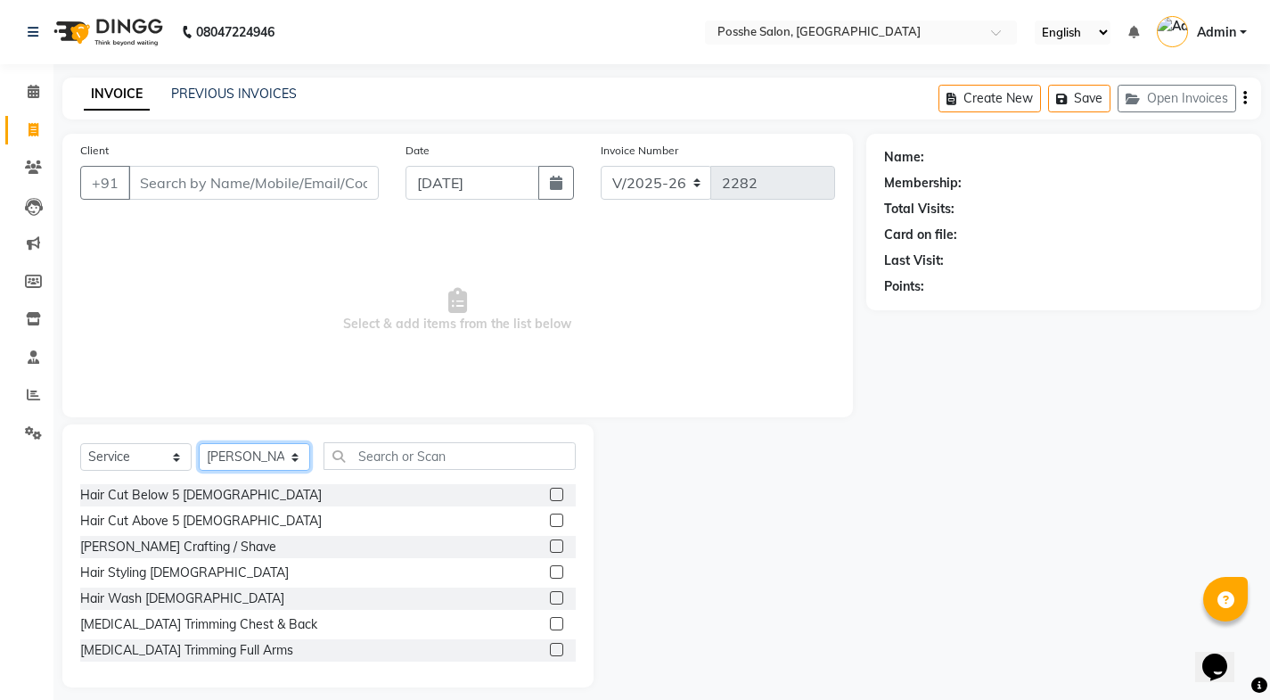
click at [266, 453] on select "Select Stylist Faheem Salmani Kajal Mali Kamal Chand Posshe for products Rajesh…" at bounding box center [254, 457] width 111 height 28
select select "84524"
click at [199, 443] on select "Select Stylist Faheem Salmani Kajal Mali Kamal Chand Posshe for products Rajesh…" at bounding box center [254, 457] width 111 height 28
click at [369, 458] on input "text" at bounding box center [450, 456] width 252 height 28
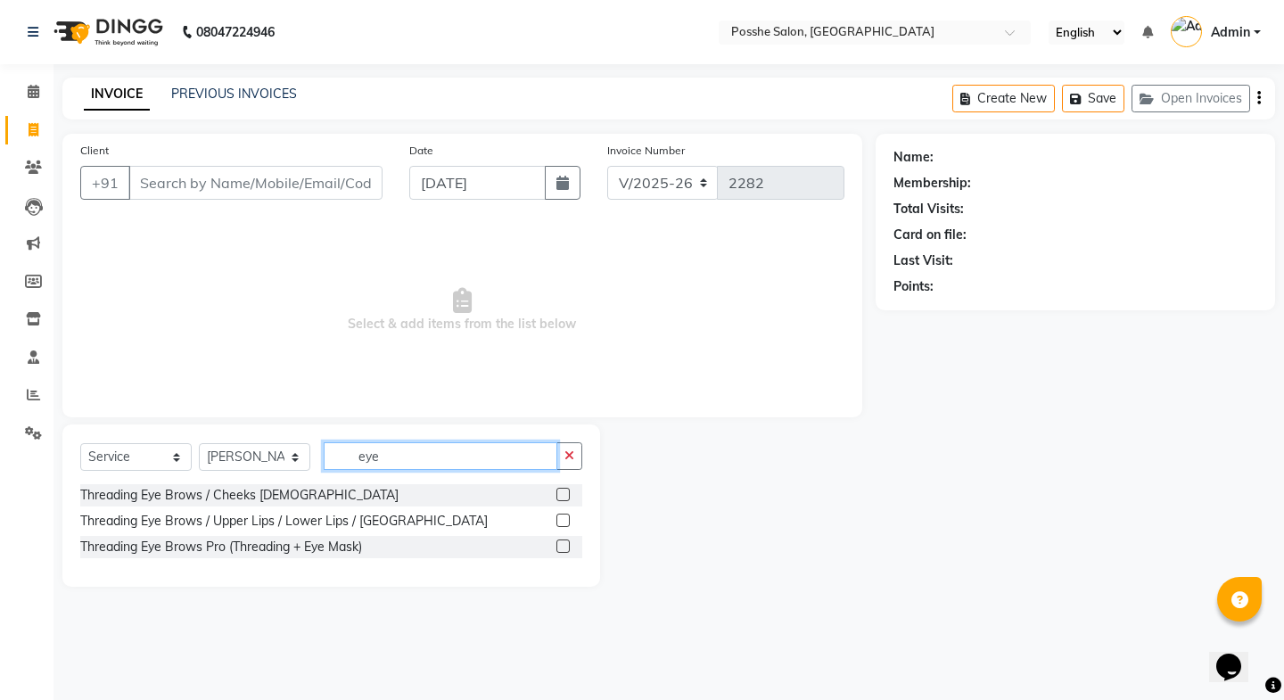
type input "eye"
click at [557, 515] on label at bounding box center [562, 520] width 13 height 13
click at [557, 515] on input "checkbox" at bounding box center [562, 521] width 12 height 12
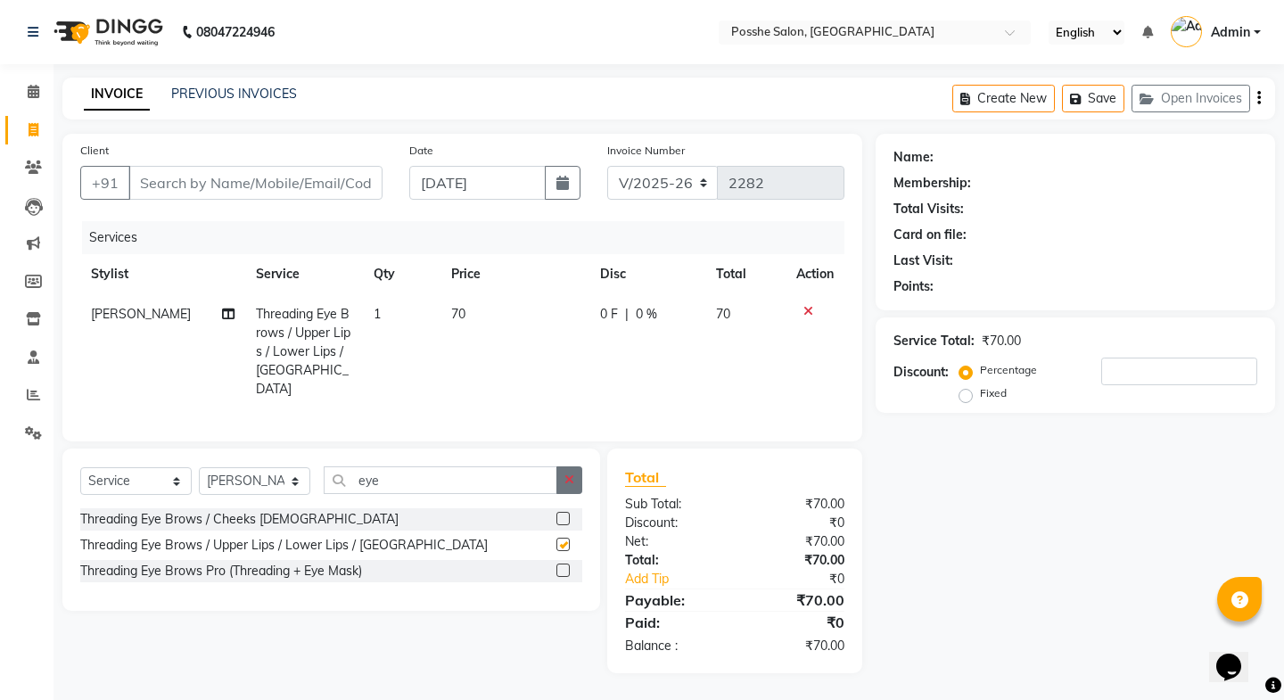
checkbox input "false"
click at [567, 475] on icon "button" at bounding box center [569, 479] width 10 height 12
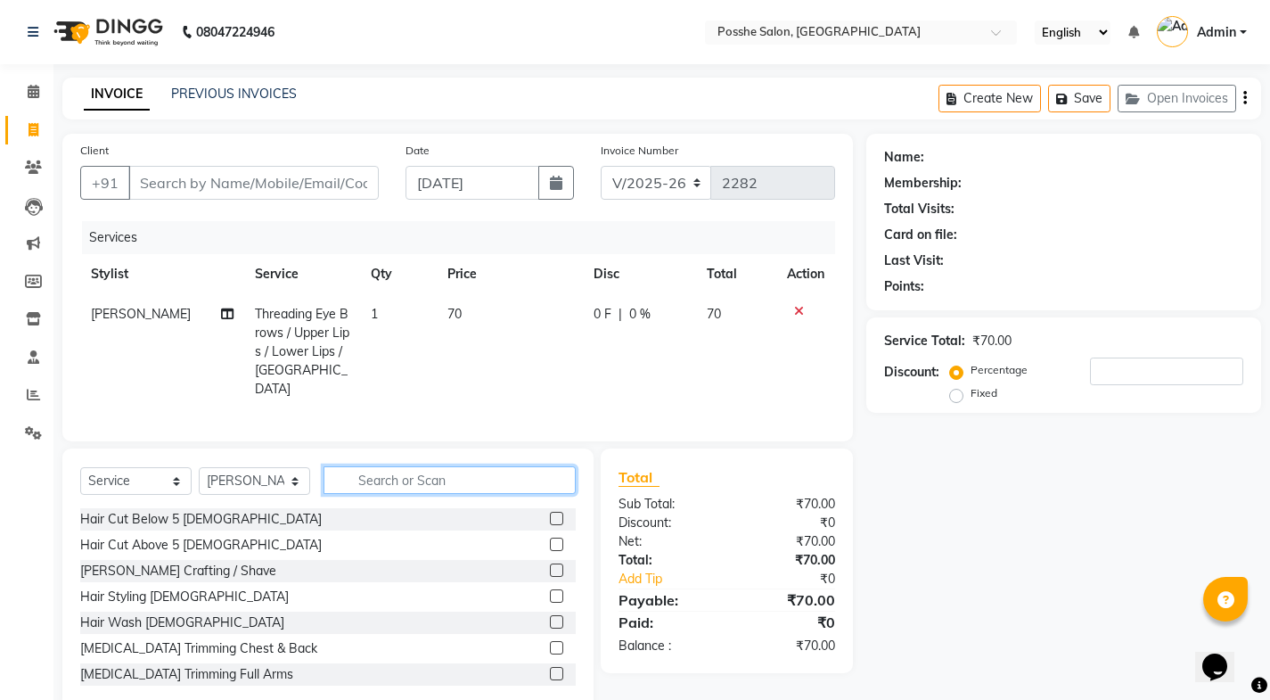
type input "t"
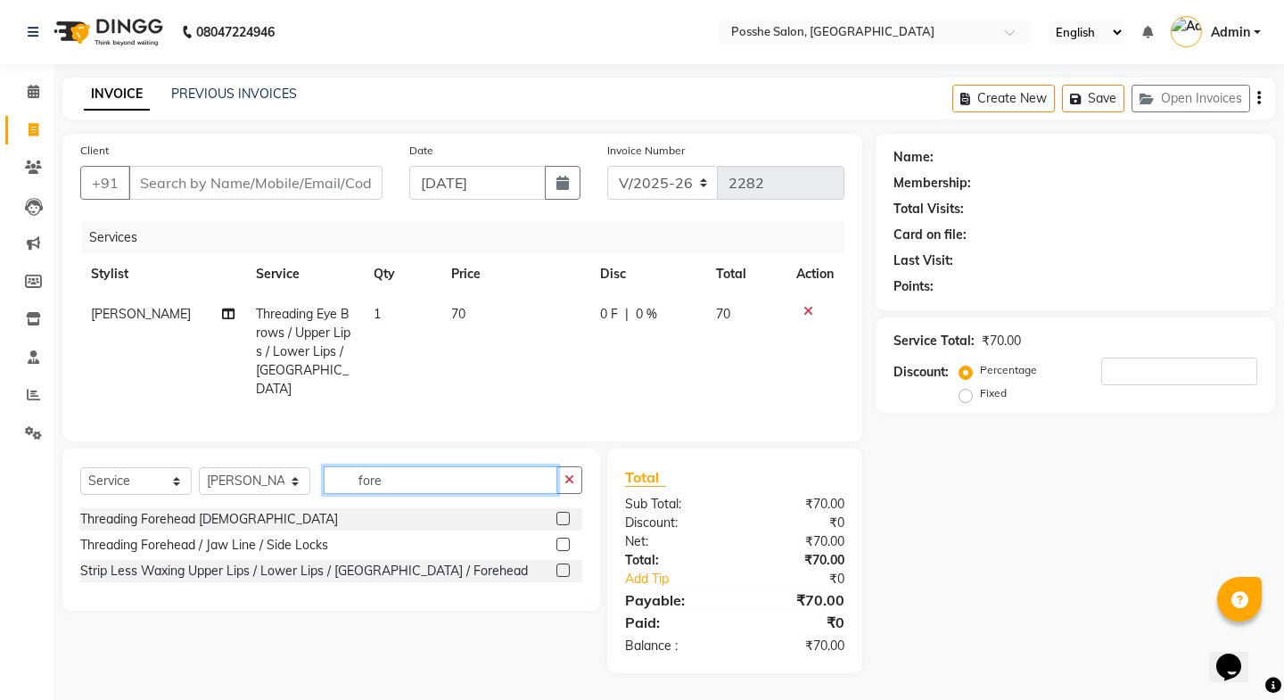
type input "fore"
click at [562, 541] on label at bounding box center [562, 544] width 13 height 13
click at [562, 541] on input "checkbox" at bounding box center [562, 545] width 12 height 12
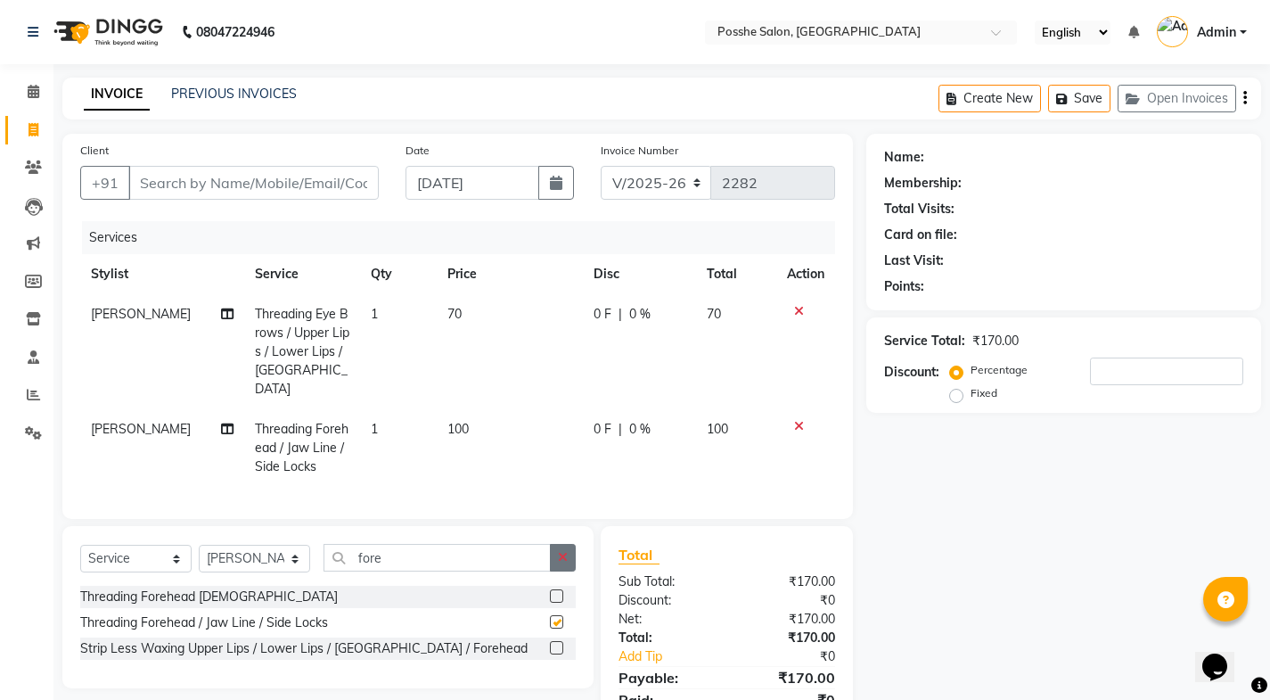
checkbox input "false"
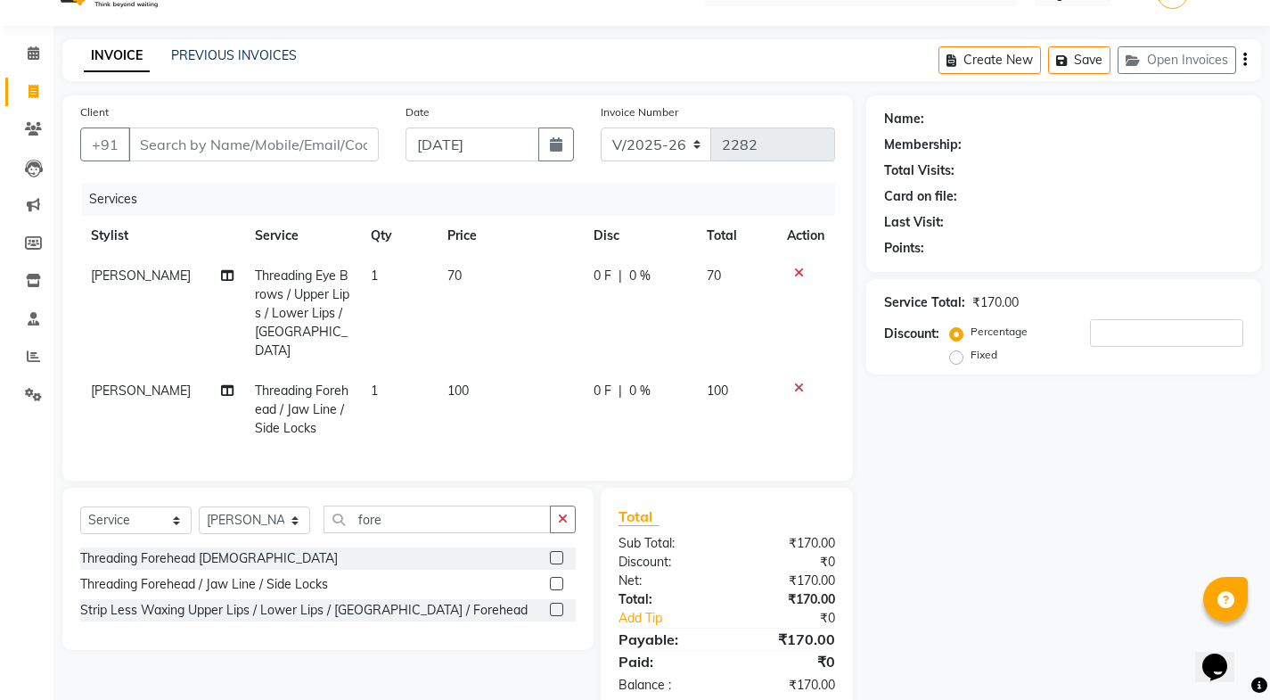
scroll to position [72, 0]
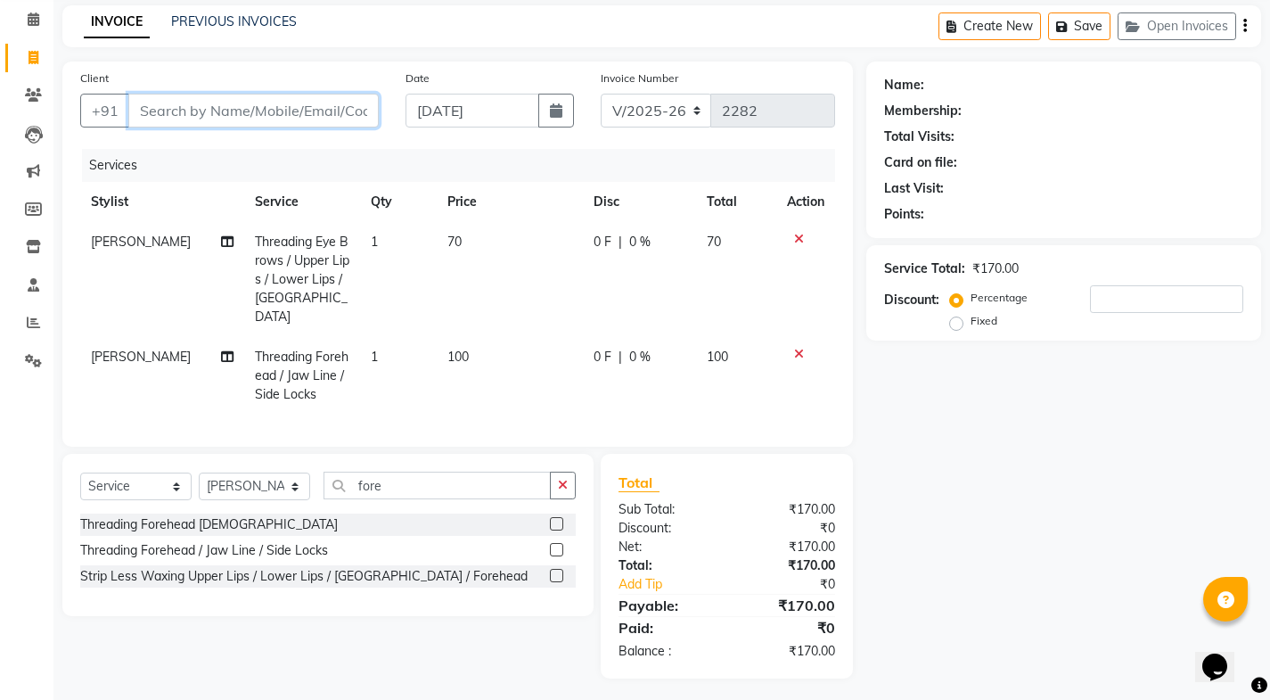
click at [211, 104] on input "Client" at bounding box center [253, 111] width 251 height 34
type input "a"
type input "0"
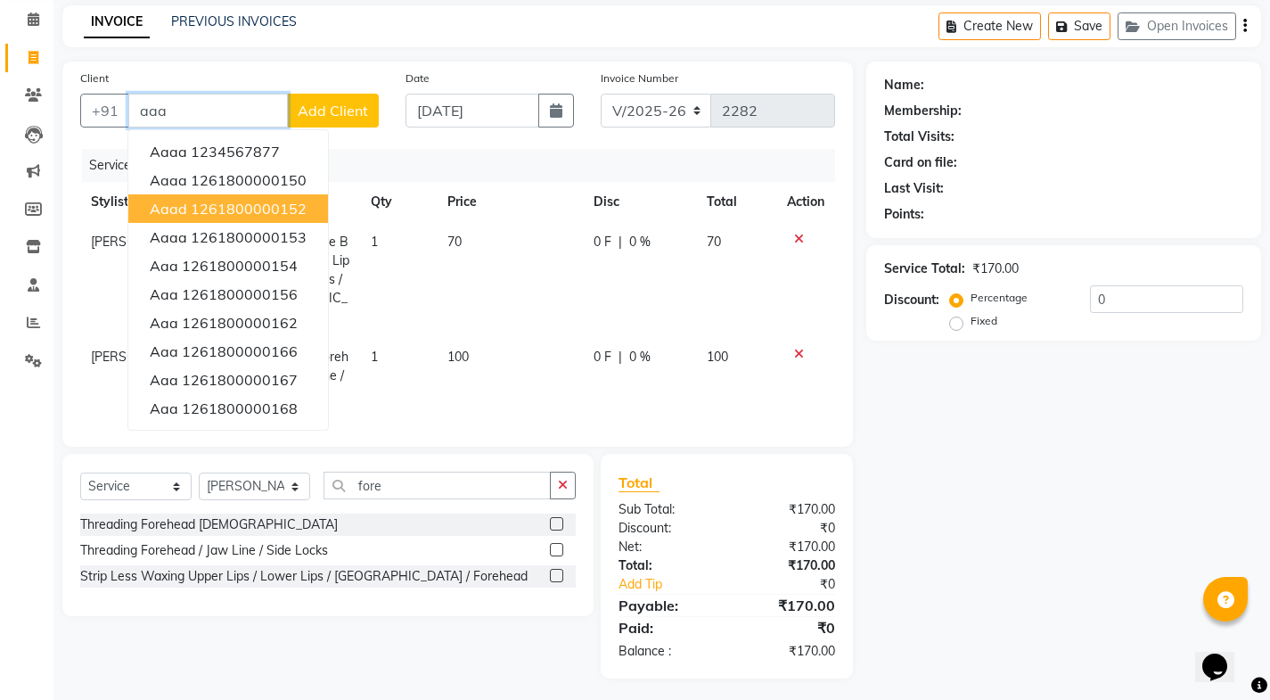
click at [240, 217] on ngb-highlight "1261800000152" at bounding box center [249, 209] width 116 height 18
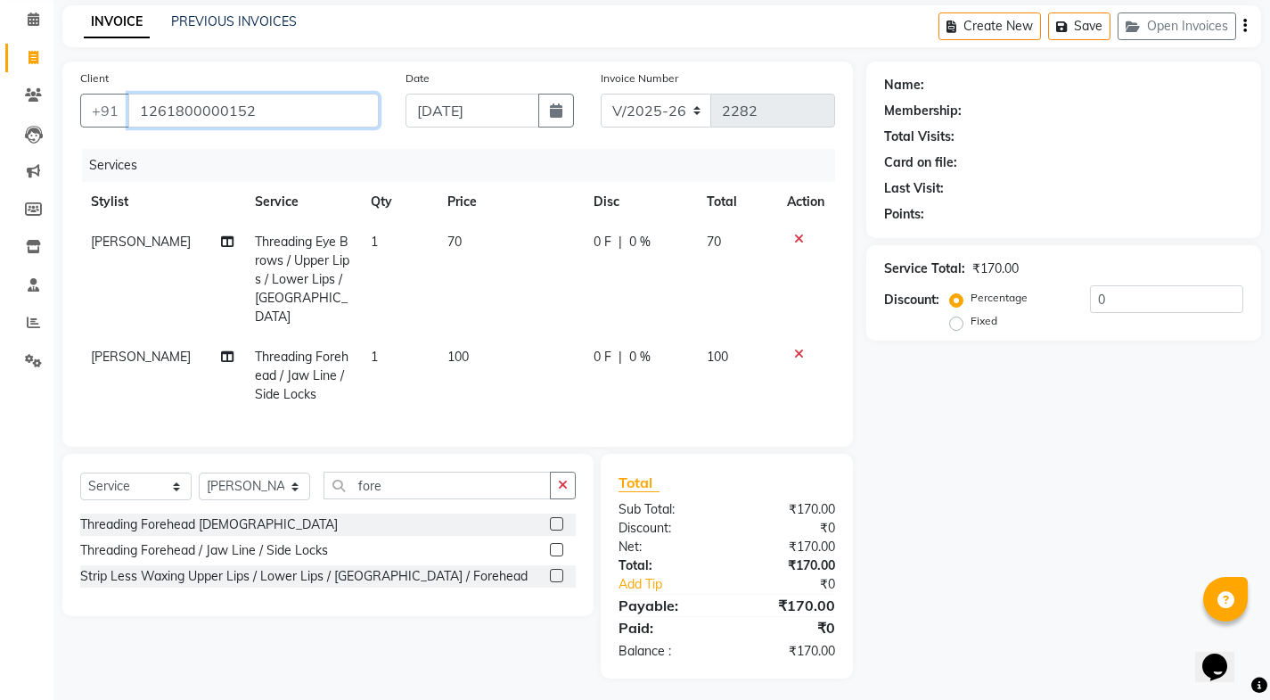
type input "1261800000152"
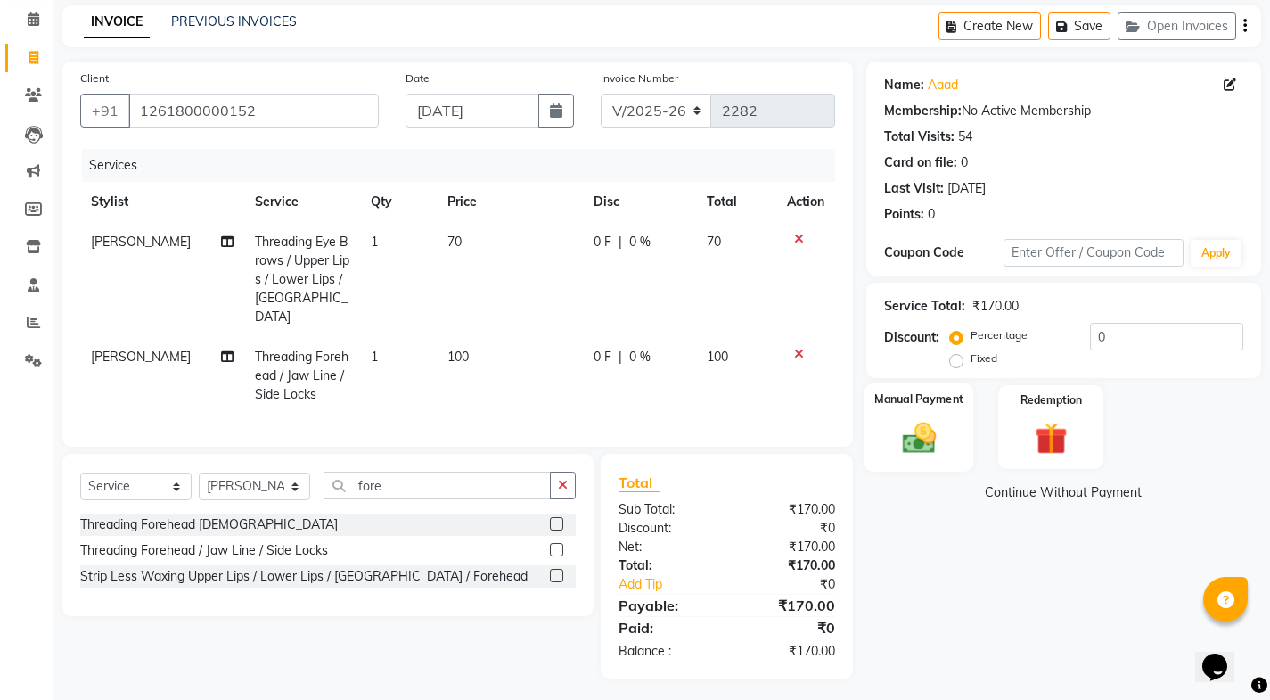
click at [903, 411] on div "Manual Payment" at bounding box center [919, 427] width 110 height 88
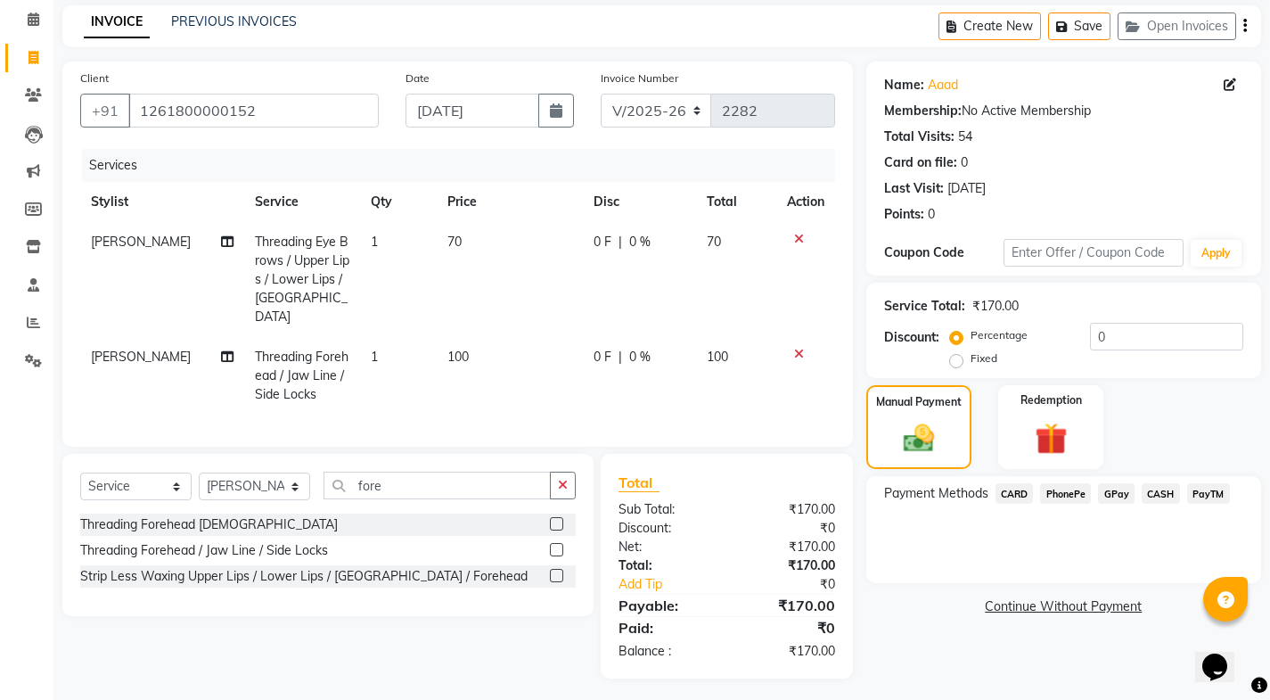
click at [1215, 493] on span "PayTM" at bounding box center [1209, 493] width 43 height 21
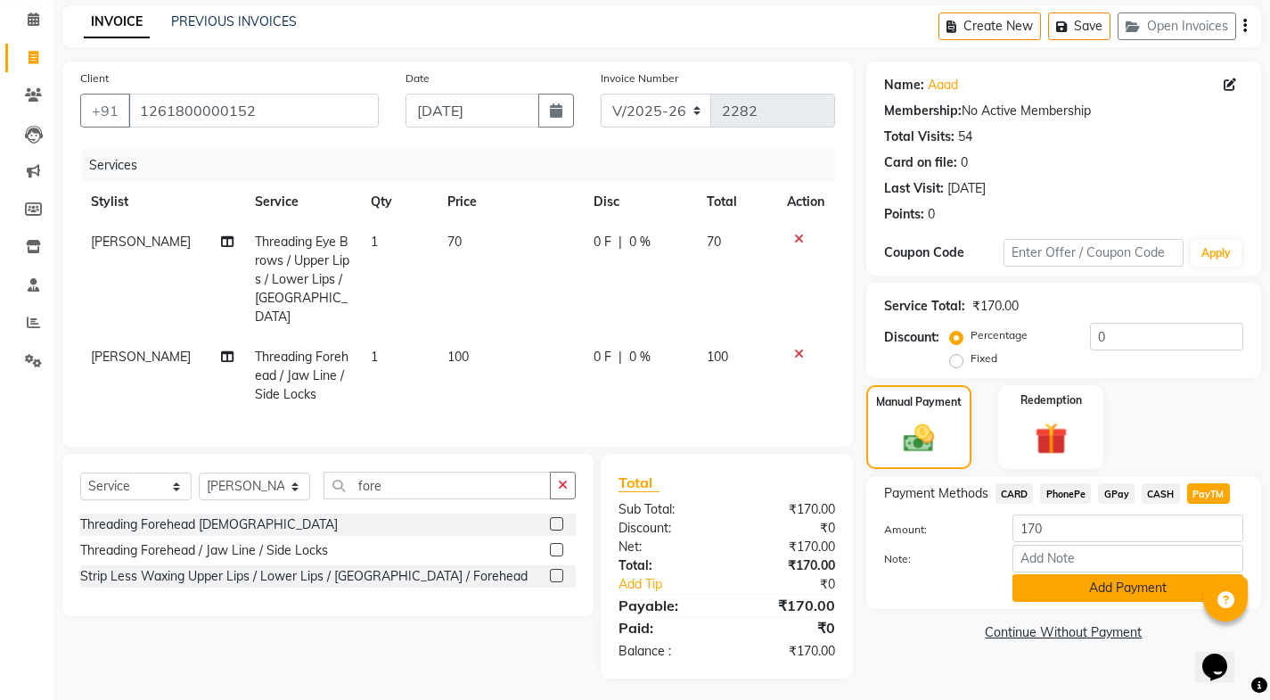
click at [1115, 583] on button "Add Payment" at bounding box center [1128, 588] width 231 height 28
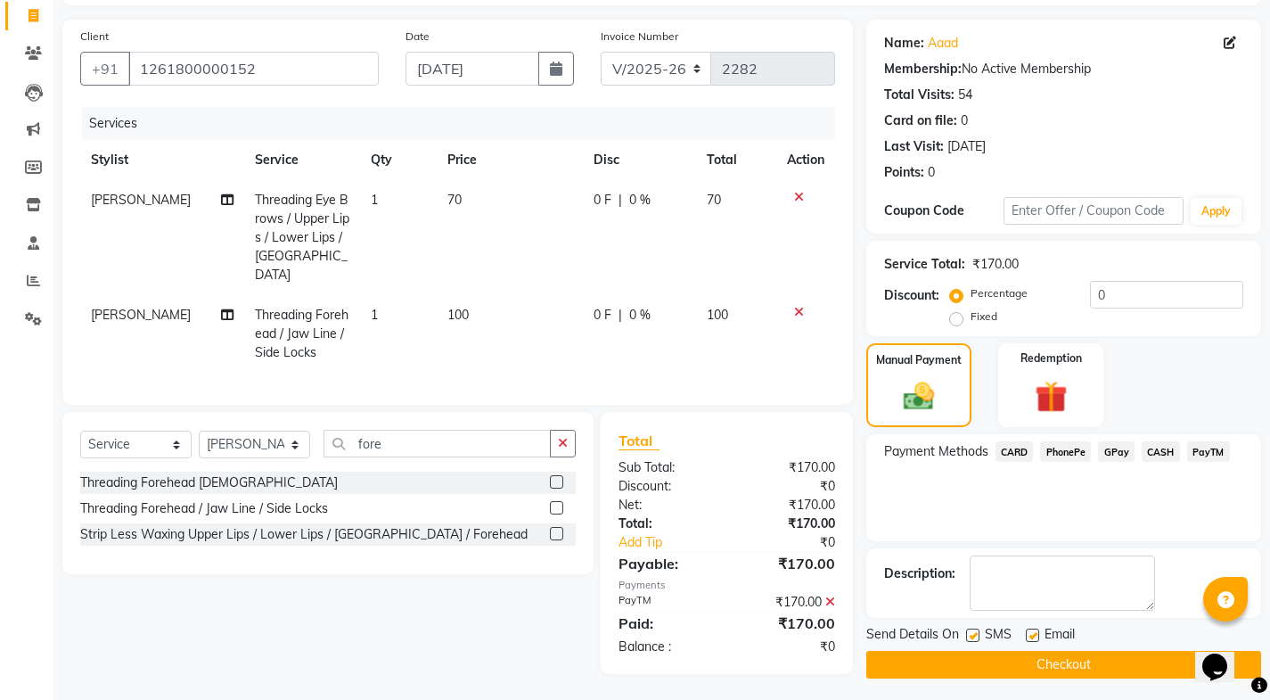
scroll to position [119, 0]
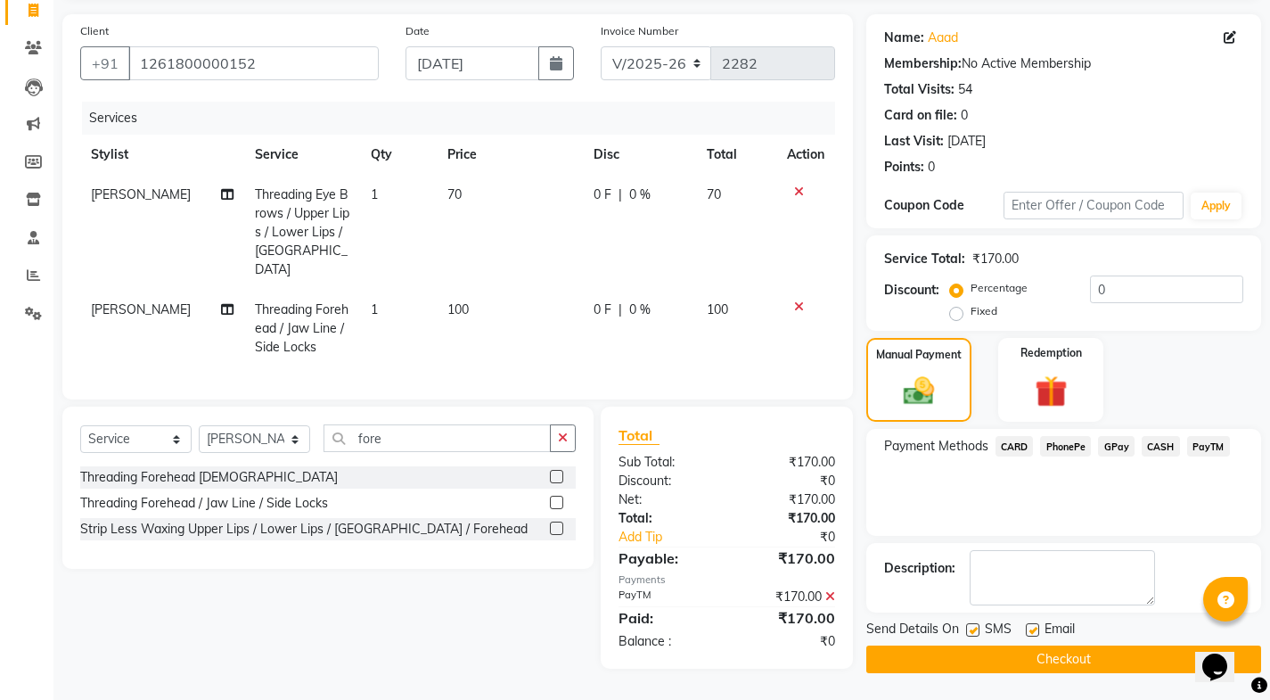
click at [1032, 629] on label at bounding box center [1032, 629] width 13 height 13
click at [1032, 629] on input "checkbox" at bounding box center [1032, 631] width 12 height 12
checkbox input "false"
click at [977, 629] on label at bounding box center [972, 629] width 13 height 13
click at [977, 629] on input "checkbox" at bounding box center [972, 631] width 12 height 12
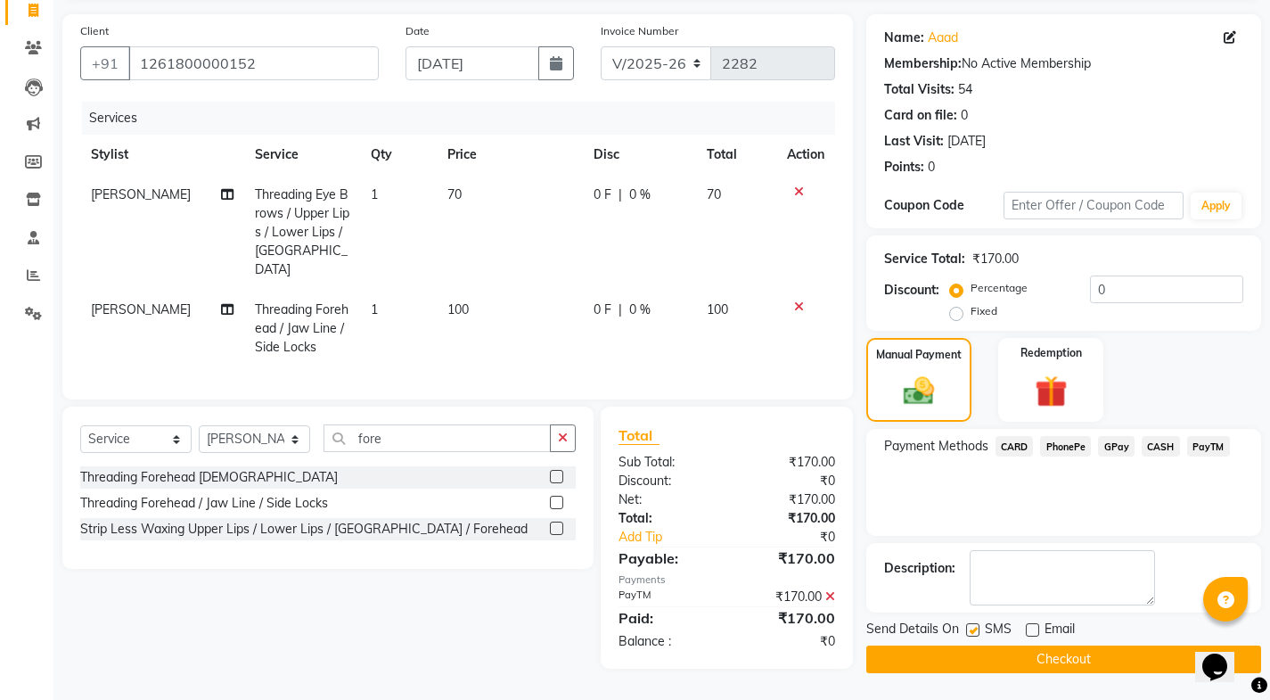
checkbox input "false"
click at [985, 661] on button "Checkout" at bounding box center [1064, 659] width 395 height 28
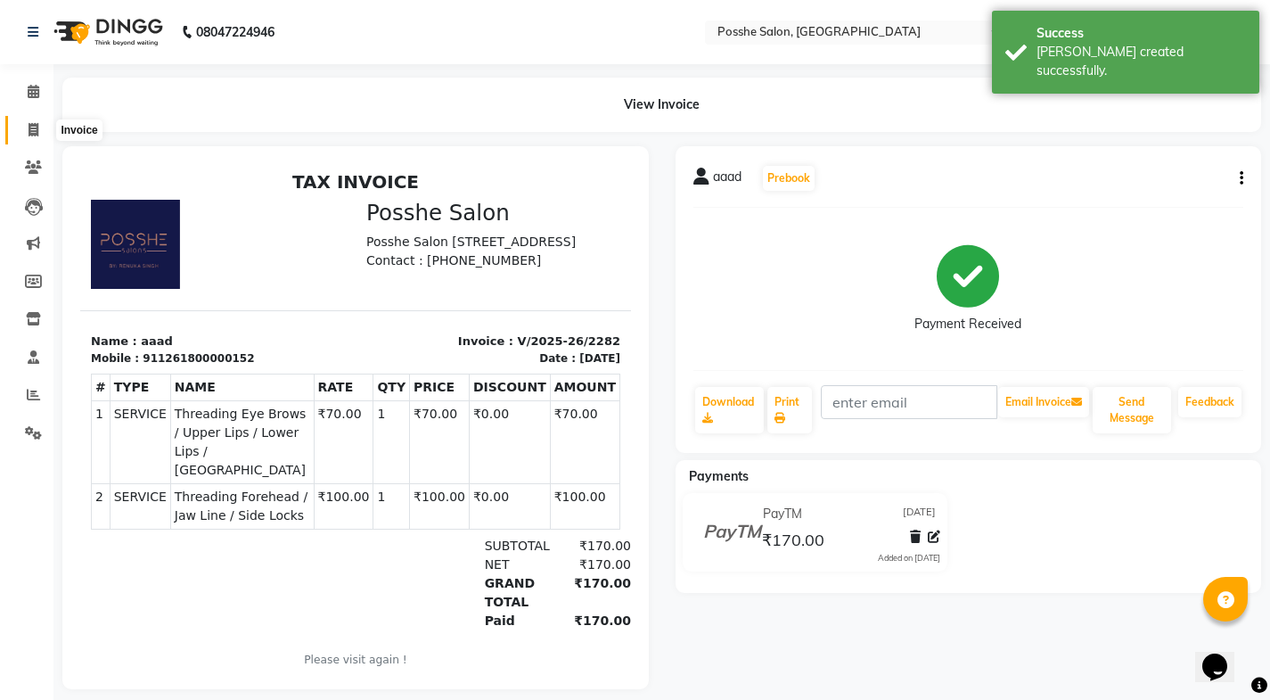
click at [25, 120] on span at bounding box center [33, 130] width 31 height 21
select select "service"
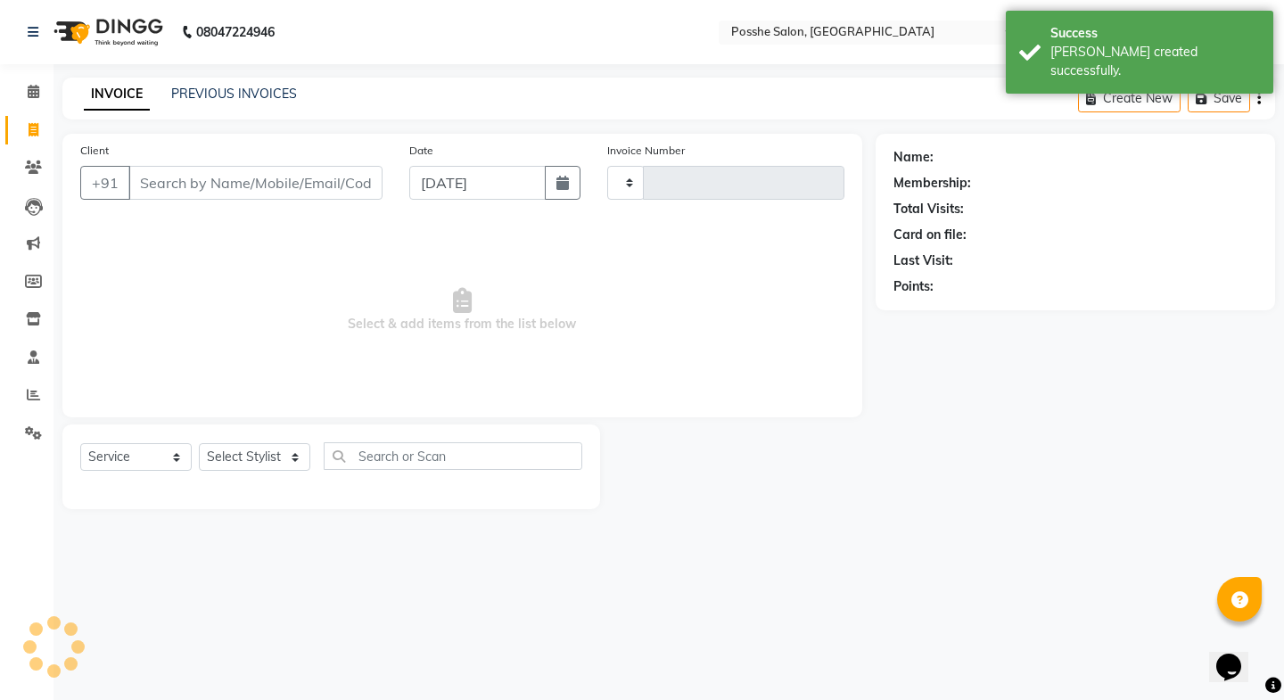
type input "2283"
select select "6052"
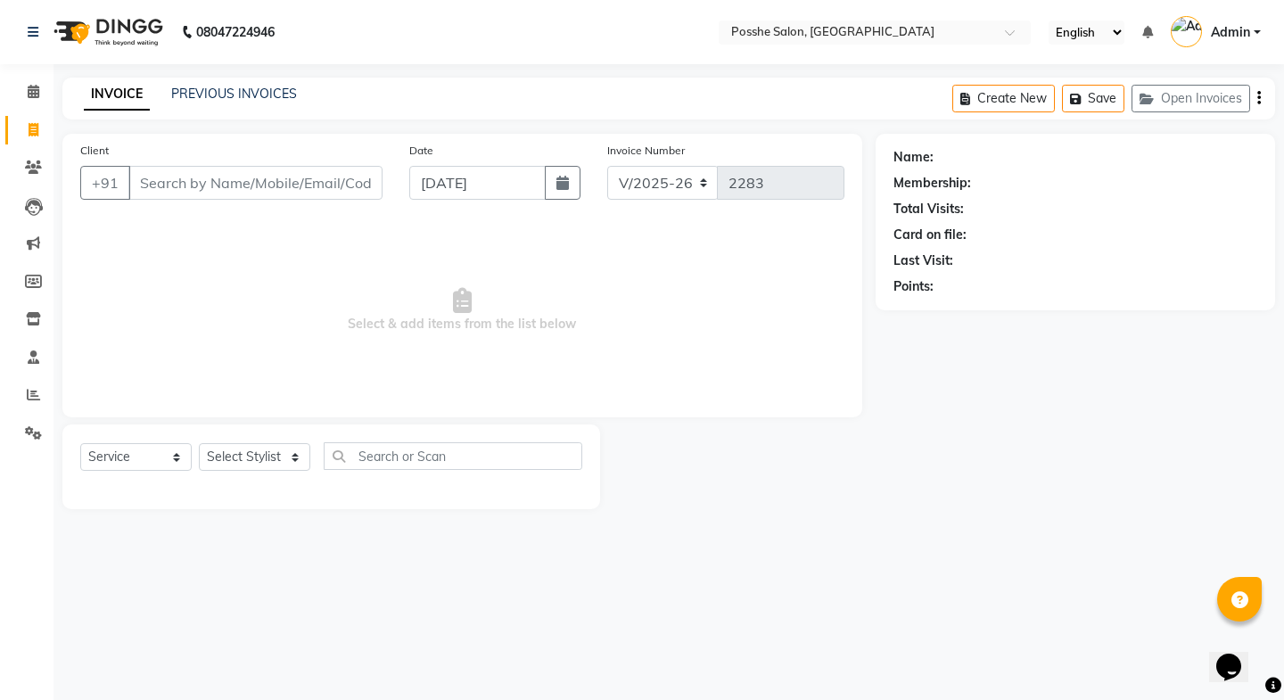
drag, startPoint x: 956, startPoint y: 235, endPoint x: 220, endPoint y: 206, distance: 736.1
click at [217, 210] on div "Client +91 Date 01-09-2025 Invoice Number V/2025 V/2025-26 2283 Select & add it…" at bounding box center [462, 276] width 800 height 284
click at [224, 190] on input "Client" at bounding box center [255, 183] width 254 height 34
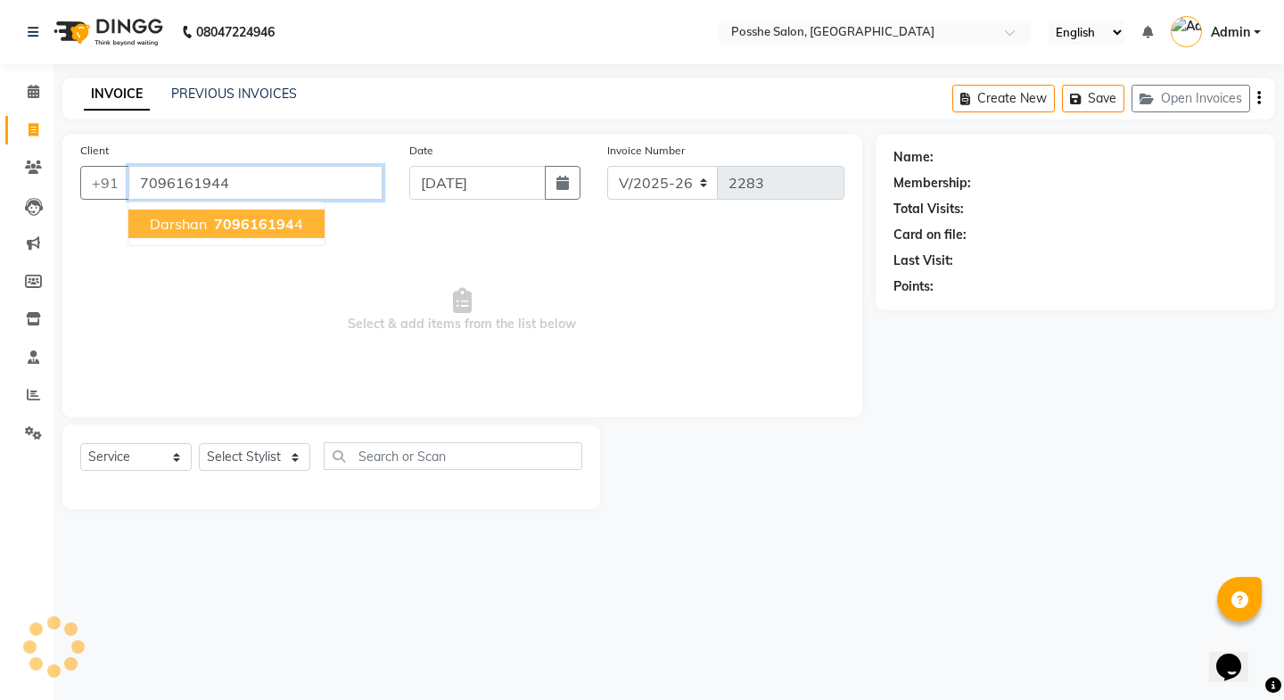
type input "7096161944"
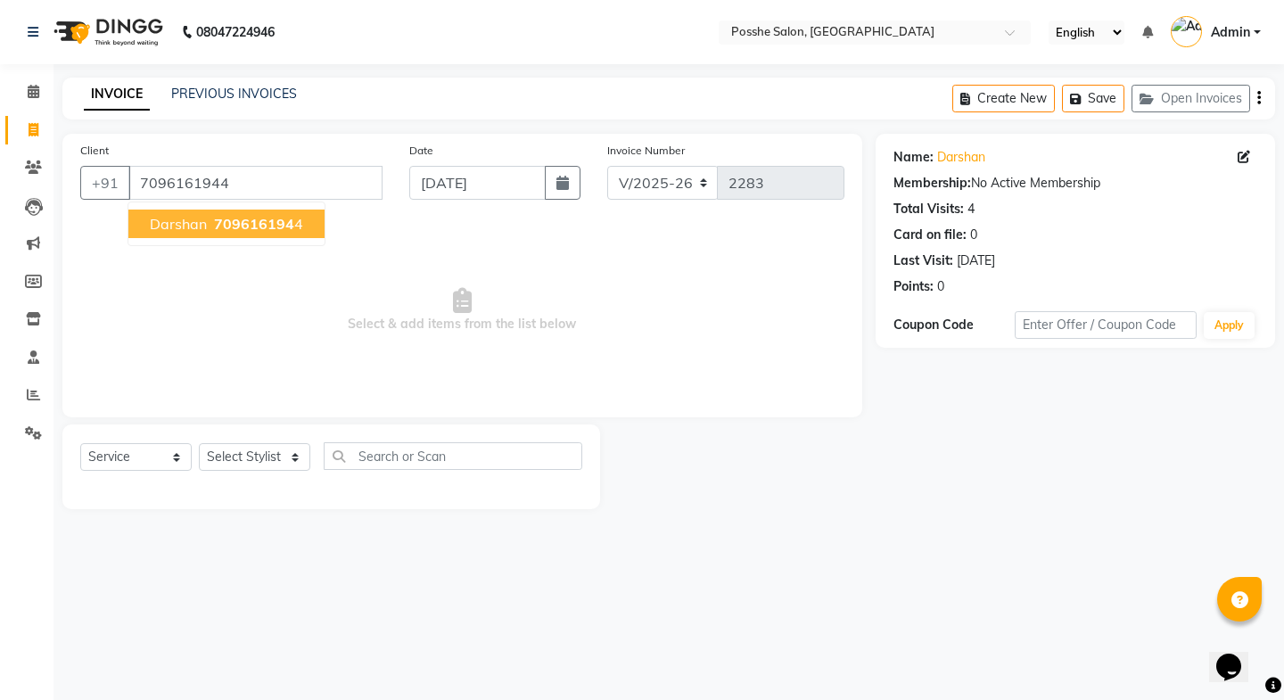
click at [215, 219] on span "709616194" at bounding box center [254, 224] width 80 height 18
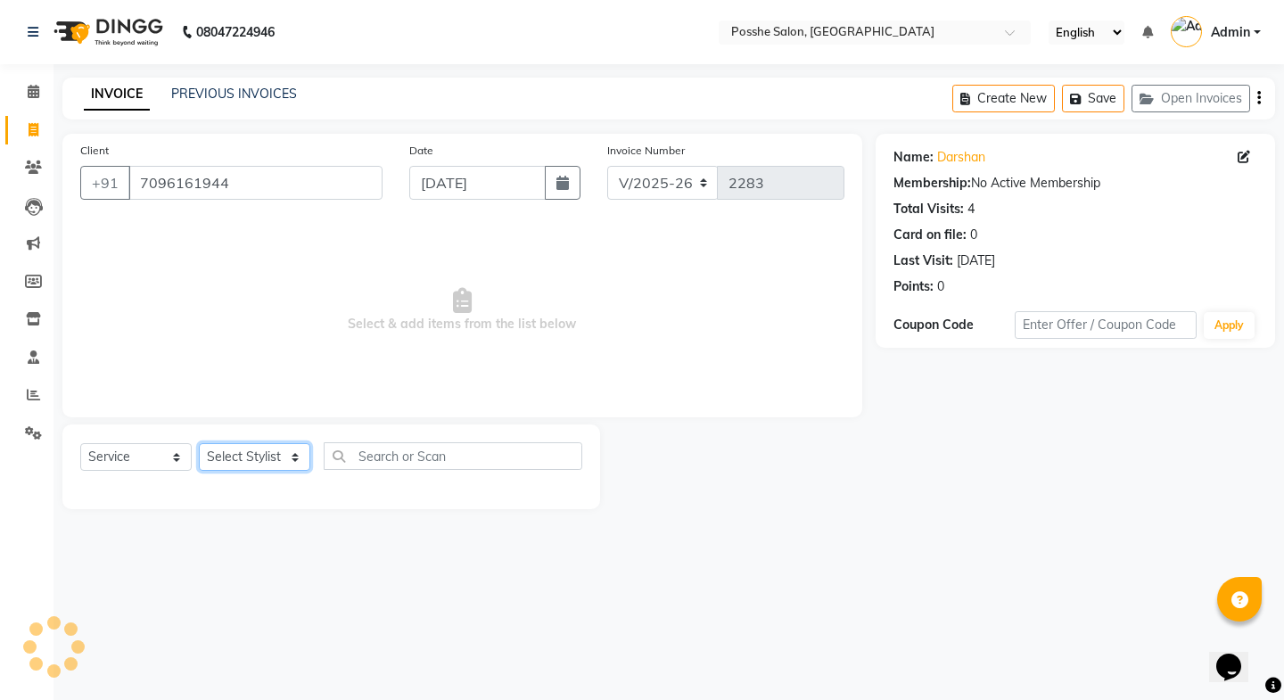
click at [246, 457] on select "Select Stylist Faheem Salmani Kajal Mali Kamal Chand Posshe for products Rajesh…" at bounding box center [254, 457] width 111 height 28
select select "43693"
click at [199, 443] on select "Select Stylist Faheem Salmani Kajal Mali Kamal Chand Posshe for products Rajesh…" at bounding box center [254, 457] width 111 height 28
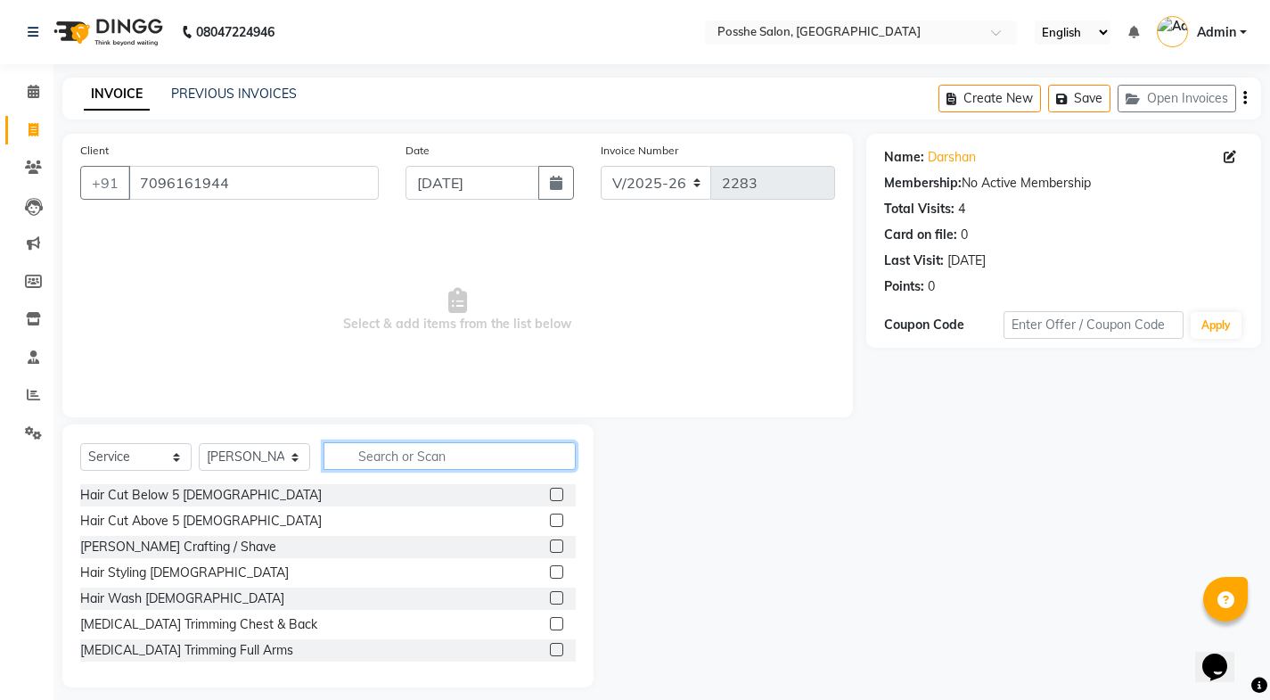
click at [415, 459] on input "text" at bounding box center [450, 456] width 252 height 28
click at [550, 516] on label at bounding box center [556, 520] width 13 height 13
click at [550, 516] on input "checkbox" at bounding box center [556, 521] width 12 height 12
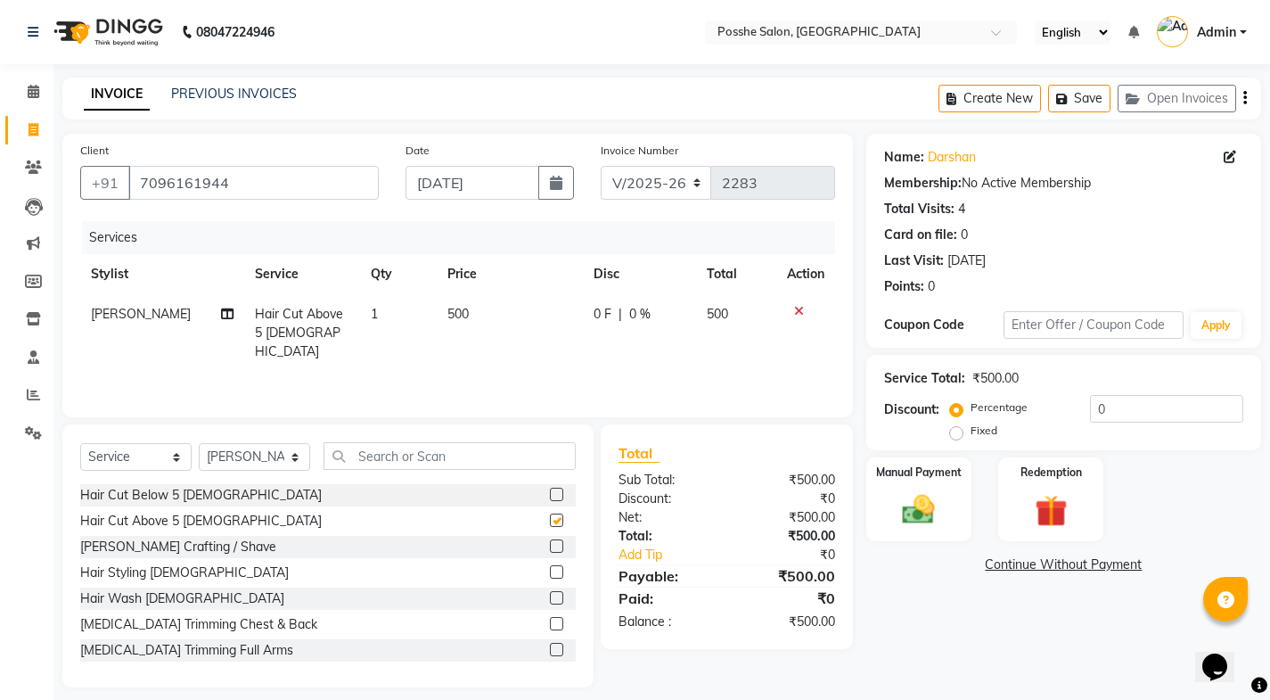
checkbox input "false"
click at [926, 501] on img at bounding box center [919, 509] width 54 height 38
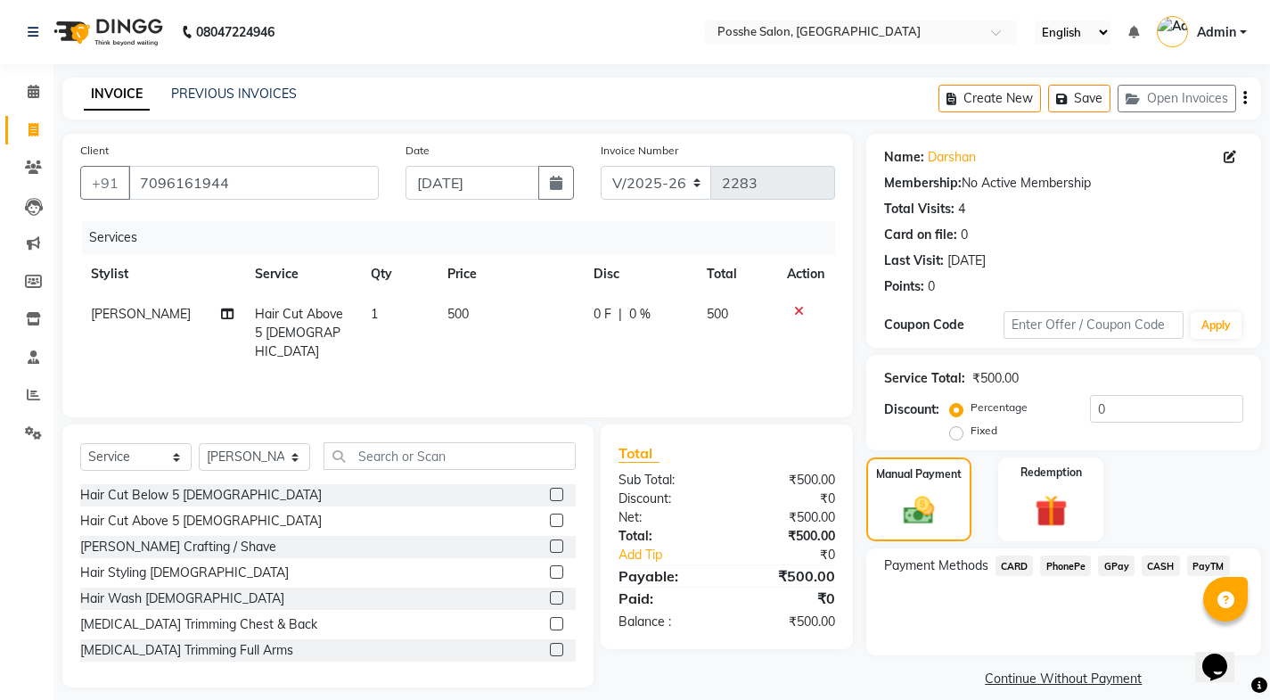
click at [1196, 564] on span "PayTM" at bounding box center [1209, 565] width 43 height 21
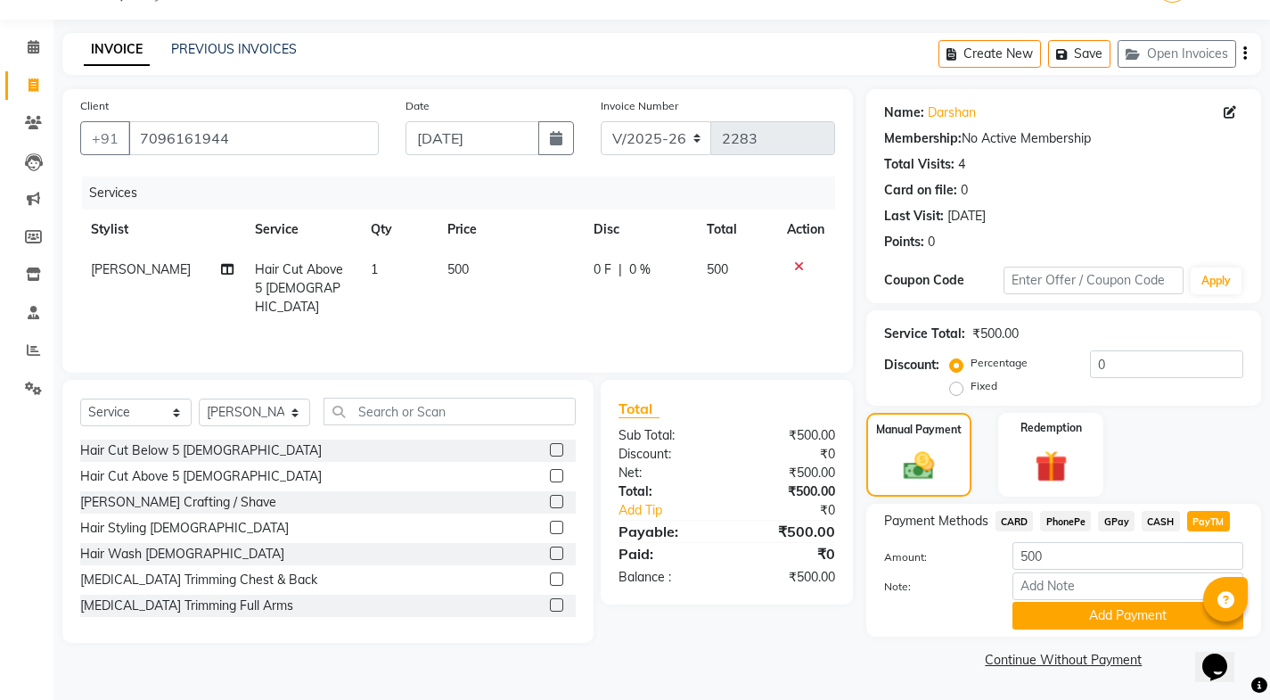
click at [1139, 620] on button "Add Payment" at bounding box center [1128, 616] width 231 height 28
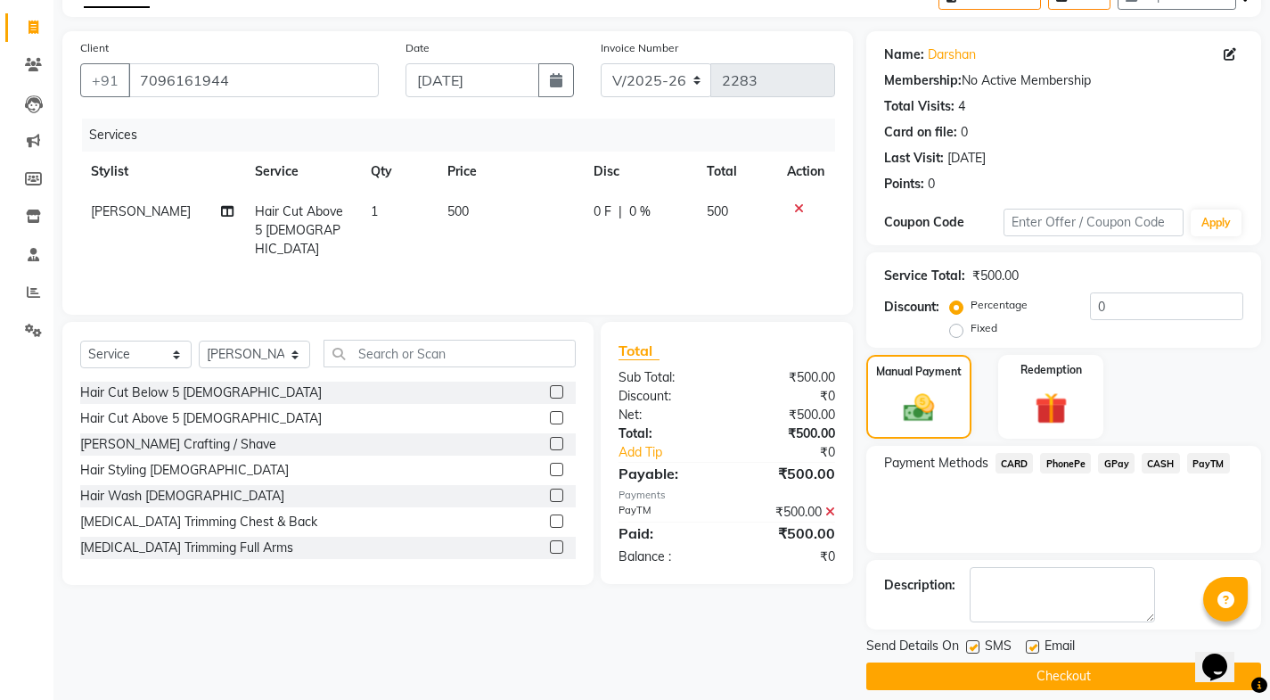
scroll to position [119, 0]
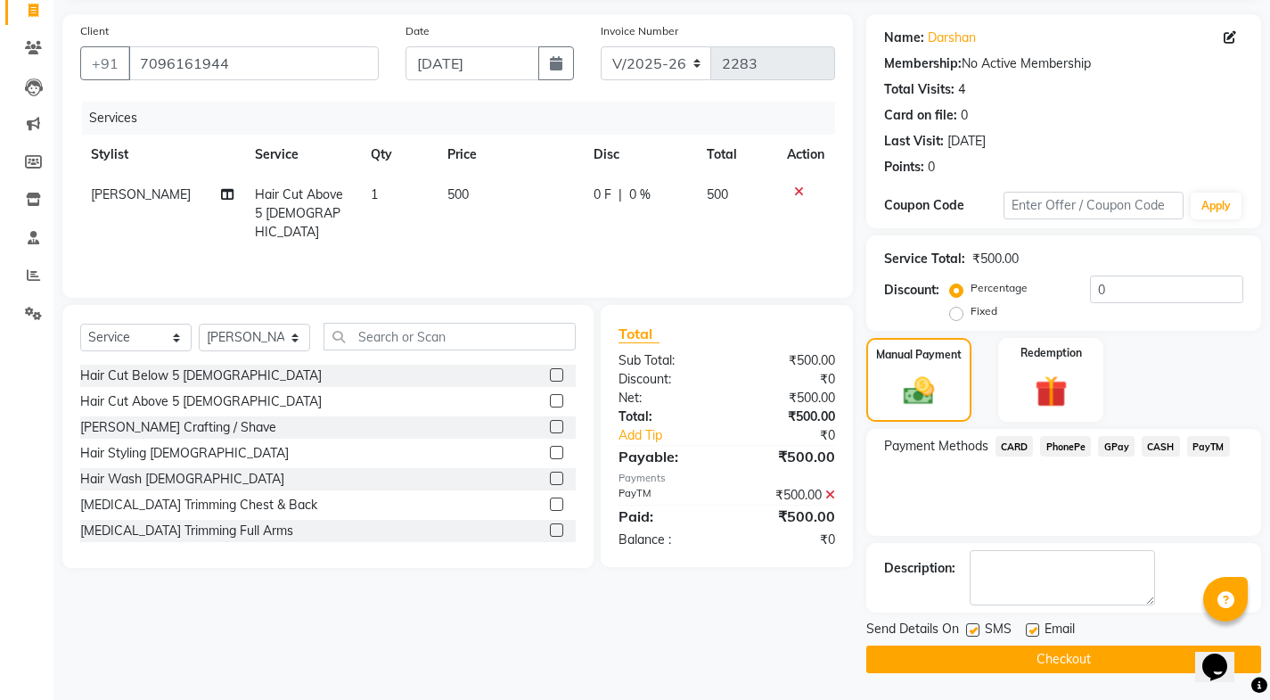
click at [1043, 627] on div "Email" at bounding box center [1057, 631] width 63 height 22
click at [1030, 631] on label at bounding box center [1032, 629] width 13 height 13
click at [1030, 631] on input "checkbox" at bounding box center [1032, 631] width 12 height 12
checkbox input "false"
click at [974, 636] on label at bounding box center [972, 629] width 13 height 13
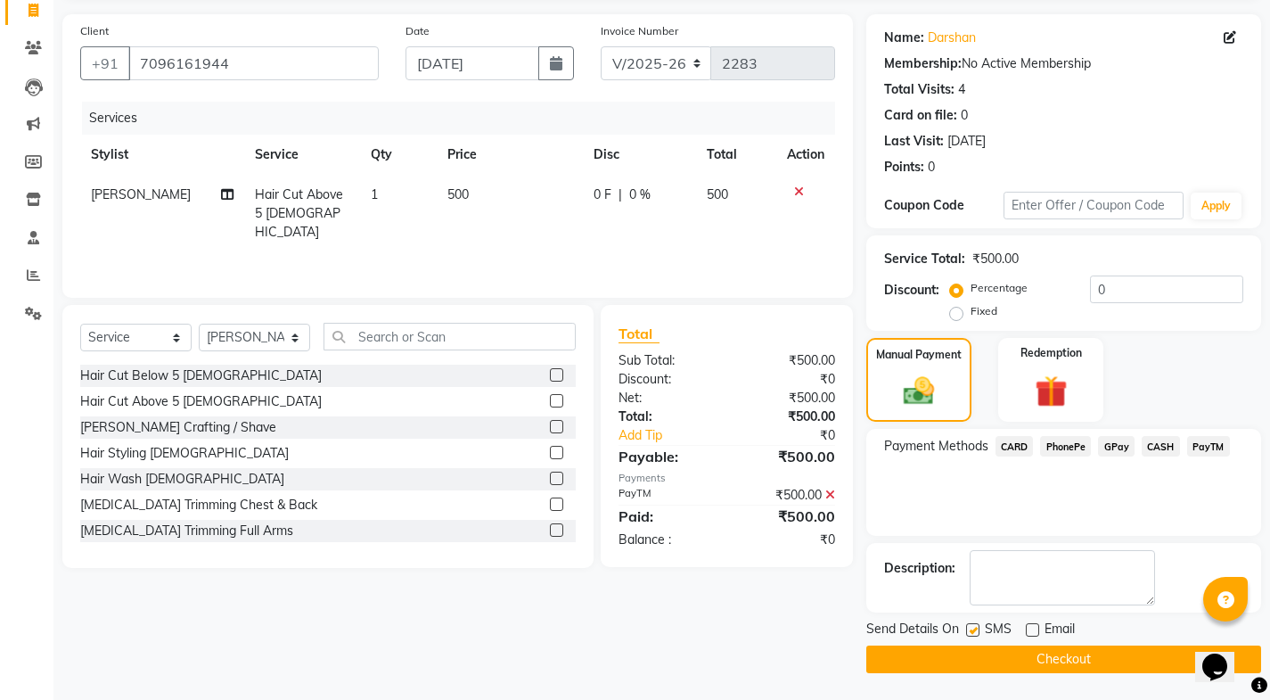
click at [974, 636] on input "checkbox" at bounding box center [972, 631] width 12 height 12
checkbox input "false"
click at [996, 653] on button "Checkout" at bounding box center [1064, 659] width 395 height 28
